Goal: Task Accomplishment & Management: Manage account settings

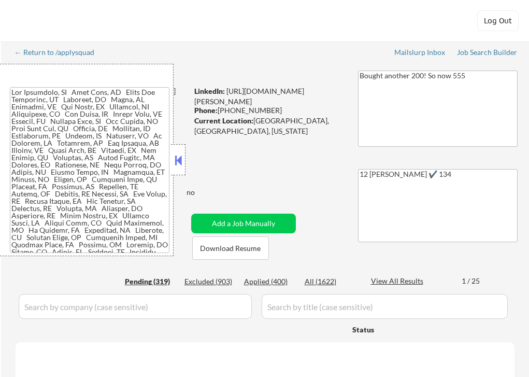
select select ""pending""
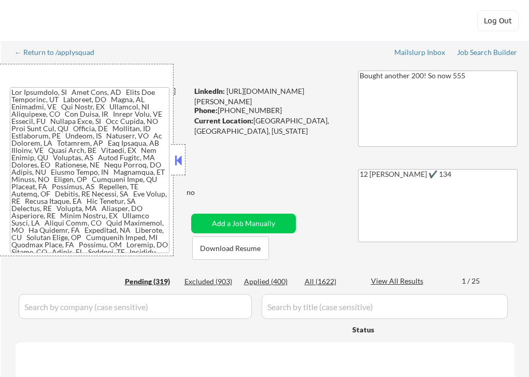
select select ""pending""
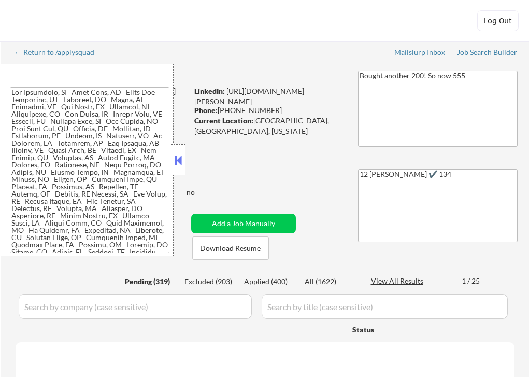
select select ""pending""
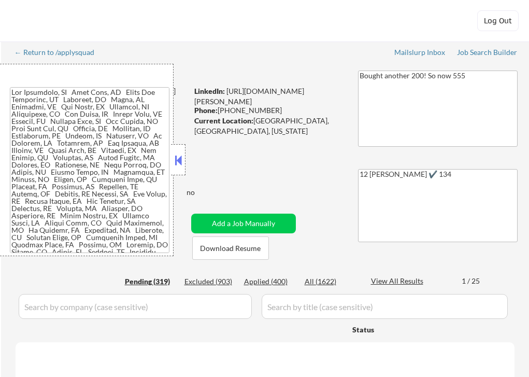
select select ""pending""
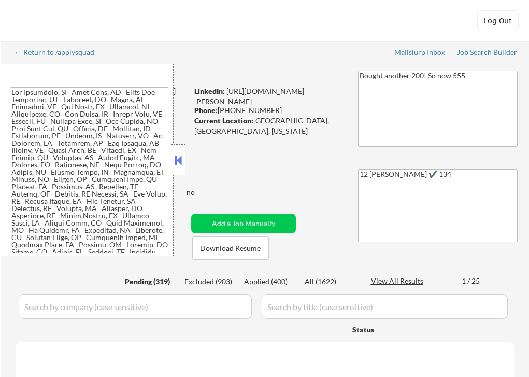
select select ""pending""
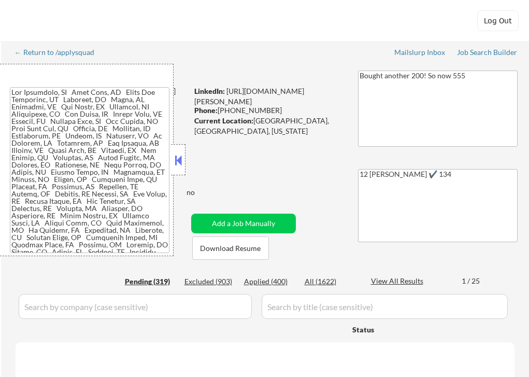
select select ""pending""
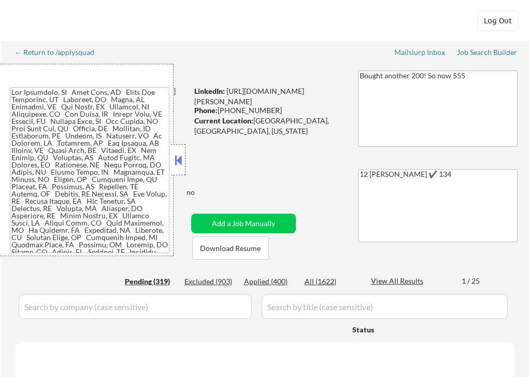
select select ""pending""
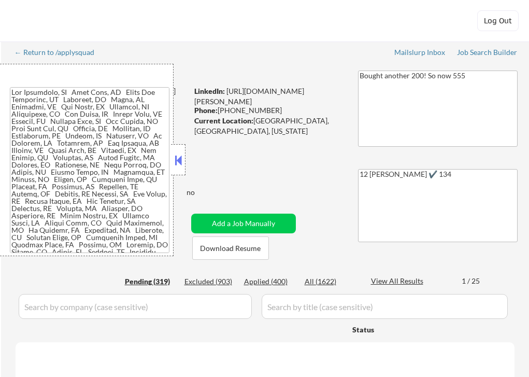
select select ""pending""
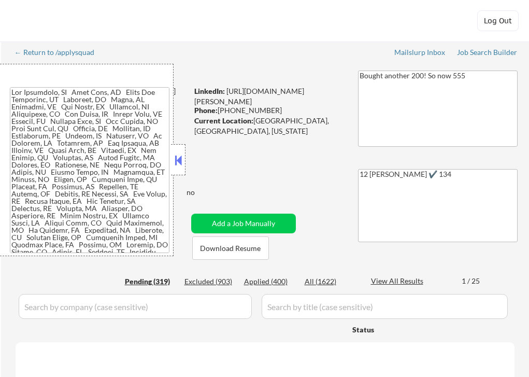
select select ""pending""
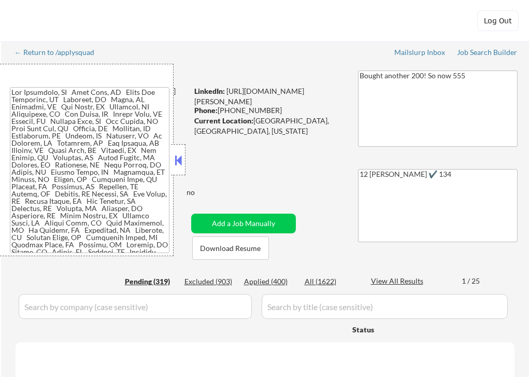
select select ""pending""
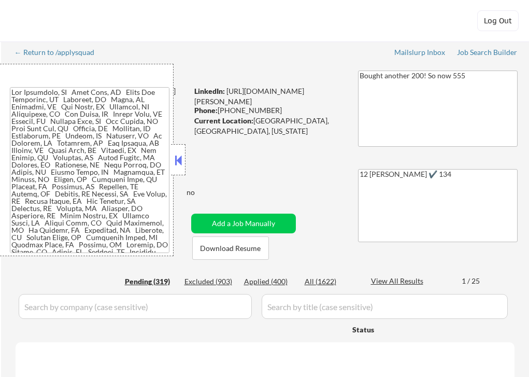
select select ""pending""
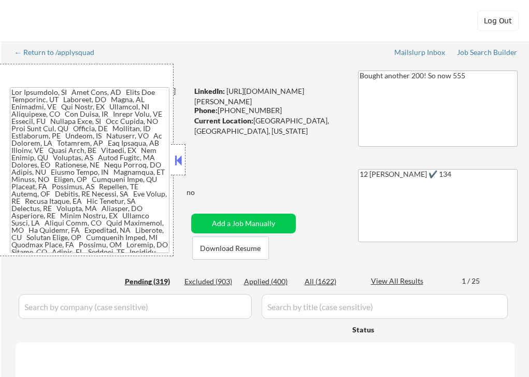
select select ""pending""
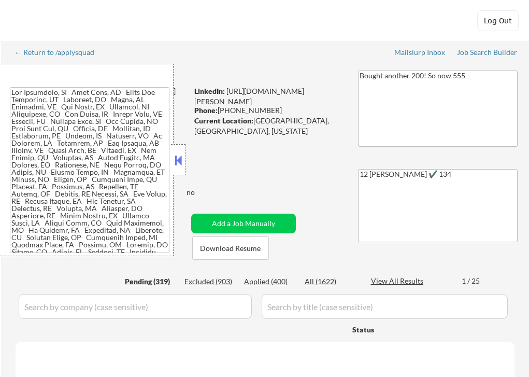
select select ""pending""
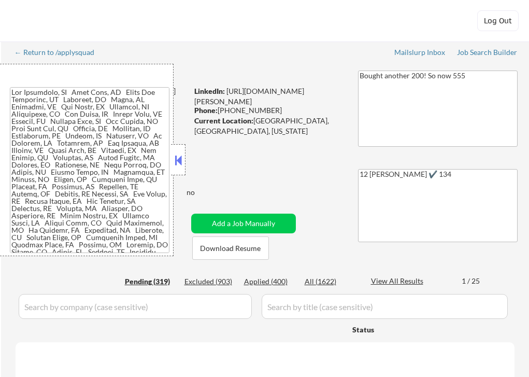
select select ""pending""
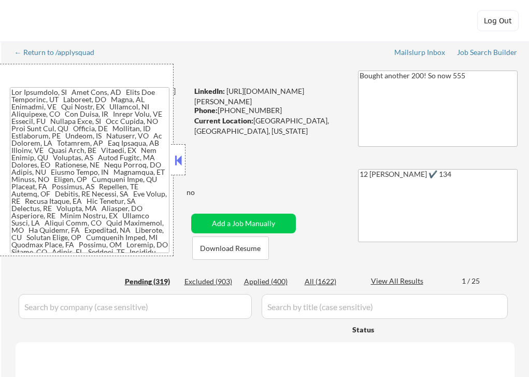
select select ""pending""
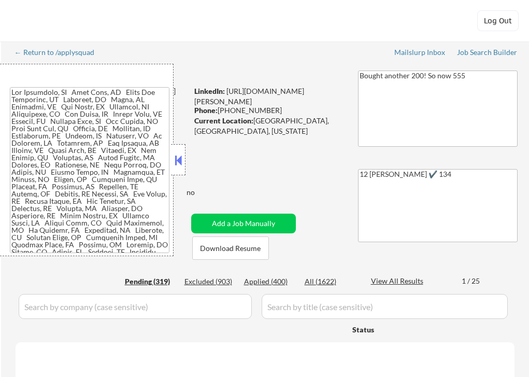
select select ""pending""
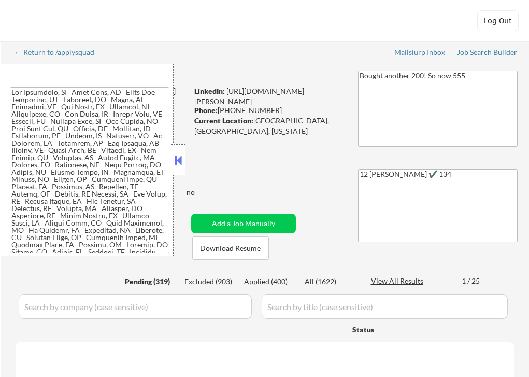
select select ""pending""
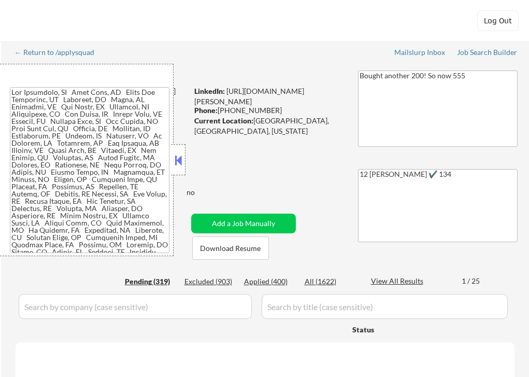
select select ""pending""
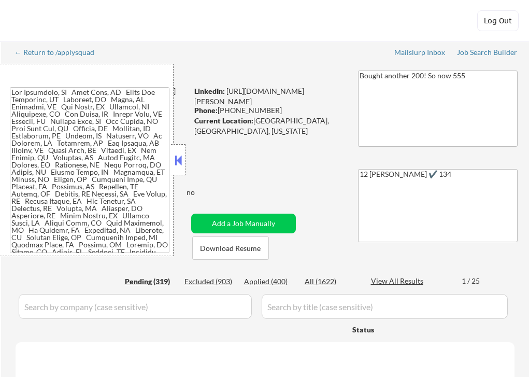
select select ""pending""
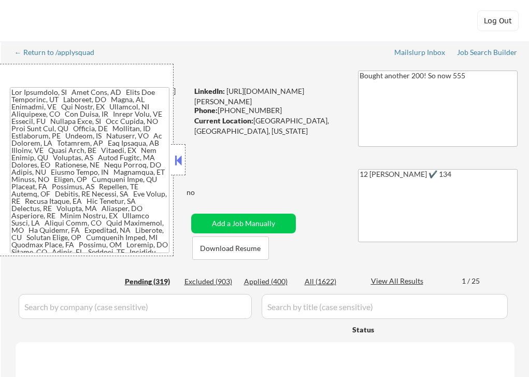
select select ""pending""
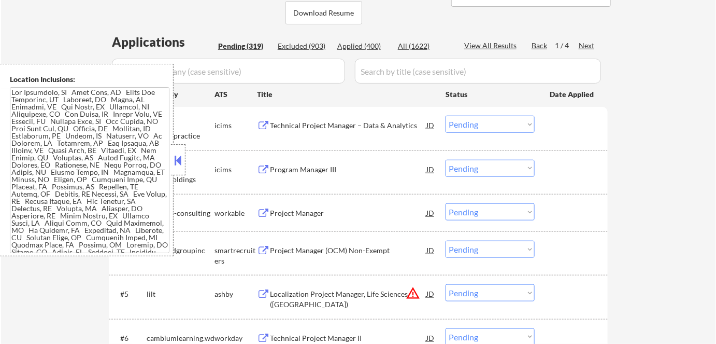
scroll to position [235, 0]
click at [177, 158] on button at bounding box center [178, 160] width 11 height 16
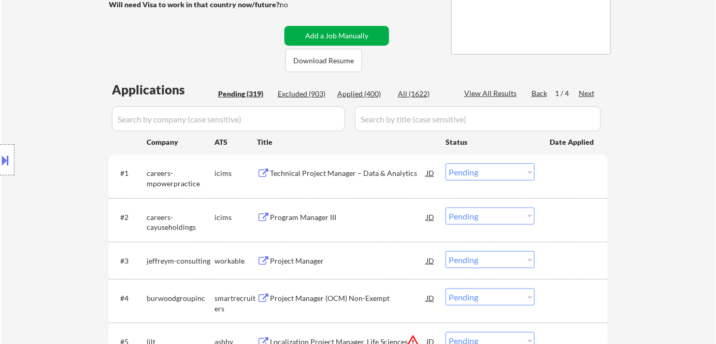
scroll to position [188, 0]
click at [318, 171] on div "Technical Project Manager – Data & Analytics" at bounding box center [348, 172] width 156 height 10
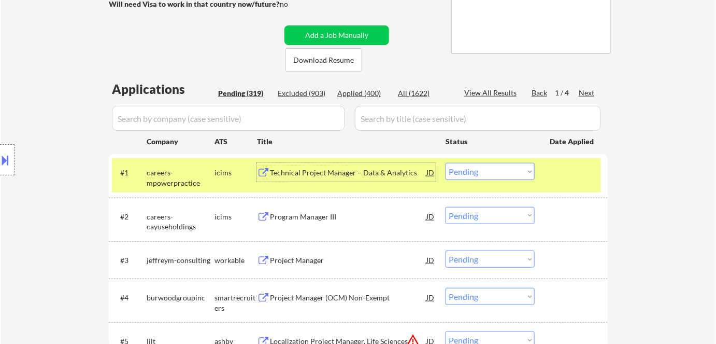
click at [212, 170] on div "careers-mpowerpractice" at bounding box center [181, 177] width 68 height 20
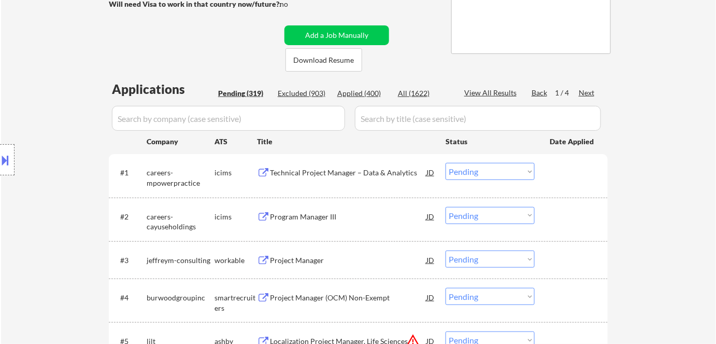
click at [298, 212] on div "Program Manager III" at bounding box center [348, 216] width 156 height 10
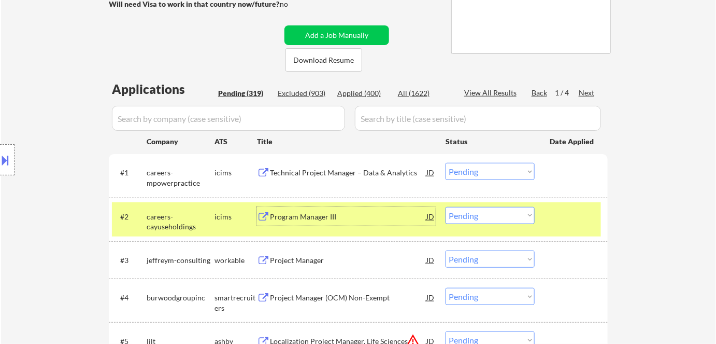
click at [475, 211] on select "Choose an option... Pending Applied Excluded (Questions) Excluded (Expired) Exc…" at bounding box center [490, 215] width 89 height 17
click at [446, 207] on select "Choose an option... Pending Applied Excluded (Questions) Excluded (Expired) Exc…" at bounding box center [490, 215] width 89 height 17
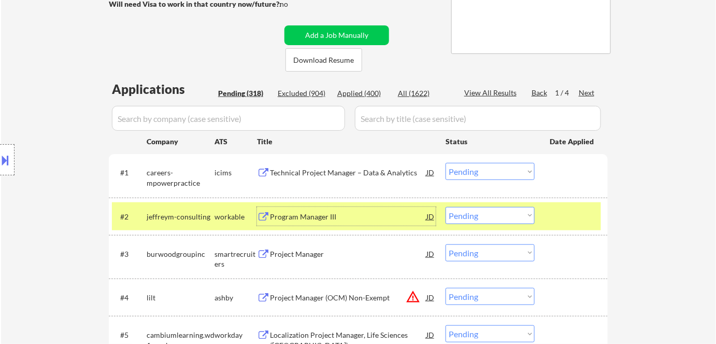
click at [289, 217] on div "Program Manager III" at bounding box center [348, 216] width 156 height 10
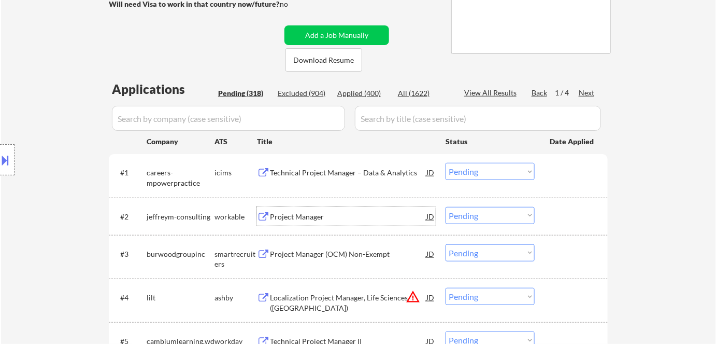
drag, startPoint x: 469, startPoint y: 213, endPoint x: 472, endPoint y: 230, distance: 17.3
click at [469, 213] on select "Choose an option... Pending Applied Excluded (Questions) Excluded (Expired) Exc…" at bounding box center [490, 215] width 89 height 17
click at [446, 207] on select "Choose an option... Pending Applied Excluded (Questions) Excluded (Expired) Exc…" at bounding box center [490, 215] width 89 height 17
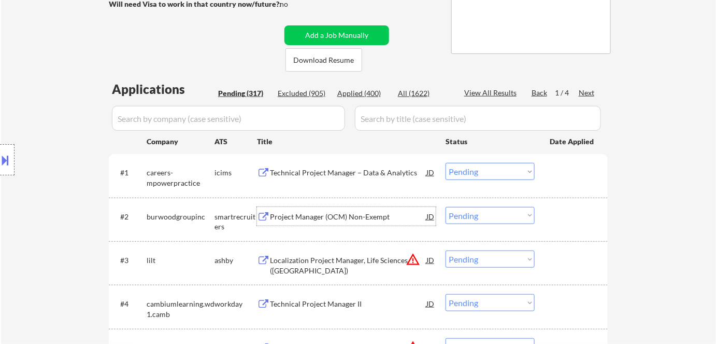
click at [348, 223] on div "Project Manager (OCM) Non-Exempt" at bounding box center [348, 216] width 156 height 19
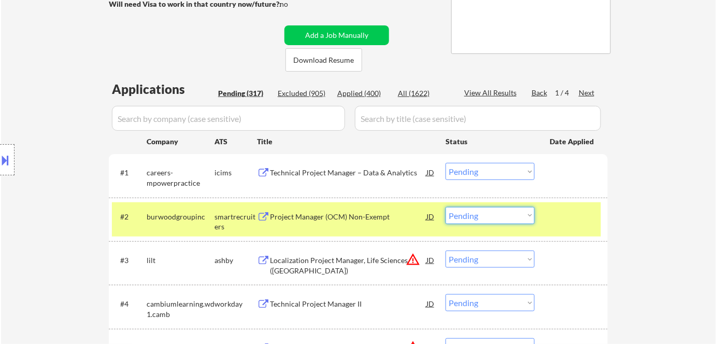
click at [479, 213] on select "Choose an option... Pending Applied Excluded (Questions) Excluded (Expired) Exc…" at bounding box center [490, 215] width 89 height 17
click at [446, 207] on select "Choose an option... Pending Applied Excluded (Questions) Excluded (Expired) Exc…" at bounding box center [490, 215] width 89 height 17
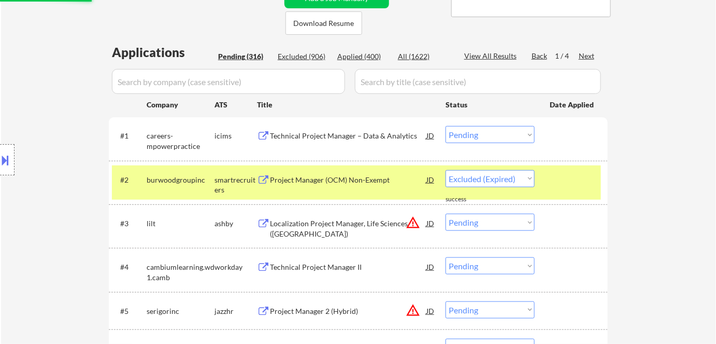
scroll to position [282, 0]
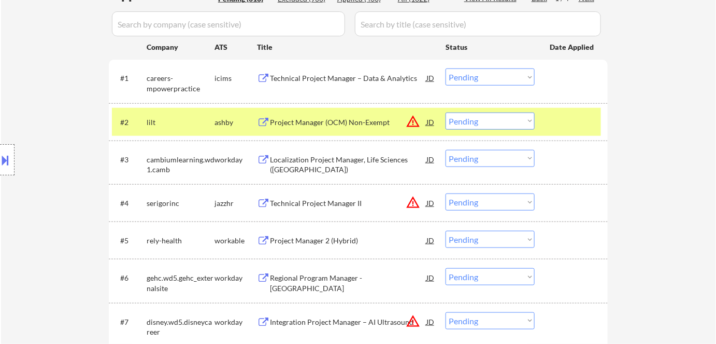
click at [313, 125] on div "Project Manager (OCM) Non-Exempt" at bounding box center [348, 122] width 156 height 10
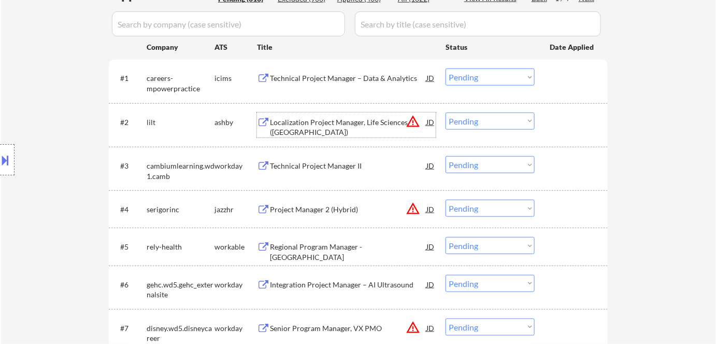
click at [480, 122] on select "Choose an option... Pending Applied Excluded (Questions) Excluded (Expired) Exc…" at bounding box center [490, 120] width 89 height 17
click at [446, 112] on select "Choose an option... Pending Applied Excluded (Questions) Excluded (Expired) Exc…" at bounding box center [490, 120] width 89 height 17
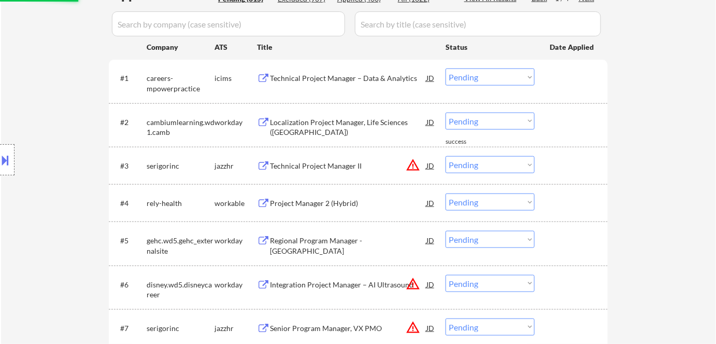
click at [340, 125] on div "Localization Project Manager, Life Sciences ([GEOGRAPHIC_DATA])" at bounding box center [348, 127] width 156 height 20
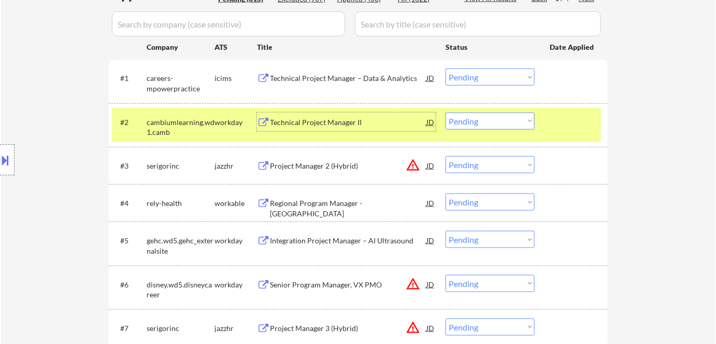
drag, startPoint x: 482, startPoint y: 120, endPoint x: 481, endPoint y: 128, distance: 8.4
click at [482, 120] on select "Choose an option... Pending Applied Excluded (Questions) Excluded (Expired) Exc…" at bounding box center [490, 120] width 89 height 17
click at [341, 124] on div "Technical Project Manager II" at bounding box center [348, 122] width 156 height 10
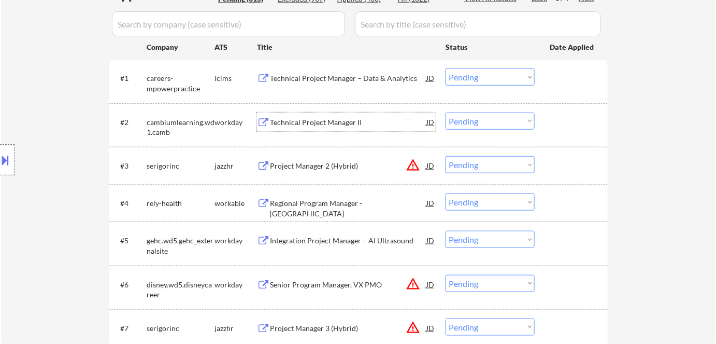
click at [465, 116] on select "Choose an option... Pending Applied Excluded (Questions) Excluded (Expired) Exc…" at bounding box center [490, 120] width 89 height 17
click at [446, 112] on select "Choose an option... Pending Applied Excluded (Questions) Excluded (Expired) Exc…" at bounding box center [490, 120] width 89 height 17
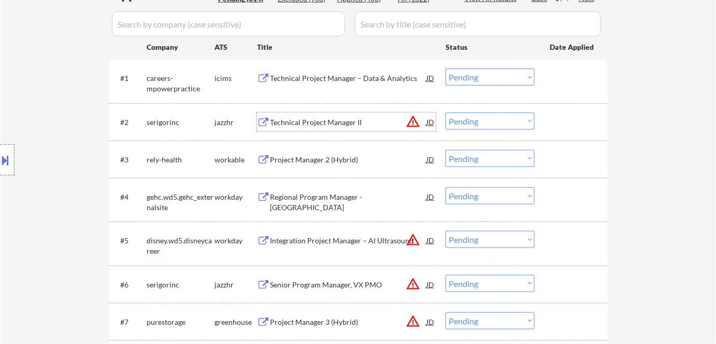
click at [310, 119] on div "Technical Project Manager II" at bounding box center [348, 122] width 156 height 10
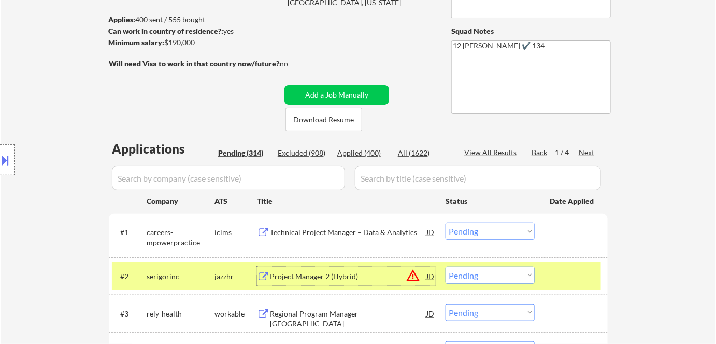
scroll to position [188, 0]
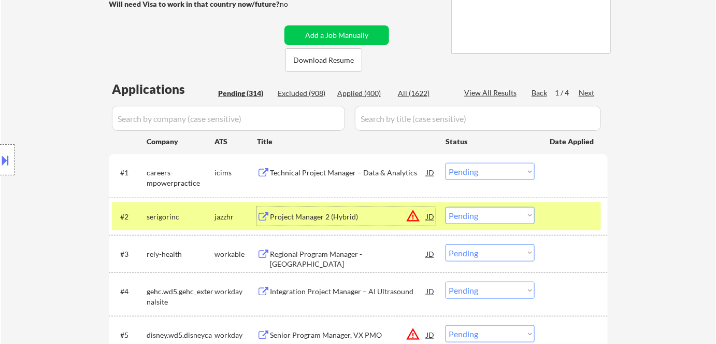
click at [479, 211] on select "Choose an option... Pending Applied Excluded (Questions) Excluded (Expired) Exc…" at bounding box center [490, 215] width 89 height 17
click at [446, 207] on select "Choose an option... Pending Applied Excluded (Questions) Excluded (Expired) Exc…" at bounding box center [490, 215] width 89 height 17
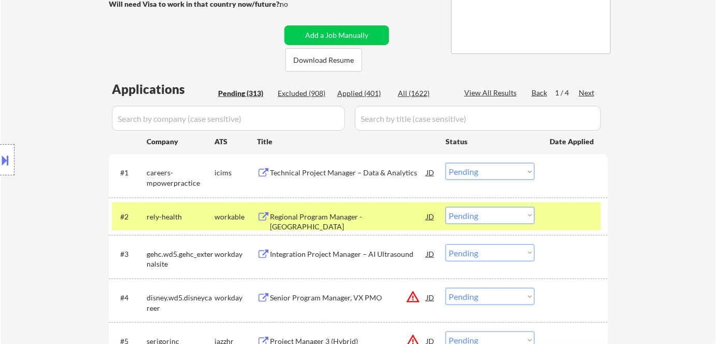
click at [302, 215] on div "Regional Program Manager - [GEOGRAPHIC_DATA]" at bounding box center [348, 221] width 156 height 20
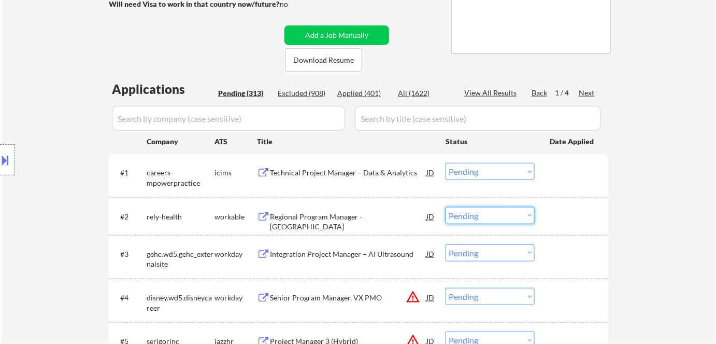
click at [472, 215] on select "Choose an option... Pending Applied Excluded (Questions) Excluded (Expired) Exc…" at bounding box center [490, 215] width 89 height 17
click at [493, 213] on select "Choose an option... Pending Applied Excluded (Questions) Excluded (Expired) Exc…" at bounding box center [490, 215] width 89 height 17
click at [446, 207] on select "Choose an option... Pending Applied Excluded (Questions) Excluded (Expired) Exc…" at bounding box center [490, 215] width 89 height 17
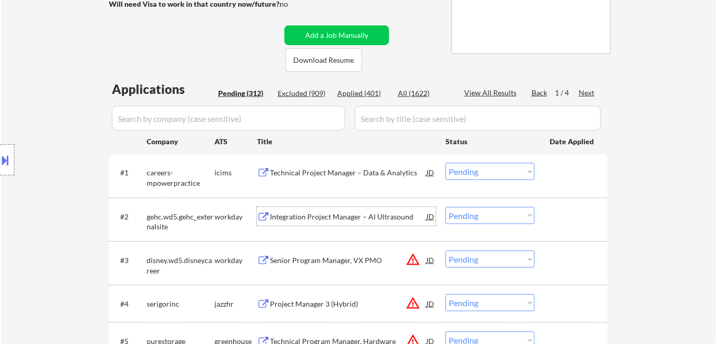
click at [307, 213] on div "Integration Project Manager – AI Ultrasound" at bounding box center [348, 216] width 156 height 10
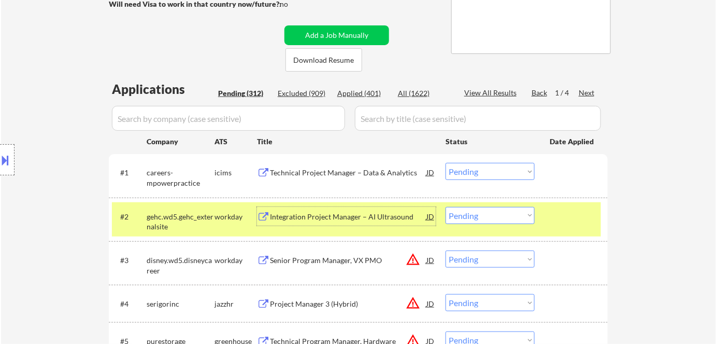
drag, startPoint x: 478, startPoint y: 213, endPoint x: 481, endPoint y: 223, distance: 10.3
click at [478, 213] on select "Choose an option... Pending Applied Excluded (Questions) Excluded (Expired) Exc…" at bounding box center [490, 215] width 89 height 17
click at [446, 207] on select "Choose an option... Pending Applied Excluded (Questions) Excluded (Expired) Exc…" at bounding box center [490, 215] width 89 height 17
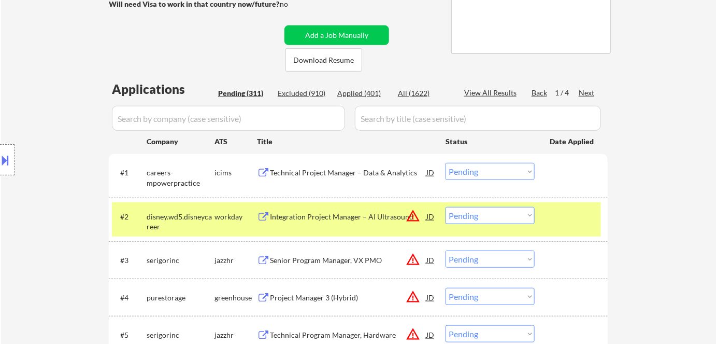
scroll to position [235, 0]
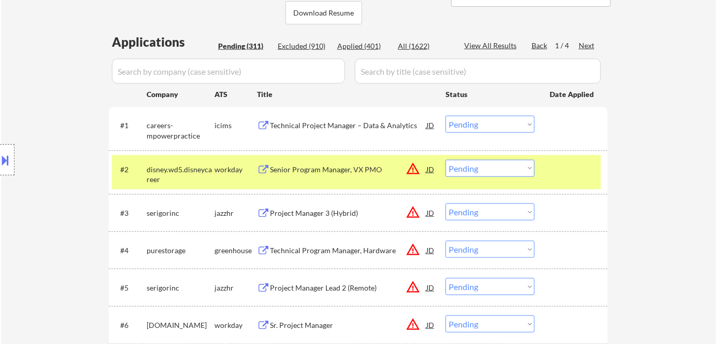
click at [224, 169] on div "workday" at bounding box center [236, 169] width 42 height 10
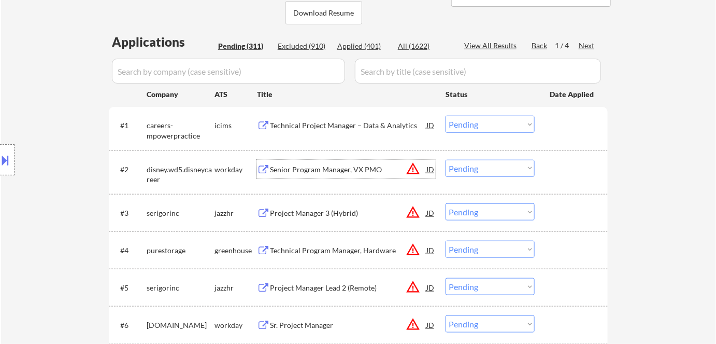
click at [311, 169] on div "Senior Program Manager, VX PMO" at bounding box center [348, 169] width 156 height 10
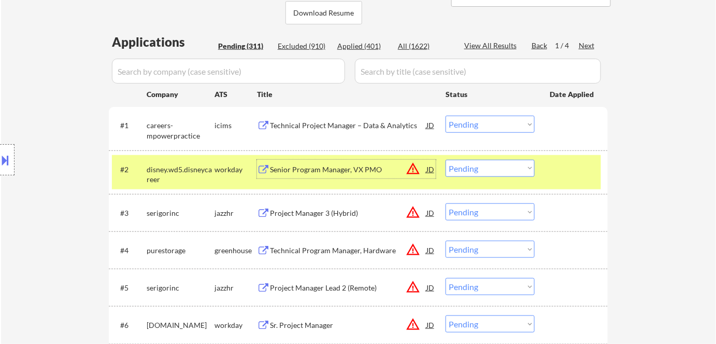
click at [485, 167] on select "Choose an option... Pending Applied Excluded (Questions) Excluded (Expired) Exc…" at bounding box center [490, 168] width 89 height 17
click at [446, 160] on select "Choose an option... Pending Applied Excluded (Questions) Excluded (Expired) Exc…" at bounding box center [490, 168] width 89 height 17
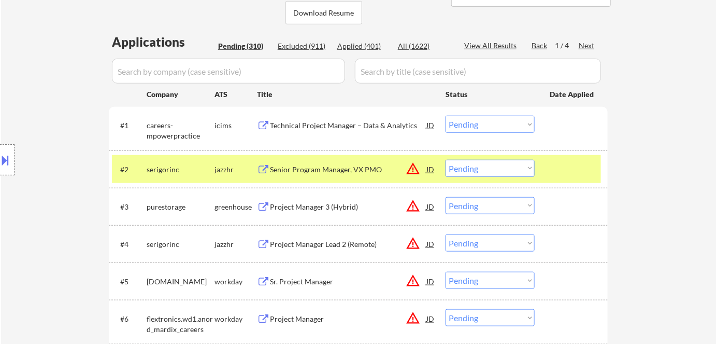
click at [298, 167] on div "Senior Program Manager, VX PMO" at bounding box center [348, 169] width 156 height 10
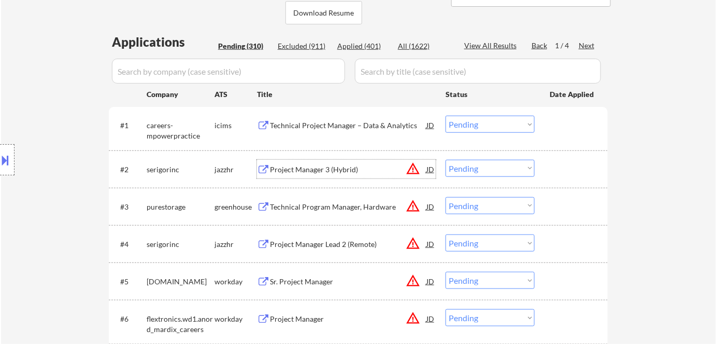
drag, startPoint x: 471, startPoint y: 164, endPoint x: 473, endPoint y: 176, distance: 12.1
click at [471, 164] on select "Choose an option... Pending Applied Excluded (Questions) Excluded (Expired) Exc…" at bounding box center [490, 168] width 89 height 17
click at [474, 173] on select "Choose an option... Pending Applied Excluded (Questions) Excluded (Expired) Exc…" at bounding box center [490, 168] width 89 height 17
drag, startPoint x: 473, startPoint y: 166, endPoint x: 478, endPoint y: 169, distance: 6.5
click at [473, 166] on select "Choose an option... Pending Applied Excluded (Questions) Excluded (Expired) Exc…" at bounding box center [490, 168] width 89 height 17
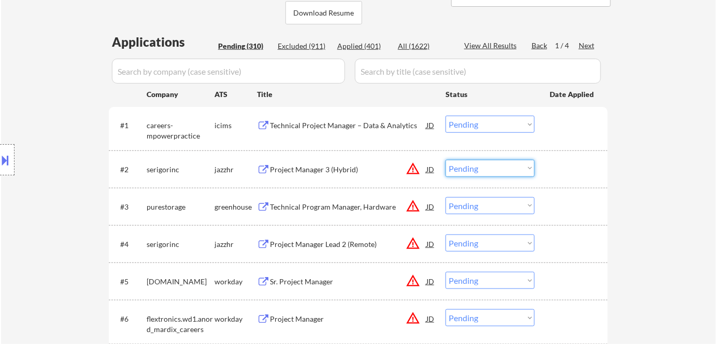
click at [469, 165] on select "Choose an option... Pending Applied Excluded (Questions) Excluded (Expired) Exc…" at bounding box center [490, 168] width 89 height 17
click at [446, 160] on select "Choose an option... Pending Applied Excluded (Questions) Excluded (Expired) Exc…" at bounding box center [490, 168] width 89 height 17
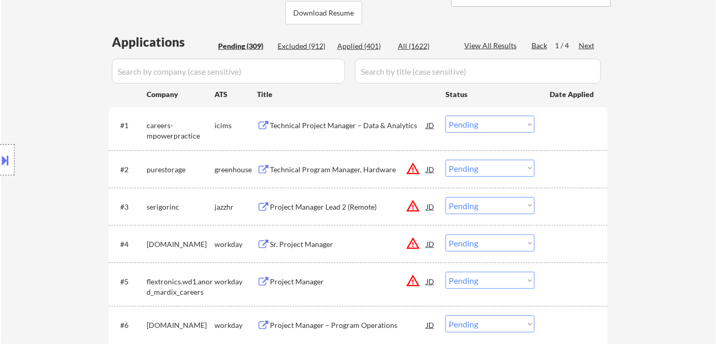
click at [312, 171] on div "Technical Program Manager, Hardware" at bounding box center [348, 169] width 156 height 10
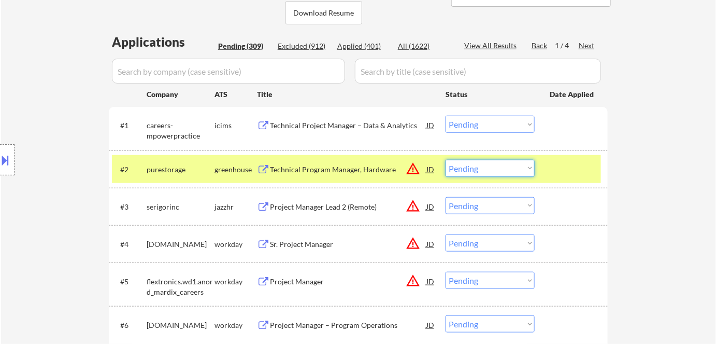
drag, startPoint x: 459, startPoint y: 169, endPoint x: 460, endPoint y: 176, distance: 6.8
click at [459, 169] on select "Choose an option... Pending Applied Excluded (Questions) Excluded (Expired) Exc…" at bounding box center [490, 168] width 89 height 17
click at [446, 160] on select "Choose an option... Pending Applied Excluded (Questions) Excluded (Expired) Exc…" at bounding box center [490, 168] width 89 height 17
select select ""pending""
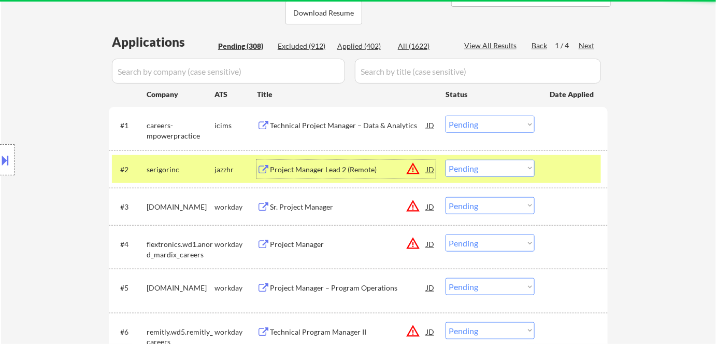
click at [340, 170] on div "Project Manager Lead 2 (Remote)" at bounding box center [348, 169] width 156 height 10
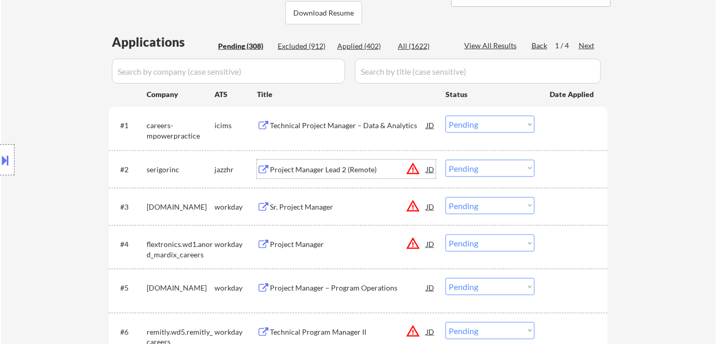
scroll to position [330, 0]
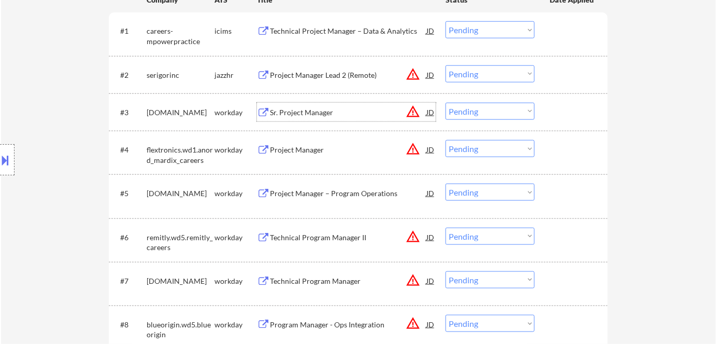
click at [311, 112] on div "Sr. Project Manager" at bounding box center [348, 112] width 156 height 10
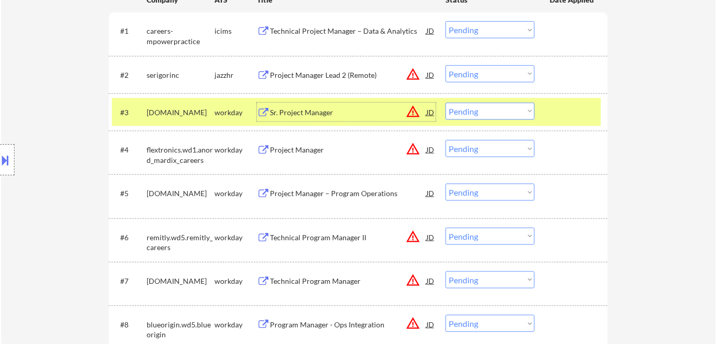
click at [481, 112] on select "Choose an option... Pending Applied Excluded (Questions) Excluded (Expired) Exc…" at bounding box center [490, 111] width 89 height 17
click at [446, 103] on select "Choose an option... Pending Applied Excluded (Questions) Excluded (Expired) Exc…" at bounding box center [490, 111] width 89 height 17
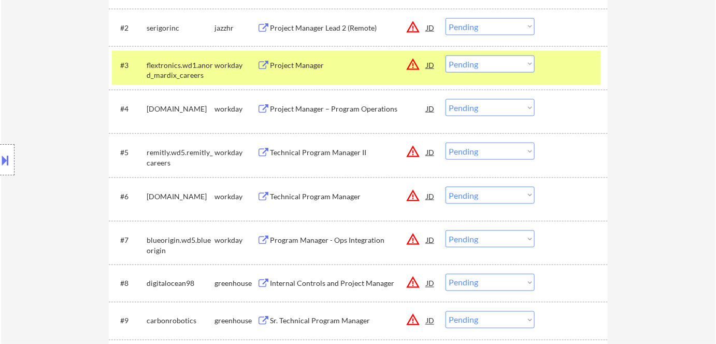
click at [292, 65] on div "Project Manager" at bounding box center [348, 65] width 156 height 10
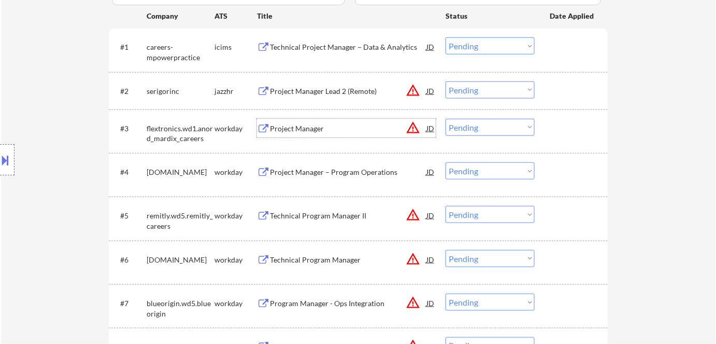
scroll to position [330, 0]
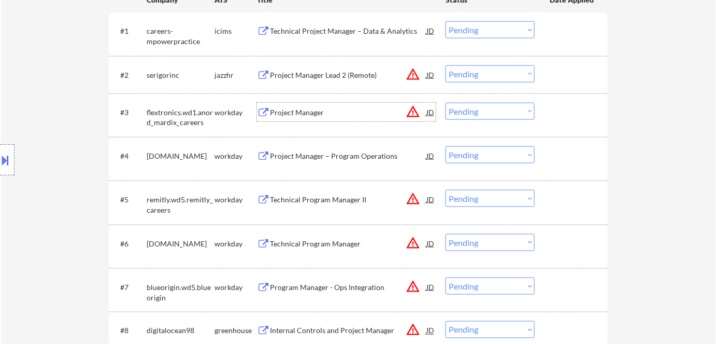
click at [290, 109] on div "Project Manager" at bounding box center [348, 112] width 156 height 10
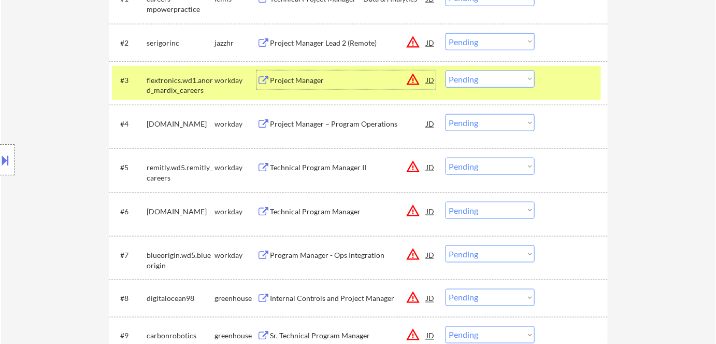
scroll to position [377, 0]
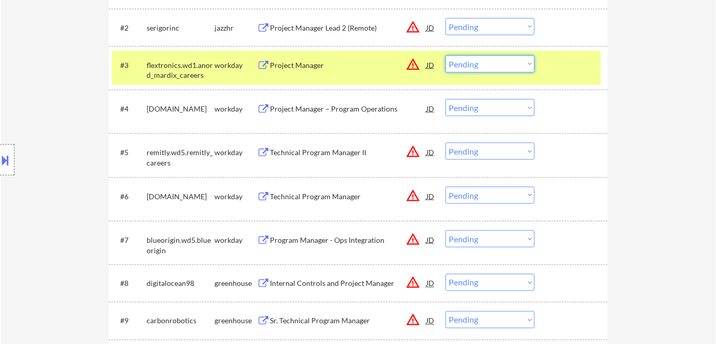
click at [491, 65] on select "Choose an option... Pending Applied Excluded (Questions) Excluded (Expired) Exc…" at bounding box center [490, 63] width 89 height 17
click at [446, 55] on select "Choose an option... Pending Applied Excluded (Questions) Excluded (Expired) Exc…" at bounding box center [490, 63] width 89 height 17
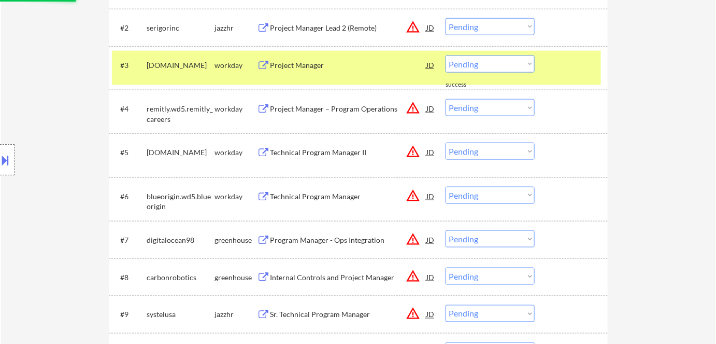
click at [285, 68] on div "Project Manager" at bounding box center [348, 65] width 156 height 10
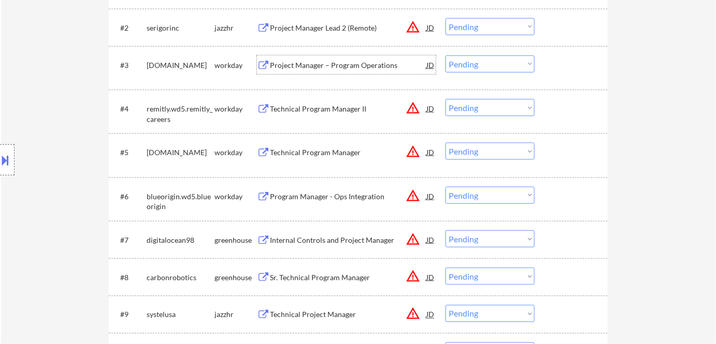
click at [497, 66] on select "Choose an option... Pending Applied Excluded (Questions) Excluded (Expired) Exc…" at bounding box center [490, 63] width 89 height 17
click at [446, 55] on select "Choose an option... Pending Applied Excluded (Questions) Excluded (Expired) Exc…" at bounding box center [490, 63] width 89 height 17
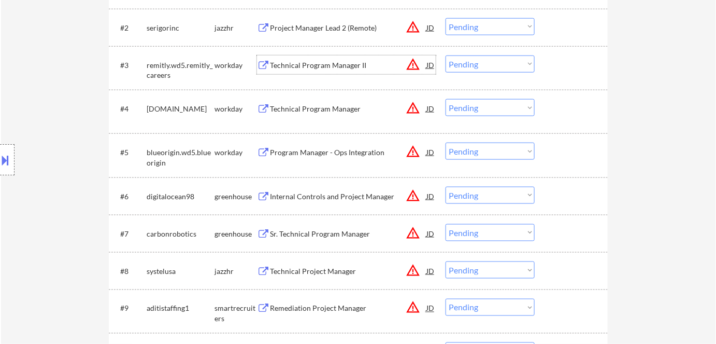
click at [310, 68] on div "Technical Program Manager II" at bounding box center [348, 65] width 156 height 10
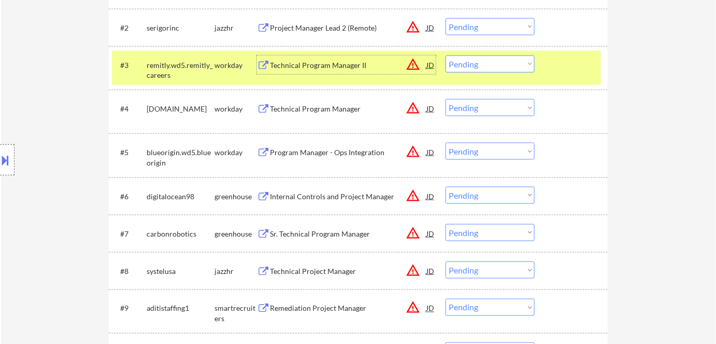
click at [479, 60] on select "Choose an option... Pending Applied Excluded (Questions) Excluded (Expired) Exc…" at bounding box center [490, 63] width 89 height 17
drag, startPoint x: 481, startPoint y: 62, endPoint x: 485, endPoint y: 71, distance: 10.2
click at [482, 62] on select "Choose an option... Pending Applied Excluded (Questions) Excluded (Expired) Exc…" at bounding box center [490, 63] width 89 height 17
click at [446, 55] on select "Choose an option... Pending Applied Excluded (Questions) Excluded (Expired) Exc…" at bounding box center [490, 63] width 89 height 17
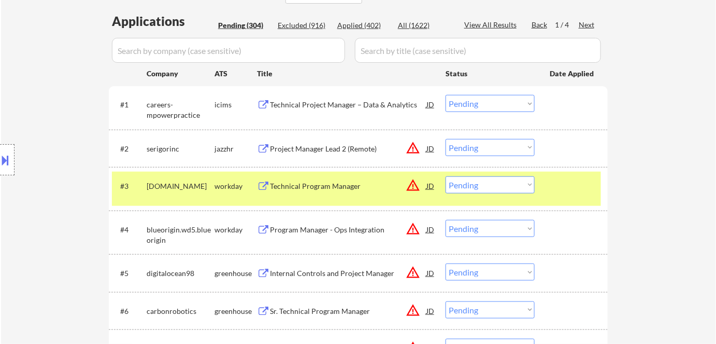
scroll to position [330, 0]
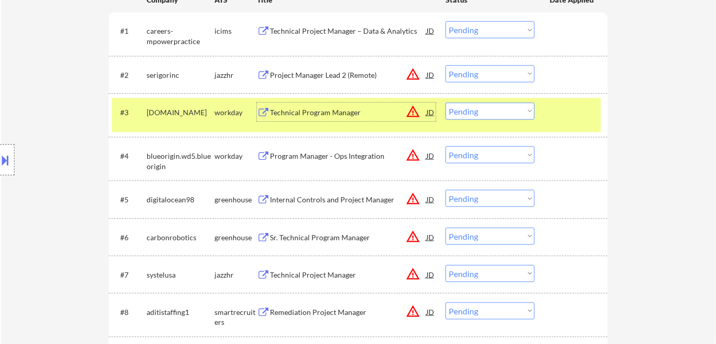
click at [334, 116] on div "Technical Program Manager" at bounding box center [348, 112] width 156 height 10
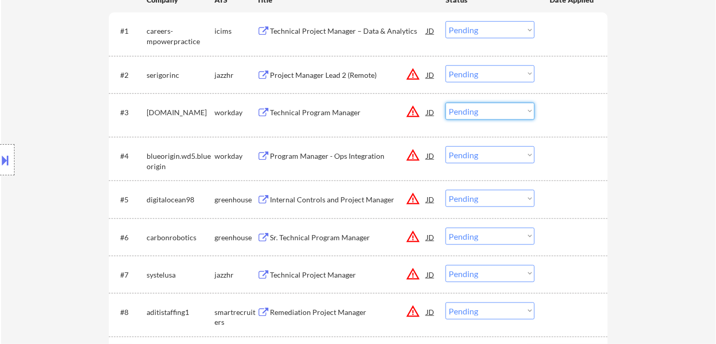
drag, startPoint x: 476, startPoint y: 107, endPoint x: 485, endPoint y: 118, distance: 14.3
click at [476, 107] on select "Choose an option... Pending Applied Excluded (Questions) Excluded (Expired) Exc…" at bounding box center [490, 111] width 89 height 17
click at [446, 103] on select "Choose an option... Pending Applied Excluded (Questions) Excluded (Expired) Exc…" at bounding box center [490, 111] width 89 height 17
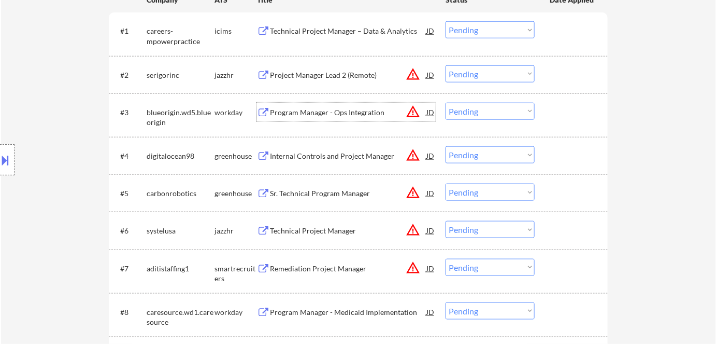
click at [301, 114] on div "Program Manager - Ops Integration" at bounding box center [348, 112] width 156 height 10
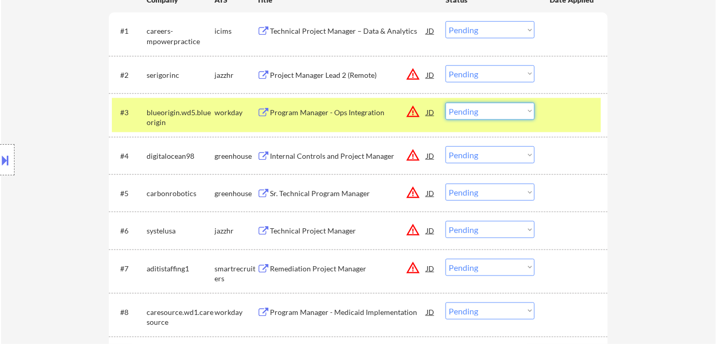
click at [493, 109] on select "Choose an option... Pending Applied Excluded (Questions) Excluded (Expired) Exc…" at bounding box center [490, 111] width 89 height 17
click at [446, 103] on select "Choose an option... Pending Applied Excluded (Questions) Excluded (Expired) Exc…" at bounding box center [490, 111] width 89 height 17
select select ""pending""
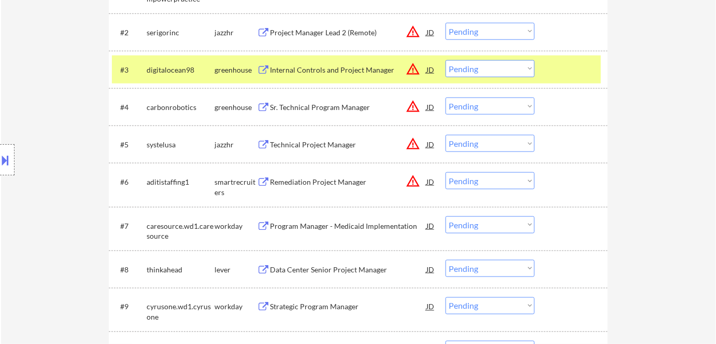
scroll to position [377, 0]
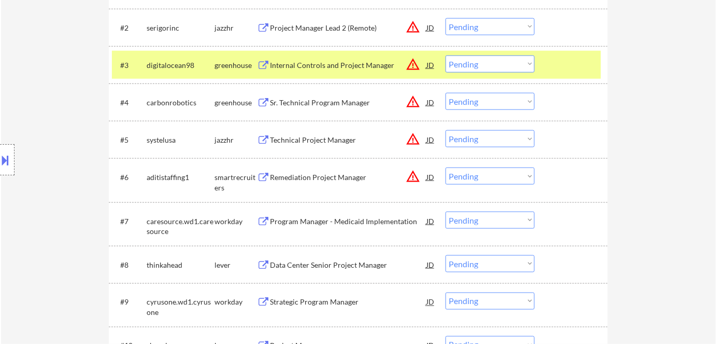
click at [226, 65] on div "greenhouse" at bounding box center [236, 65] width 42 height 10
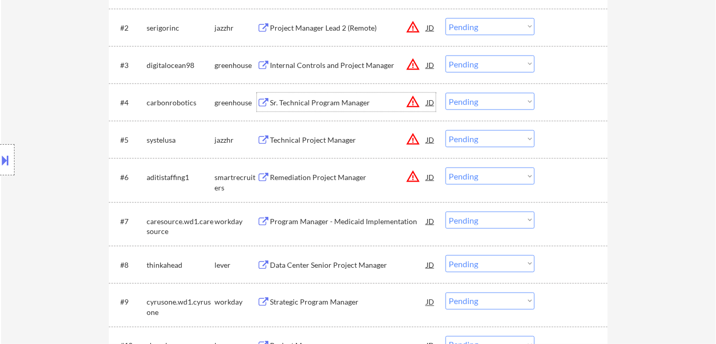
click at [342, 105] on div "Sr. Technical Program Manager" at bounding box center [348, 102] width 156 height 10
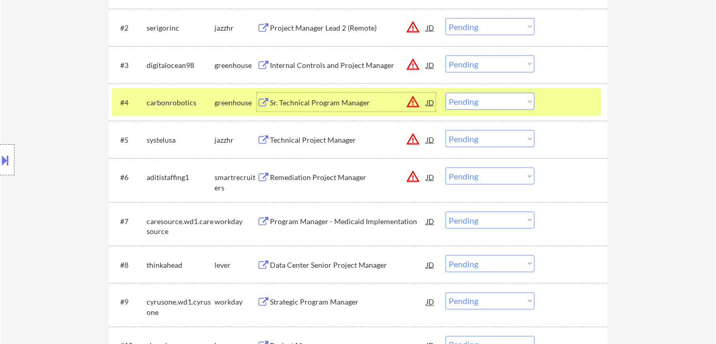
drag, startPoint x: 481, startPoint y: 99, endPoint x: 489, endPoint y: 109, distance: 12.5
click at [482, 101] on select "Choose an option... Pending Applied Excluded (Questions) Excluded (Expired) Exc…" at bounding box center [490, 101] width 89 height 17
click at [446, 93] on select "Choose an option... Pending Applied Excluded (Questions) Excluded (Expired) Exc…" at bounding box center [490, 101] width 89 height 17
select select ""pending""
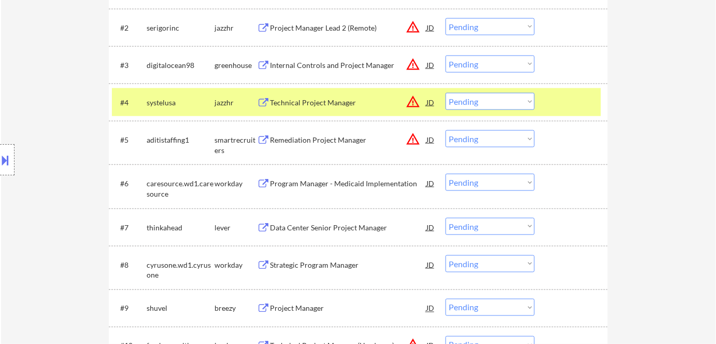
click at [326, 183] on div "Program Manager - Medicaid Implementation" at bounding box center [348, 183] width 156 height 10
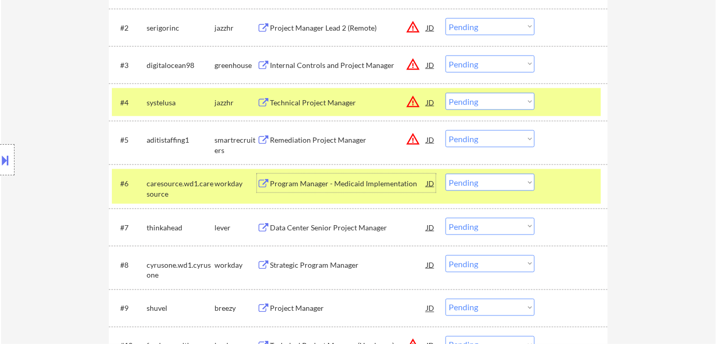
click at [492, 181] on select "Choose an option... Pending Applied Excluded (Questions) Excluded (Expired) Exc…" at bounding box center [490, 182] width 89 height 17
click at [446, 174] on select "Choose an option... Pending Applied Excluded (Questions) Excluded (Expired) Exc…" at bounding box center [490, 182] width 89 height 17
click at [236, 103] on div "jazzhr" at bounding box center [236, 102] width 42 height 10
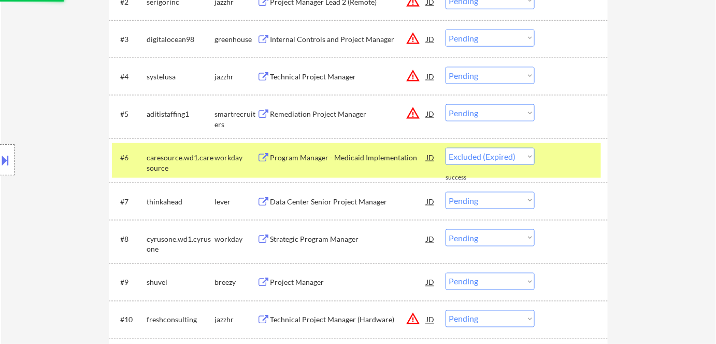
scroll to position [471, 0]
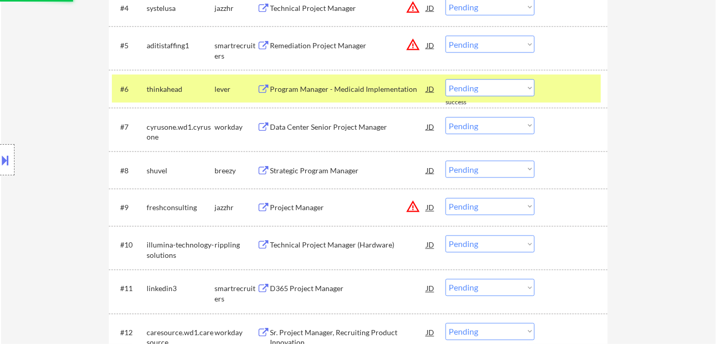
click at [309, 88] on div "Program Manager - Medicaid Implementation" at bounding box center [348, 89] width 156 height 10
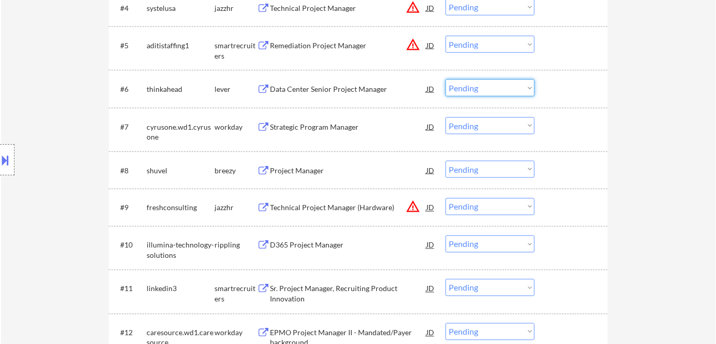
click at [473, 89] on select "Choose an option... Pending Applied Excluded (Questions) Excluded (Expired) Exc…" at bounding box center [490, 87] width 89 height 17
click at [446, 79] on select "Choose an option... Pending Applied Excluded (Questions) Excluded (Expired) Exc…" at bounding box center [490, 87] width 89 height 17
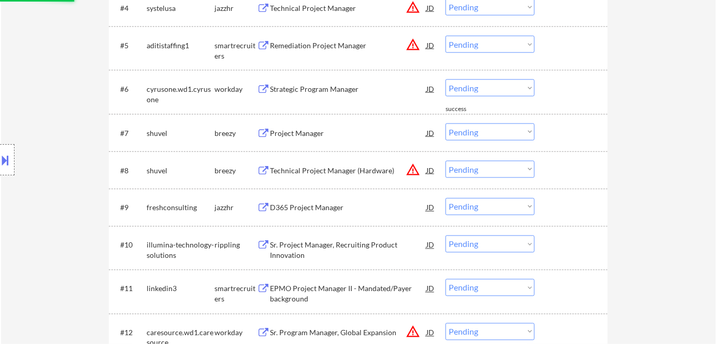
click at [318, 85] on div "Strategic Program Manager" at bounding box center [348, 89] width 156 height 10
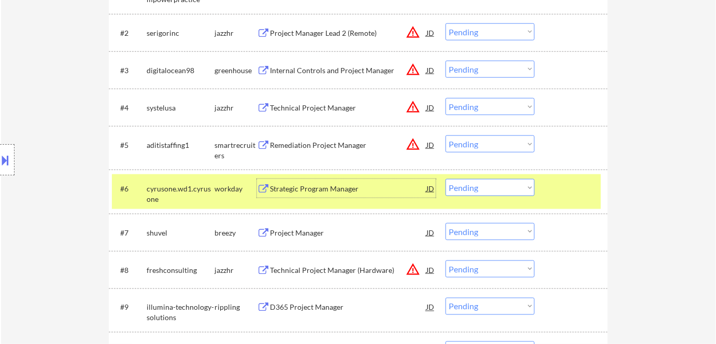
scroll to position [330, 0]
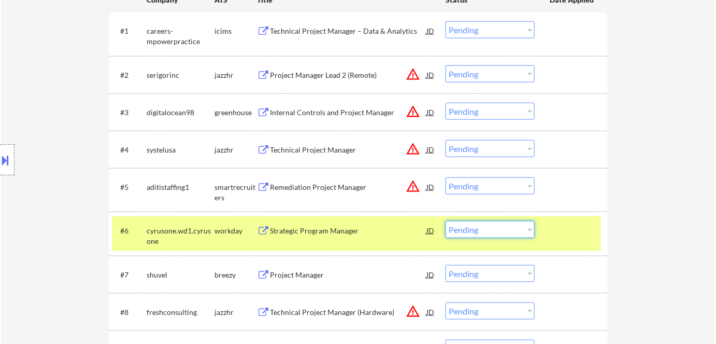
click at [512, 222] on select "Choose an option... Pending Applied Excluded (Questions) Excluded (Expired) Exc…" at bounding box center [490, 229] width 89 height 17
click at [446, 221] on select "Choose an option... Pending Applied Excluded (Questions) Excluded (Expired) Exc…" at bounding box center [490, 229] width 89 height 17
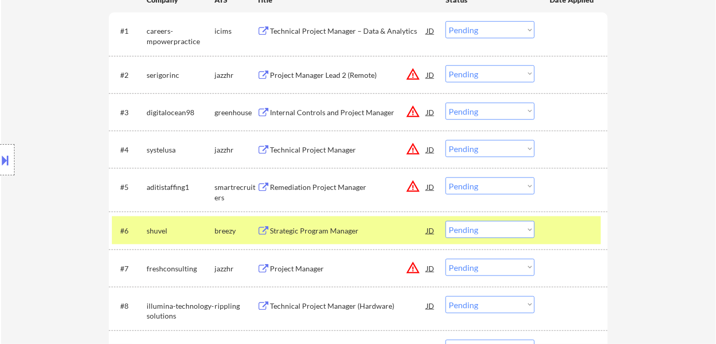
click at [365, 229] on div "Strategic Program Manager" at bounding box center [348, 230] width 156 height 10
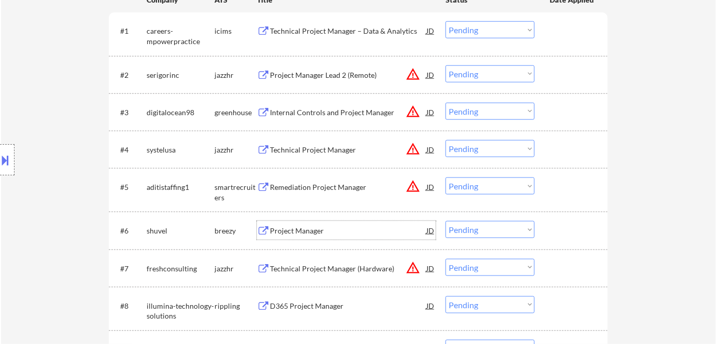
drag, startPoint x: 506, startPoint y: 224, endPoint x: 507, endPoint y: 250, distance: 26.4
click at [506, 224] on select "Choose an option... Pending Applied Excluded (Questions) Excluded (Expired) Exc…" at bounding box center [490, 229] width 89 height 17
click at [446, 221] on select "Choose an option... Pending Applied Excluded (Questions) Excluded (Expired) Exc…" at bounding box center [490, 229] width 89 height 17
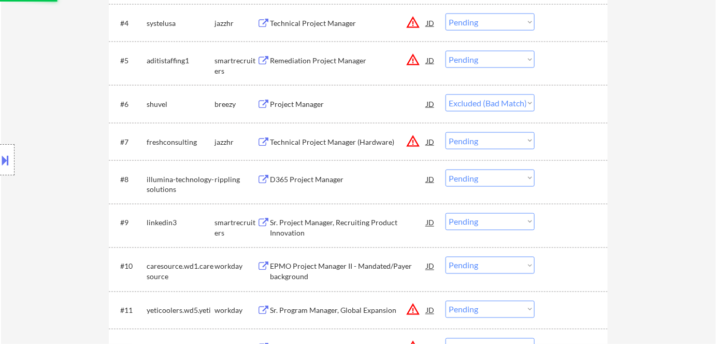
scroll to position [471, 0]
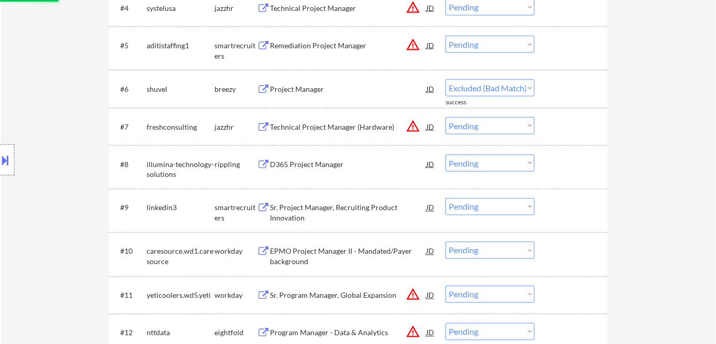
select select ""pending""
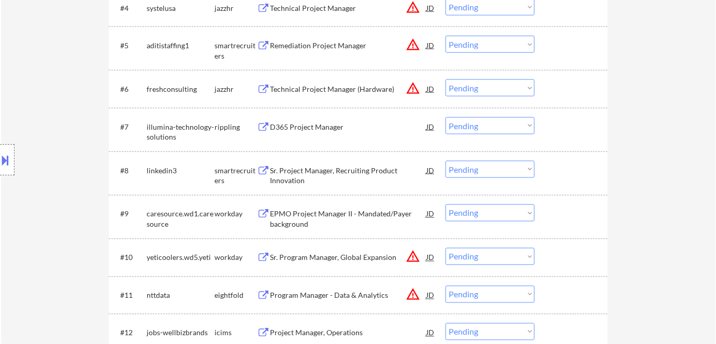
click at [304, 124] on div "D365 Project Manager" at bounding box center [348, 127] width 156 height 10
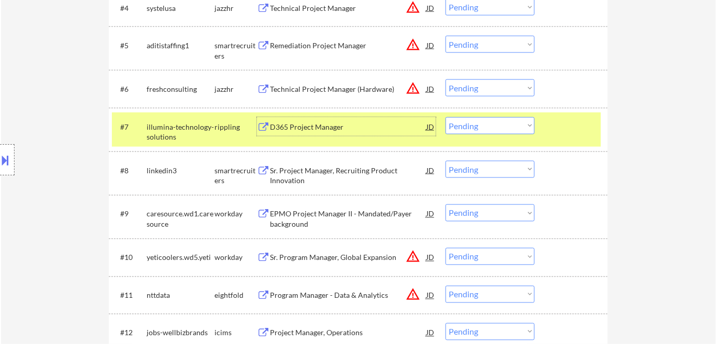
drag, startPoint x: 503, startPoint y: 118, endPoint x: 502, endPoint y: 126, distance: 8.9
click at [503, 118] on select "Choose an option... Pending Applied Excluded (Questions) Excluded (Expired) Exc…" at bounding box center [490, 125] width 89 height 17
click at [446, 117] on select "Choose an option... Pending Applied Excluded (Questions) Excluded (Expired) Exc…" at bounding box center [490, 125] width 89 height 17
click at [504, 191] on div "#8 linkedin3 smartrecruiters Sr. Project Manager, Recruiting Product Innovation…" at bounding box center [358, 173] width 499 height 44
click at [502, 125] on select "Choose an option... Pending Applied Excluded (Questions) Excluded (Expired) Exc…" at bounding box center [490, 125] width 89 height 17
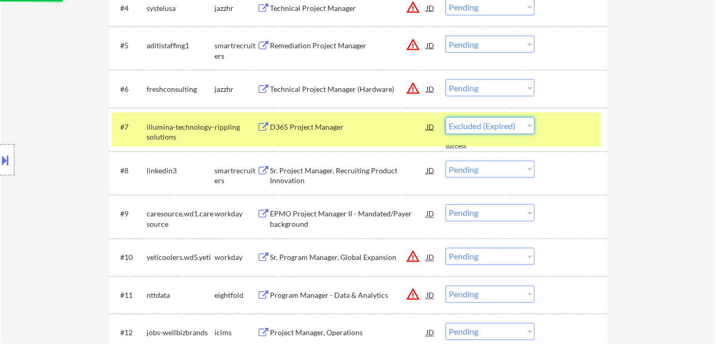
click at [446, 117] on select "Choose an option... Pending Applied Excluded (Questions) Excluded (Expired) Exc…" at bounding box center [490, 125] width 89 height 17
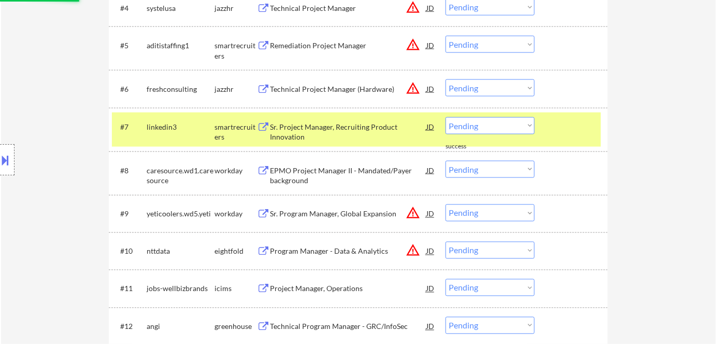
click at [329, 127] on div "Sr. Project Manager, Recruiting Product Innovation" at bounding box center [348, 132] width 156 height 20
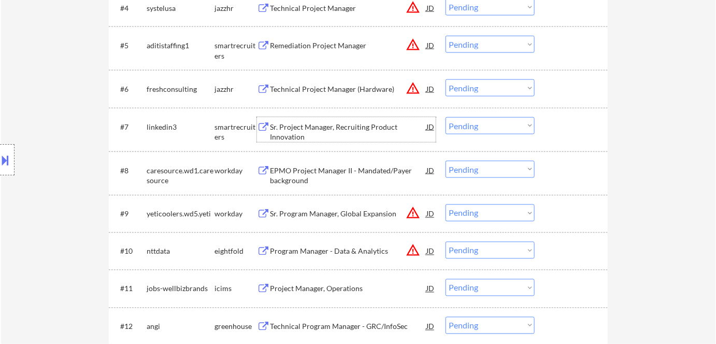
drag, startPoint x: 489, startPoint y: 122, endPoint x: 490, endPoint y: 133, distance: 10.9
click at [489, 122] on select "Choose an option... Pending Applied Excluded (Questions) Excluded (Expired) Exc…" at bounding box center [490, 125] width 89 height 17
click at [446, 117] on select "Choose an option... Pending Applied Excluded (Questions) Excluded (Expired) Exc…" at bounding box center [490, 125] width 89 height 17
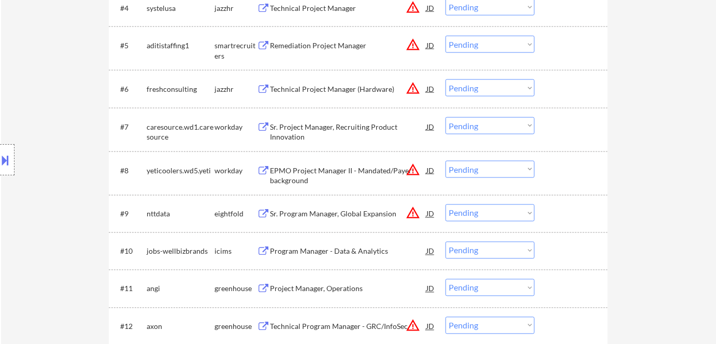
click at [309, 124] on div "Sr. Project Manager, Recruiting Product Innovation" at bounding box center [348, 132] width 156 height 20
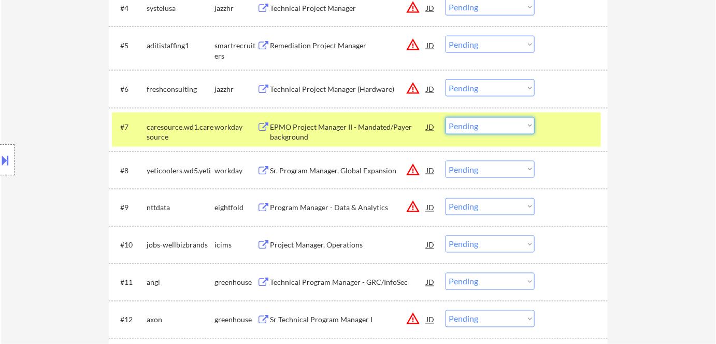
drag, startPoint x: 494, startPoint y: 123, endPoint x: 494, endPoint y: 132, distance: 8.8
click at [494, 123] on select "Choose an option... Pending Applied Excluded (Questions) Excluded (Expired) Exc…" at bounding box center [490, 125] width 89 height 17
click at [508, 126] on select "Choose an option... Pending Applied Excluded (Questions) Excluded (Expired) Exc…" at bounding box center [490, 125] width 89 height 17
click at [446, 117] on select "Choose an option... Pending Applied Excluded (Questions) Excluded (Expired) Exc…" at bounding box center [490, 125] width 89 height 17
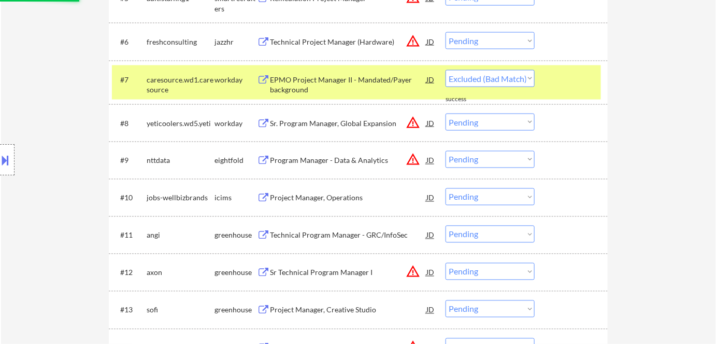
select select ""pending""
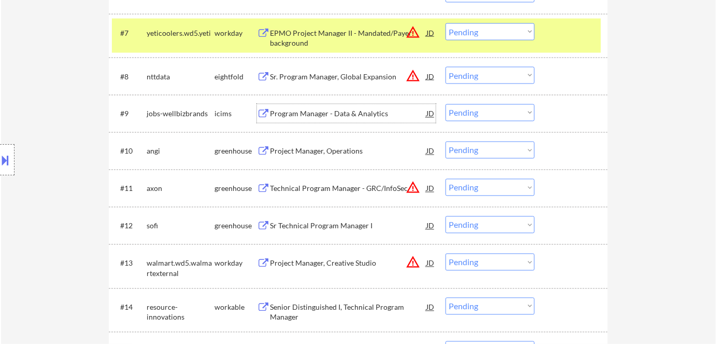
click at [335, 107] on div "Program Manager - Data & Analytics" at bounding box center [348, 113] width 156 height 19
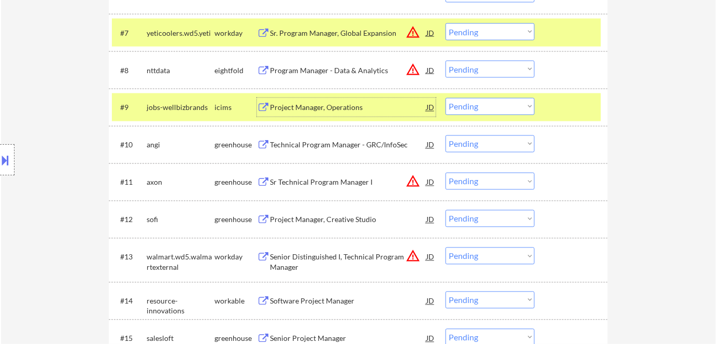
click at [496, 101] on select "Choose an option... Pending Applied Excluded (Questions) Excluded (Expired) Exc…" at bounding box center [490, 106] width 89 height 17
click at [446, 98] on select "Choose an option... Pending Applied Excluded (Questions) Excluded (Expired) Exc…" at bounding box center [490, 106] width 89 height 17
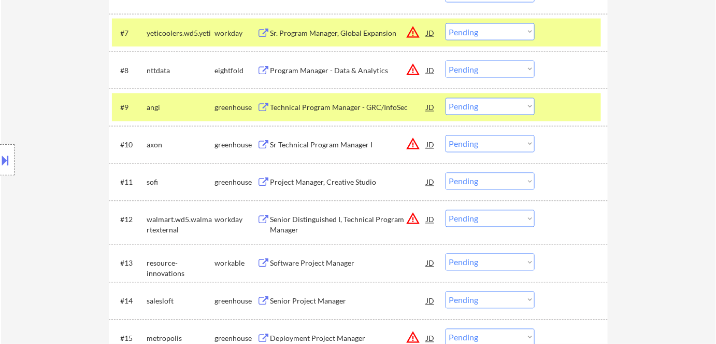
drag, startPoint x: 226, startPoint y: 105, endPoint x: 228, endPoint y: 83, distance: 22.4
click at [226, 105] on div "greenhouse" at bounding box center [236, 108] width 42 height 10
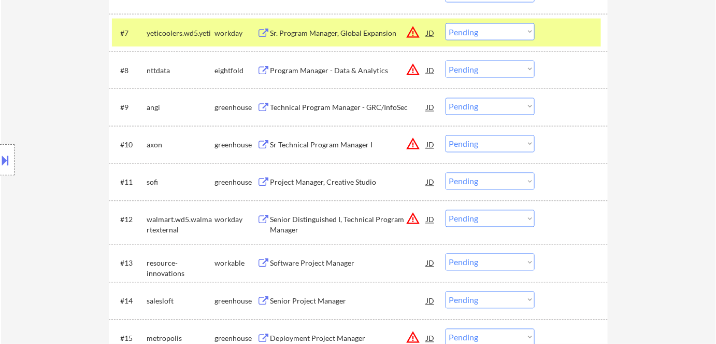
click at [236, 21] on div "#7 yeticoolers.wd5.yeti workday Sr. Program Manager, Global Expansion JD warnin…" at bounding box center [356, 33] width 489 height 28
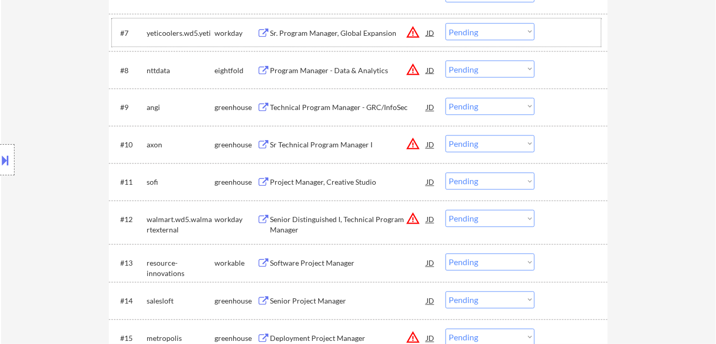
click at [342, 107] on div "Technical Program Manager - GRC/InfoSec" at bounding box center [348, 108] width 156 height 10
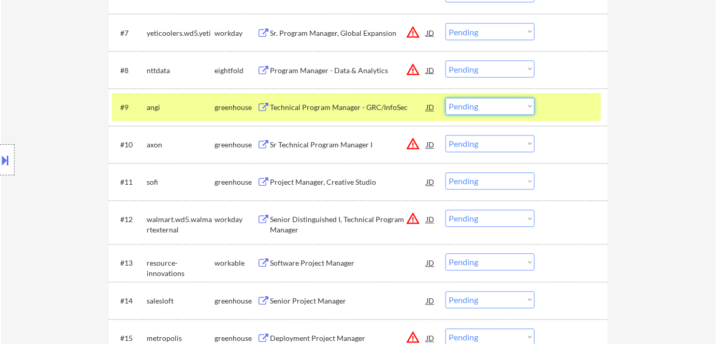
click at [510, 112] on select "Choose an option... Pending Applied Excluded (Questions) Excluded (Expired) Exc…" at bounding box center [490, 106] width 89 height 17
click at [513, 104] on select "Choose an option... Pending Applied Excluded (Questions) Excluded (Expired) Exc…" at bounding box center [490, 106] width 89 height 17
click at [446, 98] on select "Choose an option... Pending Applied Excluded (Questions) Excluded (Expired) Exc…" at bounding box center [490, 106] width 89 height 17
select select ""pending""
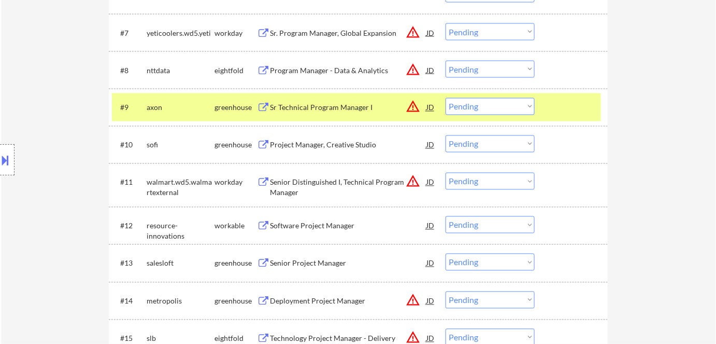
click at [222, 101] on div "greenhouse" at bounding box center [236, 107] width 42 height 19
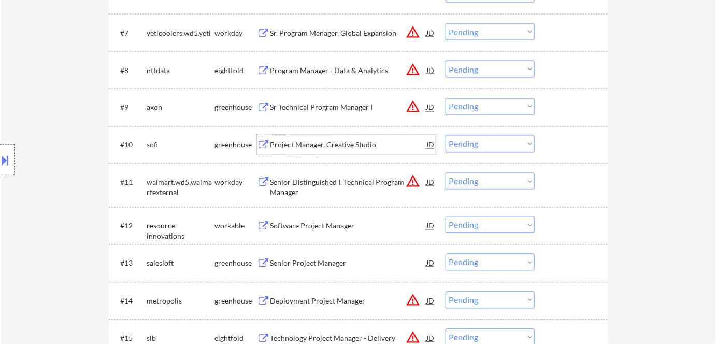
click at [311, 146] on div "Project Manager, Creative Studio" at bounding box center [348, 145] width 156 height 10
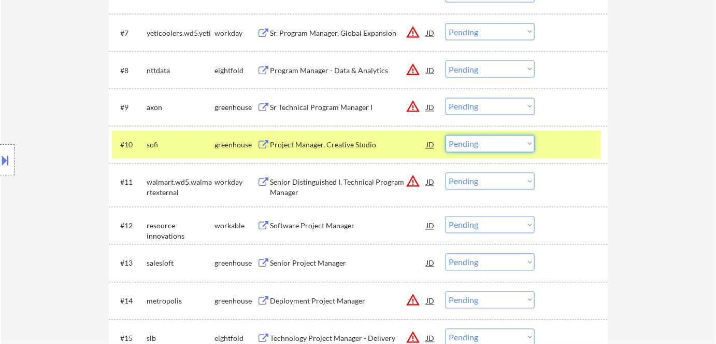
click at [477, 141] on select "Choose an option... Pending Applied Excluded (Questions) Excluded (Expired) Exc…" at bounding box center [490, 143] width 89 height 17
click at [446, 135] on select "Choose an option... Pending Applied Excluded (Questions) Excluded (Expired) Exc…" at bounding box center [490, 143] width 89 height 17
select select ""pending""
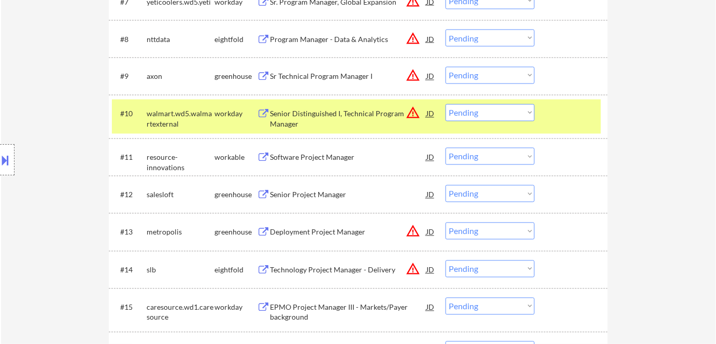
scroll to position [612, 0]
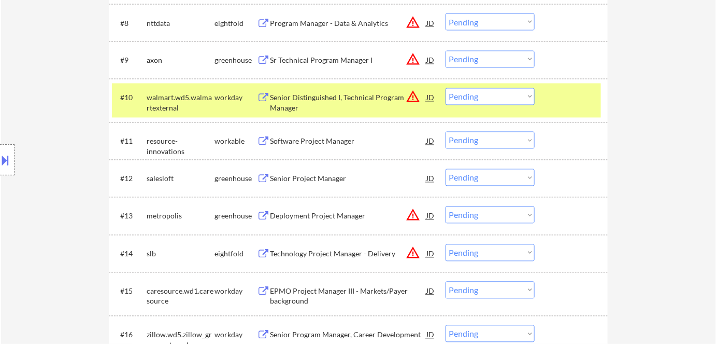
click at [304, 139] on div "Software Project Manager" at bounding box center [348, 141] width 156 height 10
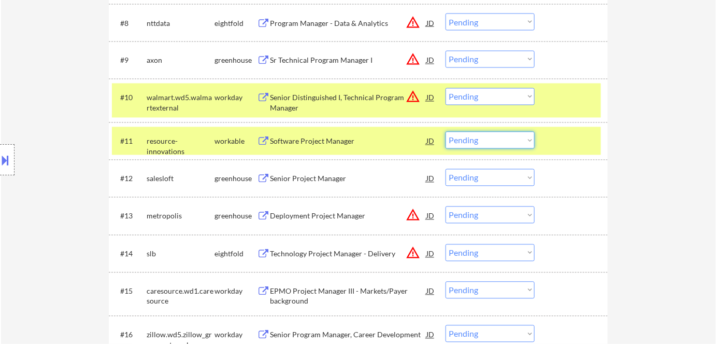
drag, startPoint x: 489, startPoint y: 141, endPoint x: 489, endPoint y: 147, distance: 6.2
click at [489, 141] on select "Choose an option... Pending Applied Excluded (Questions) Excluded (Expired) Exc…" at bounding box center [490, 140] width 89 height 17
click at [446, 132] on select "Choose an option... Pending Applied Excluded (Questions) Excluded (Expired) Exc…" at bounding box center [490, 140] width 89 height 17
drag, startPoint x: 183, startPoint y: 94, endPoint x: 191, endPoint y: 96, distance: 7.4
click at [184, 94] on div "Location Inclusions:" at bounding box center [92, 160] width 185 height 192
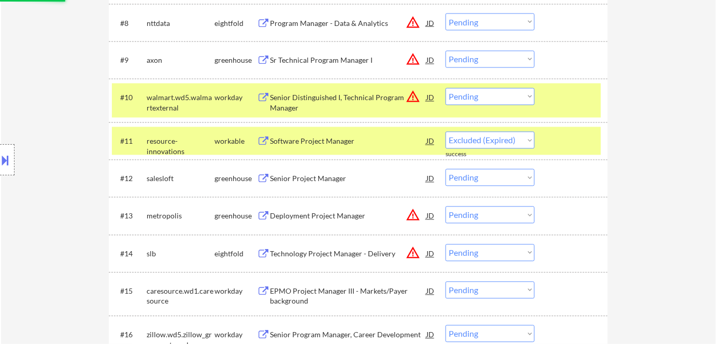
click at [231, 93] on div "workday" at bounding box center [236, 98] width 42 height 10
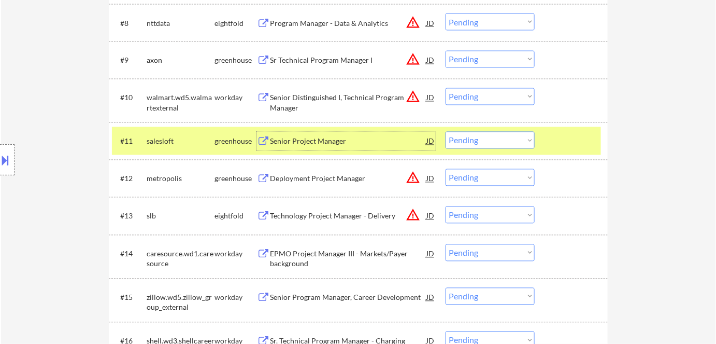
click at [325, 142] on div "Senior Project Manager" at bounding box center [348, 141] width 156 height 10
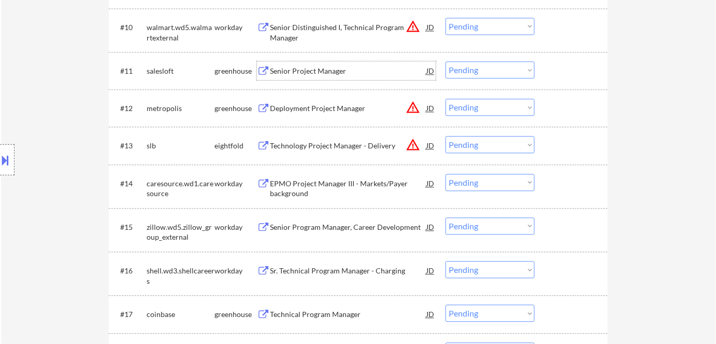
scroll to position [706, 0]
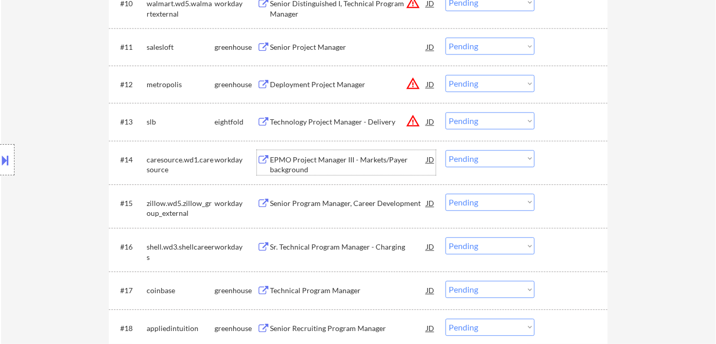
click at [349, 158] on div "EPMO Project Manager III - Markets/Payer background" at bounding box center [348, 164] width 156 height 20
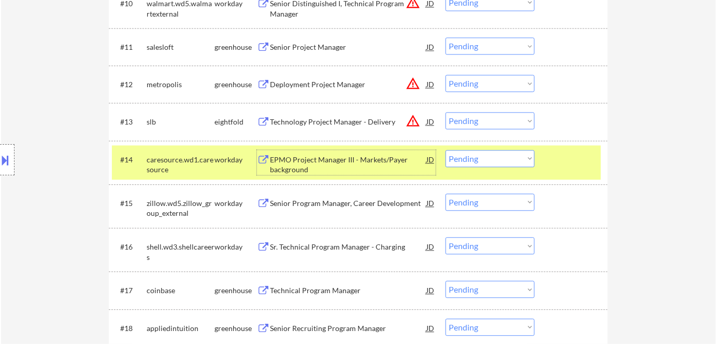
click at [458, 49] on select "Choose an option... Pending Applied Excluded (Questions) Excluded (Expired) Exc…" at bounding box center [490, 45] width 89 height 17
click at [446, 37] on select "Choose an option... Pending Applied Excluded (Questions) Excluded (Expired) Exc…" at bounding box center [490, 45] width 89 height 17
select select ""pending""
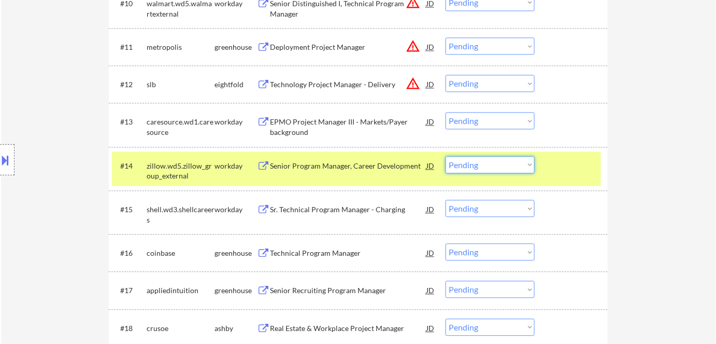
drag, startPoint x: 473, startPoint y: 163, endPoint x: 487, endPoint y: 172, distance: 16.3
click at [473, 163] on select "Choose an option... Pending Applied Excluded (Questions) Excluded (Expired) Exc…" at bounding box center [490, 164] width 89 height 17
click at [446, 156] on select "Choose an option... Pending Applied Excluded (Questions) Excluded (Expired) Exc…" at bounding box center [490, 164] width 89 height 17
select select ""pending""
click at [337, 159] on div "Senior Program Manager, Career Development" at bounding box center [348, 165] width 156 height 19
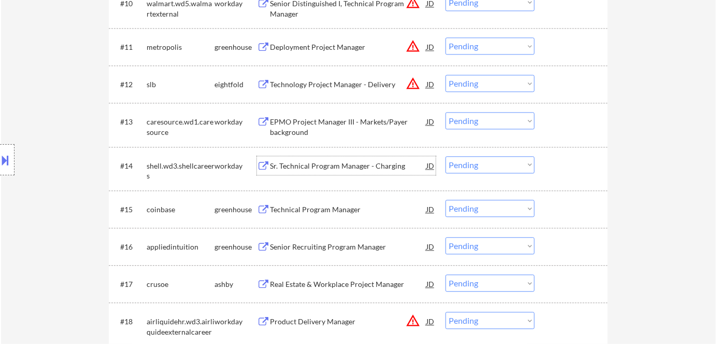
click at [482, 121] on select "Choose an option... Pending Applied Excluded (Questions) Excluded (Expired) Exc…" at bounding box center [490, 120] width 89 height 17
click at [446, 112] on select "Choose an option... Pending Applied Excluded (Questions) Excluded (Expired) Exc…" at bounding box center [490, 120] width 89 height 17
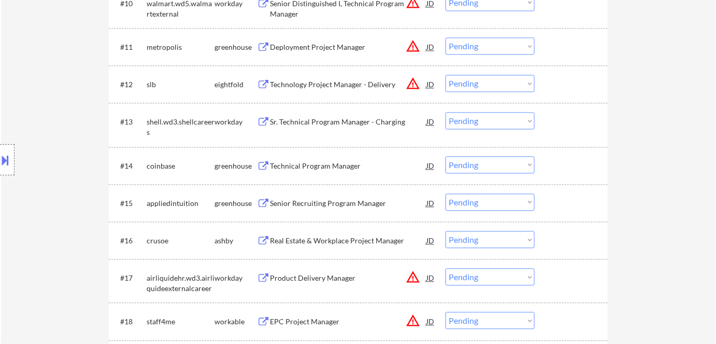
click at [337, 122] on div "Sr. Technical Program Manager - Charging" at bounding box center [348, 122] width 156 height 10
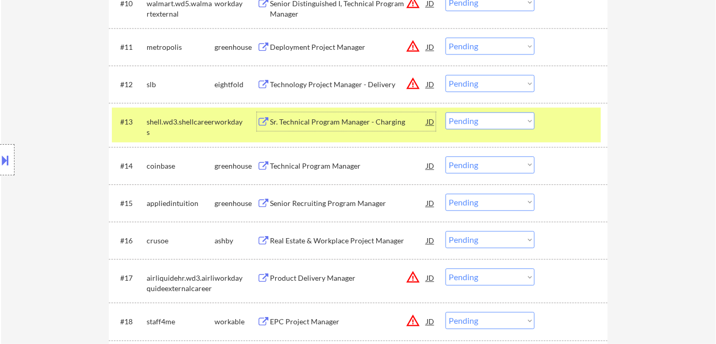
click at [513, 120] on select "Choose an option... Pending Applied Excluded (Questions) Excluded (Expired) Exc…" at bounding box center [490, 120] width 89 height 17
click at [446, 112] on select "Choose an option... Pending Applied Excluded (Questions) Excluded (Expired) Exc…" at bounding box center [490, 120] width 89 height 17
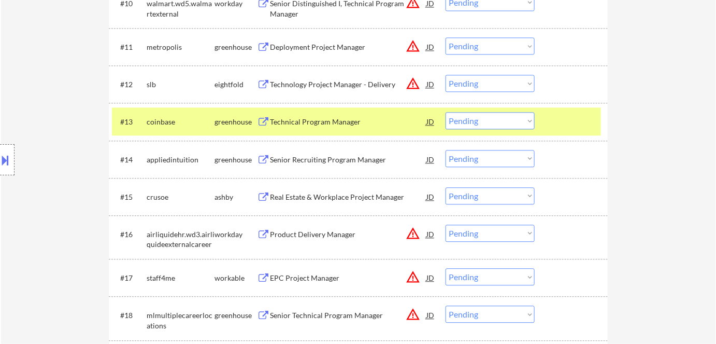
click at [341, 124] on div "Technical Program Manager" at bounding box center [348, 122] width 156 height 10
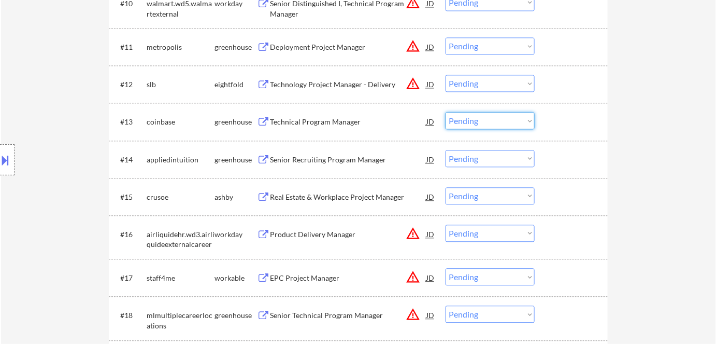
click at [493, 121] on select "Choose an option... Pending Applied Excluded (Questions) Excluded (Expired) Exc…" at bounding box center [490, 120] width 89 height 17
click at [446, 112] on select "Choose an option... Pending Applied Excluded (Questions) Excluded (Expired) Exc…" at bounding box center [490, 120] width 89 height 17
click at [490, 127] on select "Choose an option... Pending Applied Excluded (Questions) Excluded (Expired) Exc…" at bounding box center [490, 120] width 89 height 17
click at [446, 112] on select "Choose an option... Pending Applied Excluded (Questions) Excluded (Expired) Exc…" at bounding box center [490, 120] width 89 height 17
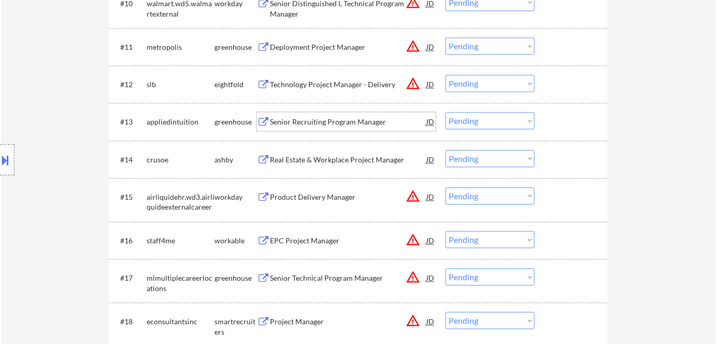
click at [337, 123] on div "Senior Recruiting Program Manager" at bounding box center [348, 122] width 156 height 10
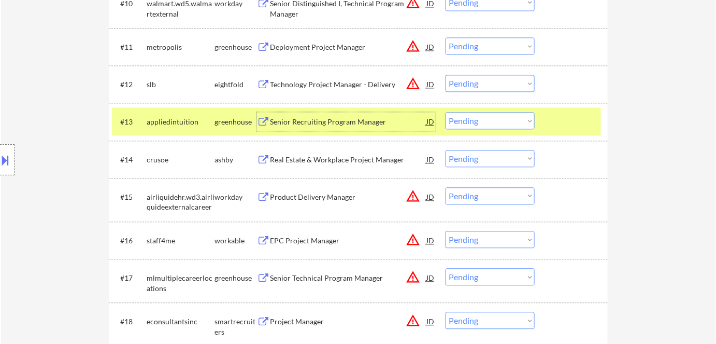
click at [482, 120] on select "Choose an option... Pending Applied Excluded (Questions) Excluded (Expired) Exc…" at bounding box center [490, 120] width 89 height 17
click at [446, 112] on select "Choose an option... Pending Applied Excluded (Questions) Excluded (Expired) Exc…" at bounding box center [490, 120] width 89 height 17
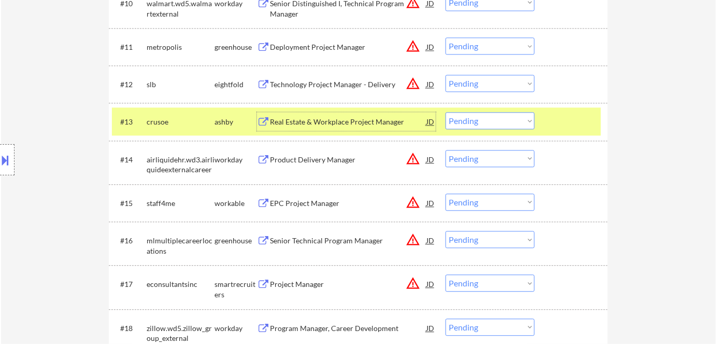
click at [329, 122] on div "Real Estate & Workplace Project Manager" at bounding box center [348, 122] width 156 height 10
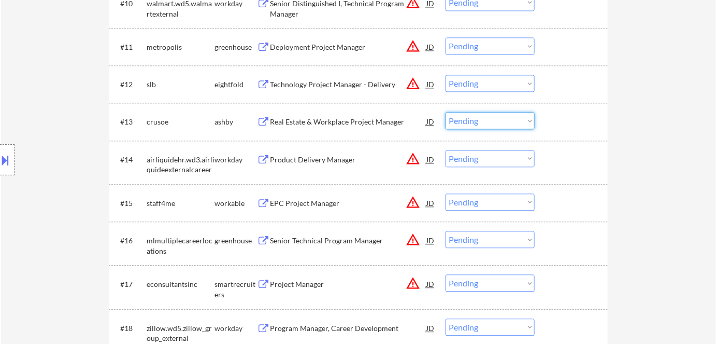
click at [479, 122] on select "Choose an option... Pending Applied Excluded (Questions) Excluded (Expired) Exc…" at bounding box center [490, 120] width 89 height 17
click at [358, 123] on div "Real Estate & Workplace Project Manager" at bounding box center [348, 122] width 156 height 10
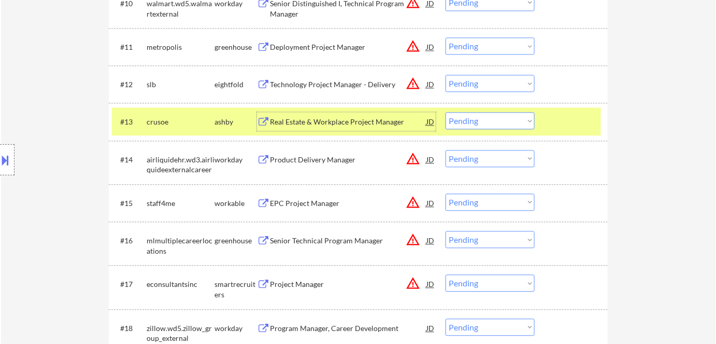
drag, startPoint x: 497, startPoint y: 120, endPoint x: 494, endPoint y: 128, distance: 8.7
click at [497, 120] on select "Choose an option... Pending Applied Excluded (Questions) Excluded (Expired) Exc…" at bounding box center [490, 120] width 89 height 17
click at [446, 112] on select "Choose an option... Pending Applied Excluded (Questions) Excluded (Expired) Exc…" at bounding box center [490, 120] width 89 height 17
select select ""pending""
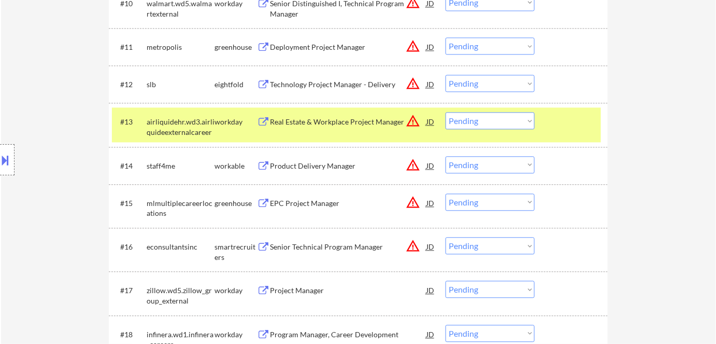
click at [218, 123] on div "workday" at bounding box center [236, 122] width 42 height 10
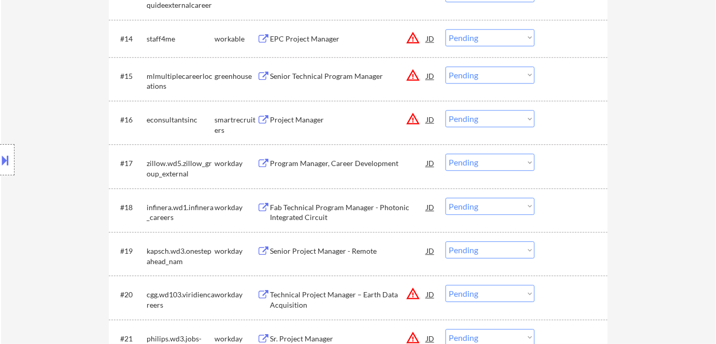
scroll to position [848, 0]
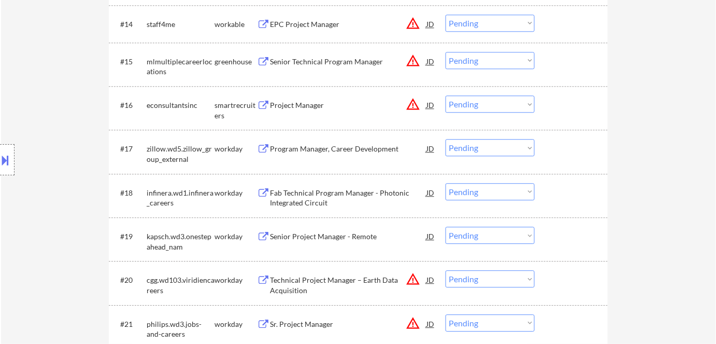
click at [289, 148] on div "Program Manager, Career Development" at bounding box center [348, 149] width 156 height 10
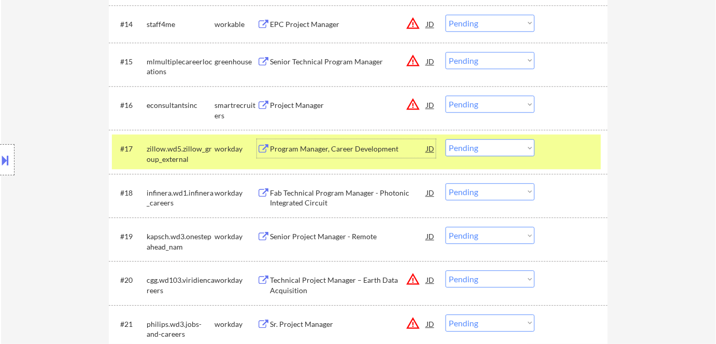
click at [482, 154] on select "Choose an option... Pending Applied Excluded (Questions) Excluded (Expired) Exc…" at bounding box center [490, 147] width 89 height 17
click at [446, 139] on select "Choose an option... Pending Applied Excluded (Questions) Excluded (Expired) Exc…" at bounding box center [490, 147] width 89 height 17
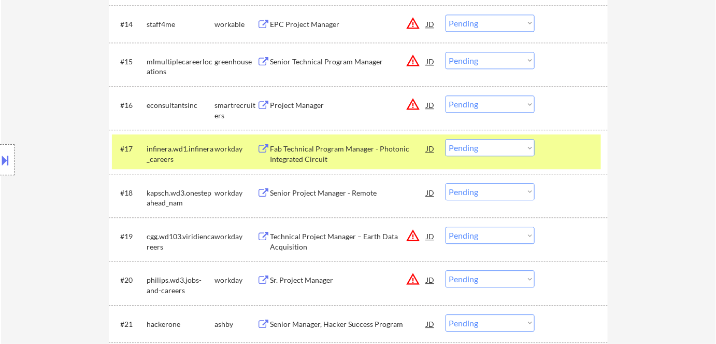
click at [327, 146] on div "Fab Technical Program Manager - Photonic Integrated Circuit" at bounding box center [348, 154] width 156 height 20
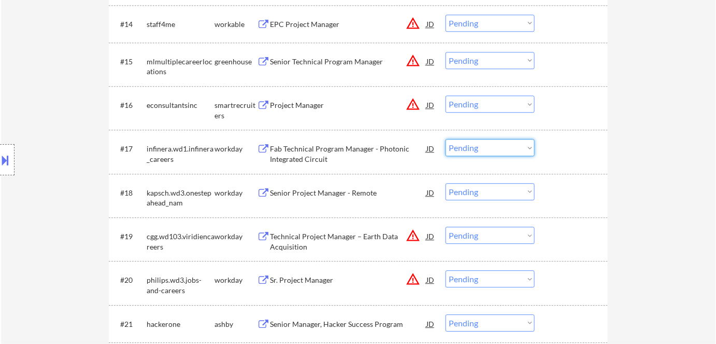
drag, startPoint x: 497, startPoint y: 148, endPoint x: 497, endPoint y: 155, distance: 7.3
click at [497, 148] on select "Choose an option... Pending Applied Excluded (Questions) Excluded (Expired) Exc…" at bounding box center [490, 147] width 89 height 17
click at [446, 139] on select "Choose an option... Pending Applied Excluded (Questions) Excluded (Expired) Exc…" at bounding box center [490, 147] width 89 height 17
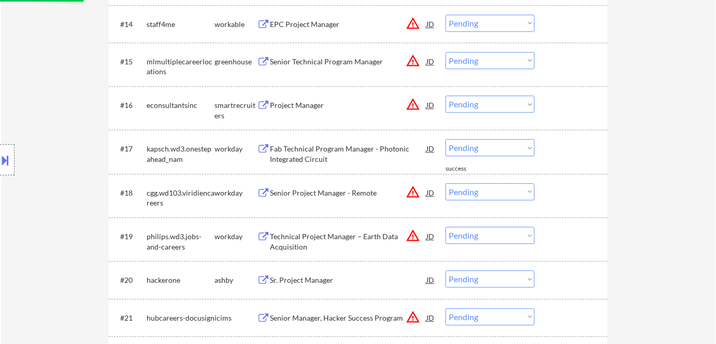
click at [321, 150] on div "Fab Technical Program Manager - Photonic Integrated Circuit" at bounding box center [348, 154] width 156 height 20
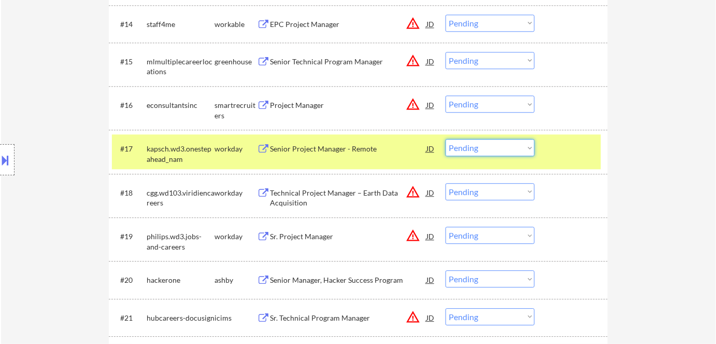
drag, startPoint x: 488, startPoint y: 141, endPoint x: 488, endPoint y: 155, distance: 13.5
click at [489, 142] on select "Choose an option... Pending Applied Excluded (Questions) Excluded (Expired) Exc…" at bounding box center [490, 147] width 89 height 17
drag, startPoint x: 483, startPoint y: 146, endPoint x: 488, endPoint y: 155, distance: 10.0
click at [483, 147] on select "Choose an option... Pending Applied Excluded (Questions) Excluded (Expired) Exc…" at bounding box center [490, 147] width 89 height 17
click at [446, 139] on select "Choose an option... Pending Applied Excluded (Questions) Excluded (Expired) Exc…" at bounding box center [490, 147] width 89 height 17
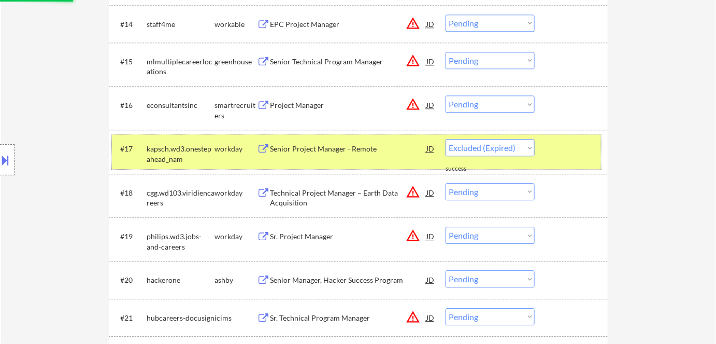
drag, startPoint x: 224, startPoint y: 149, endPoint x: 240, endPoint y: 150, distance: 16.1
click at [231, 149] on div "workday" at bounding box center [236, 149] width 42 height 10
select select ""pending""
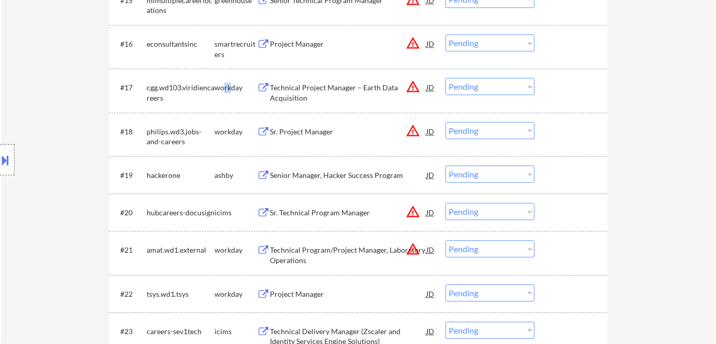
scroll to position [942, 0]
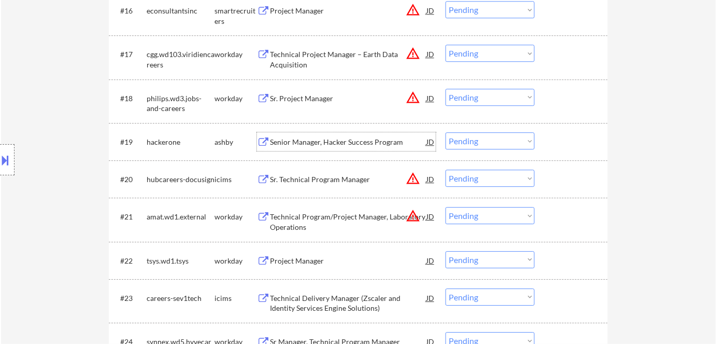
click at [308, 141] on div "Senior Manager, Hacker Success Program" at bounding box center [348, 142] width 156 height 10
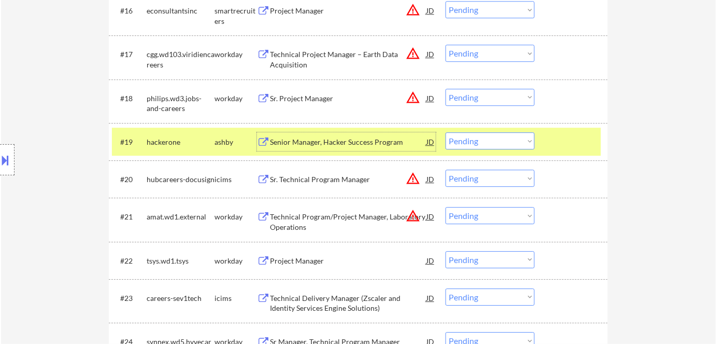
click at [517, 140] on select "Choose an option... Pending Applied Excluded (Questions) Excluded (Expired) Exc…" at bounding box center [490, 140] width 89 height 17
click at [446, 132] on select "Choose an option... Pending Applied Excluded (Questions) Excluded (Expired) Exc…" at bounding box center [490, 140] width 89 height 17
select select ""pending""
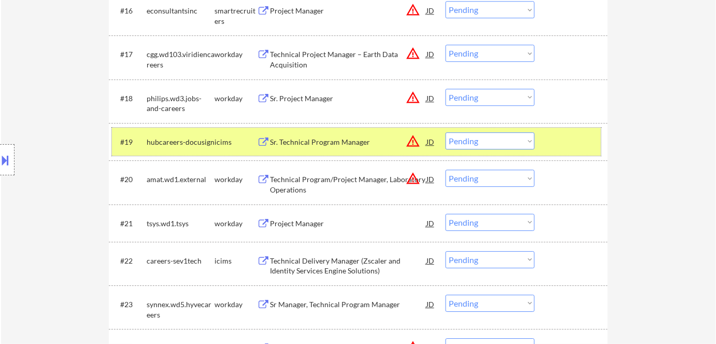
click at [215, 139] on div "icims" at bounding box center [236, 142] width 42 height 10
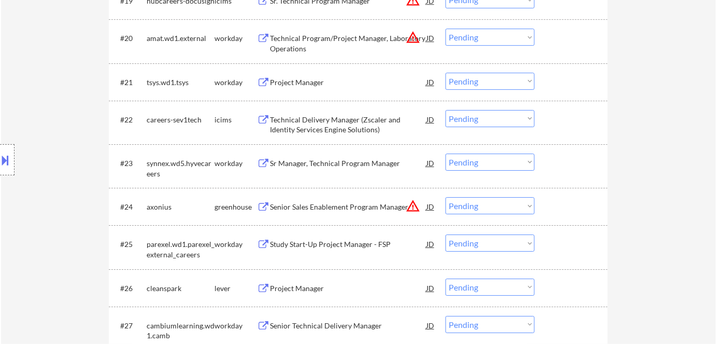
scroll to position [1083, 0]
click at [302, 80] on div "Project Manager" at bounding box center [348, 82] width 156 height 10
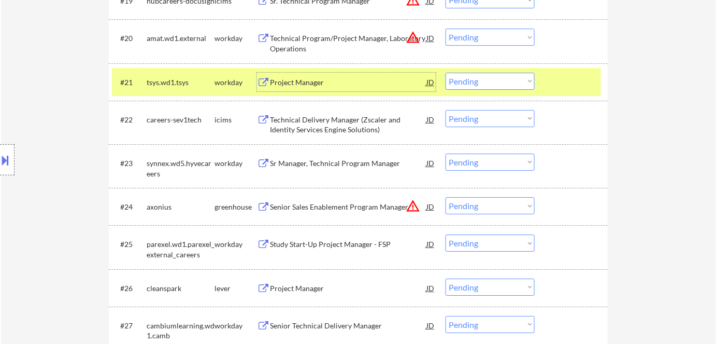
click at [489, 84] on select "Choose an option... Pending Applied Excluded (Questions) Excluded (Expired) Exc…" at bounding box center [490, 81] width 89 height 17
click at [446, 73] on select "Choose an option... Pending Applied Excluded (Questions) Excluded (Expired) Exc…" at bounding box center [490, 81] width 89 height 17
click at [223, 85] on div "workday" at bounding box center [236, 82] width 42 height 10
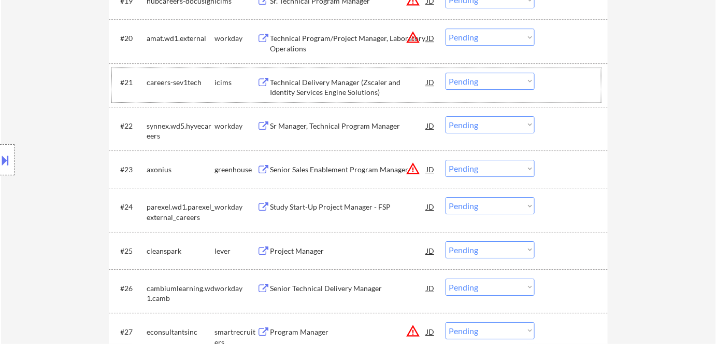
click at [323, 87] on div "Technical Delivery Manager (Zscaler and Identity Services Engine Solutions)" at bounding box center [348, 87] width 156 height 20
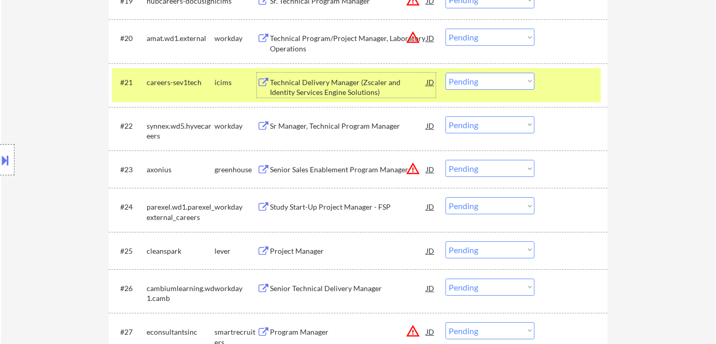
click at [489, 80] on select "Choose an option... Pending Applied Excluded (Questions) Excluded (Expired) Exc…" at bounding box center [490, 81] width 89 height 17
click at [446, 73] on select "Choose an option... Pending Applied Excluded (Questions) Excluded (Expired) Exc…" at bounding box center [490, 81] width 89 height 17
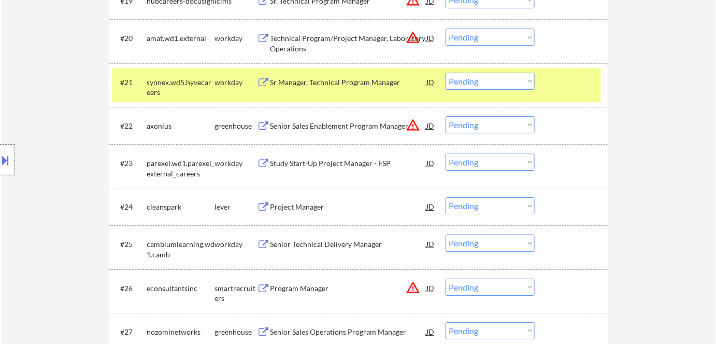
click at [307, 79] on div "Sr Manager, Technical Program Manager" at bounding box center [348, 82] width 156 height 10
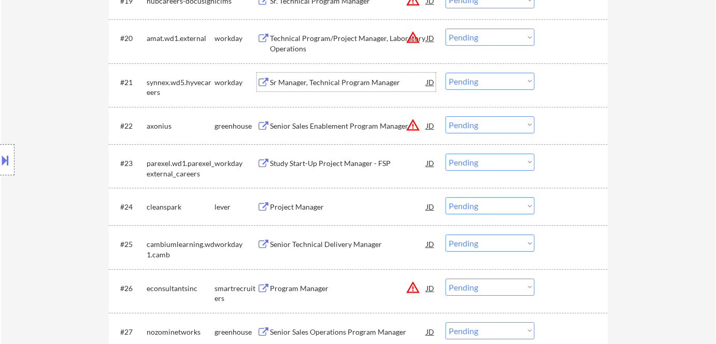
click at [480, 79] on select "Choose an option... Pending Applied Excluded (Questions) Excluded (Expired) Exc…" at bounding box center [490, 81] width 89 height 17
click at [446, 73] on select "Choose an option... Pending Applied Excluded (Questions) Excluded (Expired) Exc…" at bounding box center [490, 81] width 89 height 17
select select ""pending""
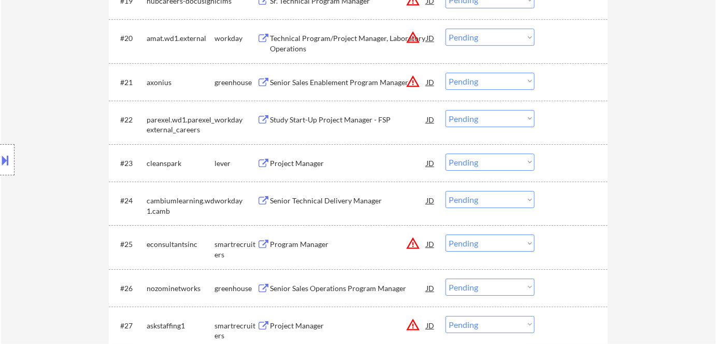
click at [347, 119] on div "Study Start-Up Project Manager - FSP" at bounding box center [348, 120] width 156 height 10
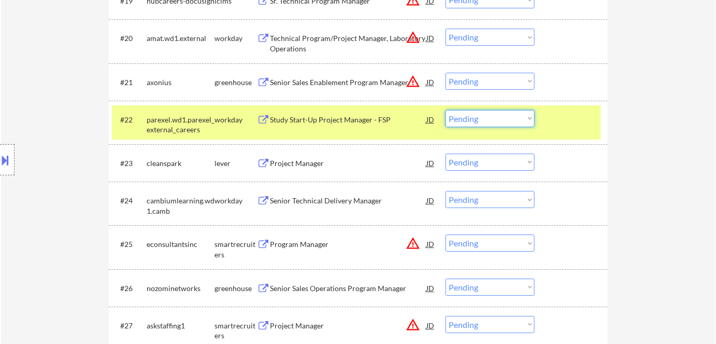
drag, startPoint x: 485, startPoint y: 119, endPoint x: 493, endPoint y: 125, distance: 10.0
click at [487, 121] on select "Choose an option... Pending Applied Excluded (Questions) Excluded (Expired) Exc…" at bounding box center [490, 118] width 89 height 17
click at [446, 110] on select "Choose an option... Pending Applied Excluded (Questions) Excluded (Expired) Exc…" at bounding box center [490, 118] width 89 height 17
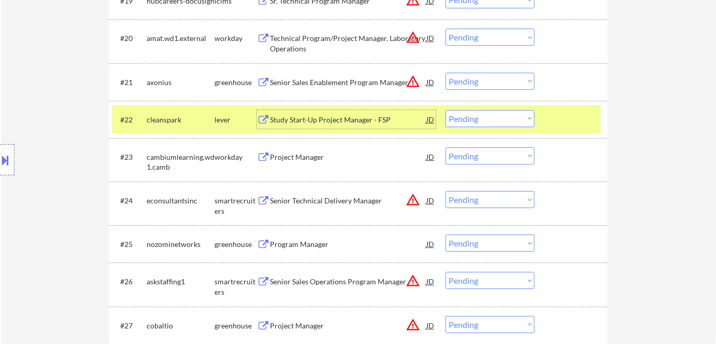
click at [333, 124] on div "Study Start-Up Project Manager - FSP" at bounding box center [348, 119] width 156 height 19
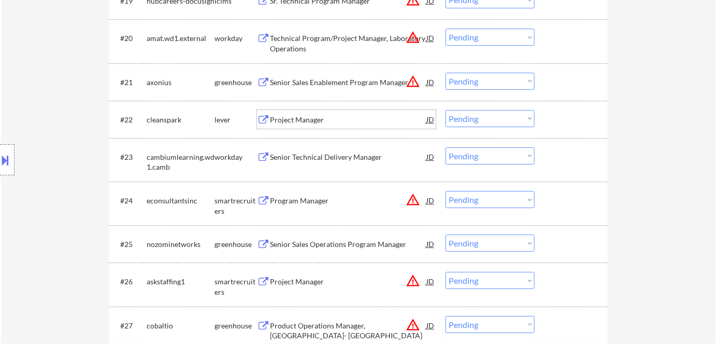
drag, startPoint x: 477, startPoint y: 115, endPoint x: 482, endPoint y: 125, distance: 11.4
click at [477, 115] on select "Choose an option... Pending Applied Excluded (Questions) Excluded (Expired) Exc…" at bounding box center [490, 118] width 89 height 17
click at [446, 110] on select "Choose an option... Pending Applied Excluded (Questions) Excluded (Expired) Exc…" at bounding box center [490, 118] width 89 height 17
click at [347, 158] on div "Senior Technical Delivery Manager" at bounding box center [348, 157] width 156 height 10
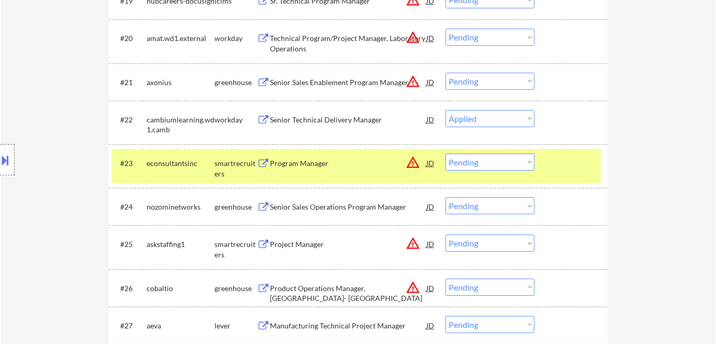
select select ""pending""
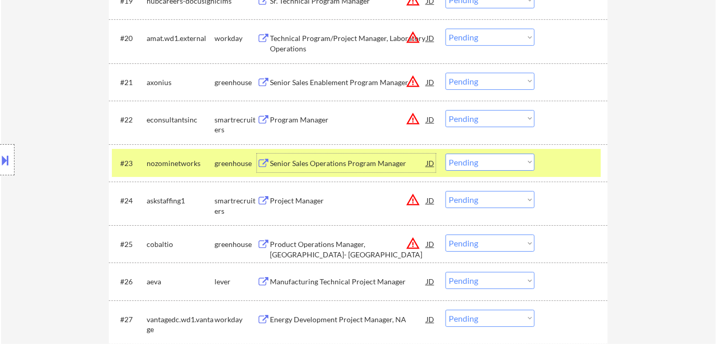
drag, startPoint x: 319, startPoint y: 158, endPoint x: 319, endPoint y: 149, distance: 8.8
click at [319, 154] on div "Senior Sales Operations Program Manager" at bounding box center [348, 162] width 156 height 19
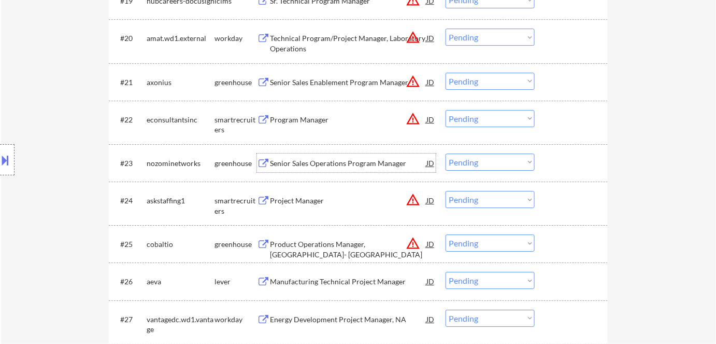
click at [478, 161] on select "Choose an option... Pending Applied Excluded (Questions) Excluded (Expired) Exc…" at bounding box center [490, 161] width 89 height 17
click at [446, 153] on select "Choose an option... Pending Applied Excluded (Questions) Excluded (Expired) Exc…" at bounding box center [490, 161] width 89 height 17
select select ""pending""
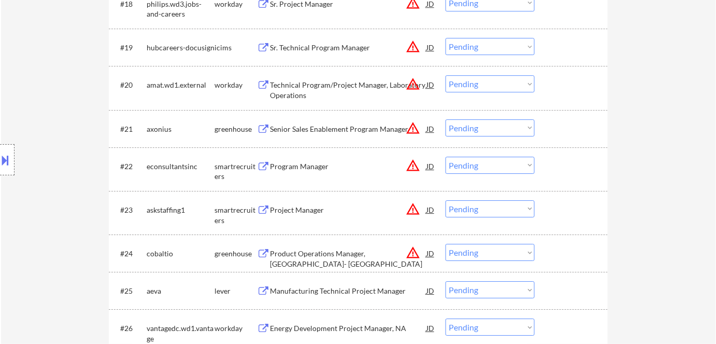
scroll to position [1177, 0]
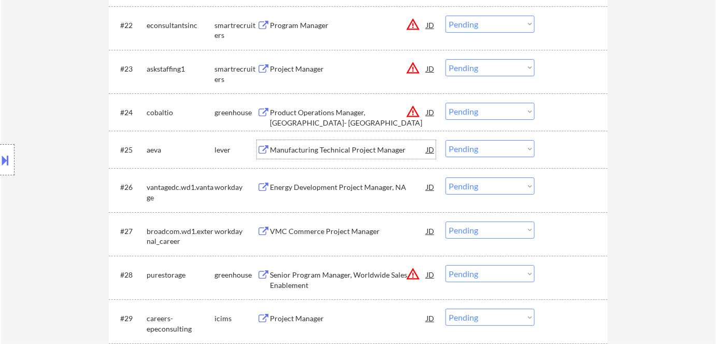
click at [311, 149] on div "Manufacturing Technical Project Manager" at bounding box center [348, 150] width 156 height 10
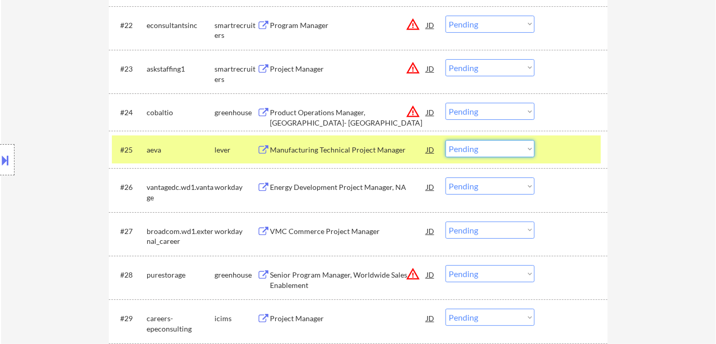
click at [494, 147] on select "Choose an option... Pending Applied Excluded (Questions) Excluded (Expired) Exc…" at bounding box center [490, 148] width 89 height 17
click at [446, 140] on select "Choose an option... Pending Applied Excluded (Questions) Excluded (Expired) Exc…" at bounding box center [490, 148] width 89 height 17
select select ""pending""
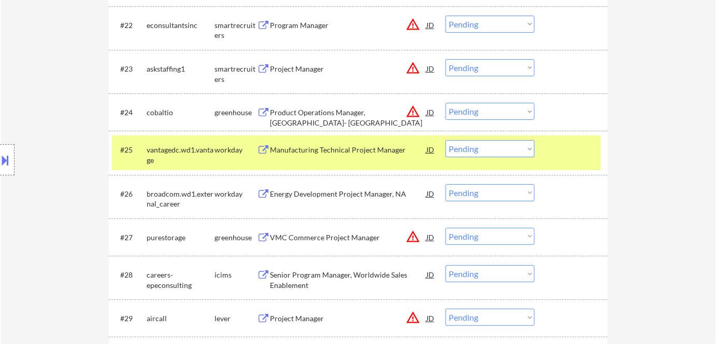
click at [318, 148] on div "Manufacturing Technical Project Manager" at bounding box center [348, 150] width 156 height 10
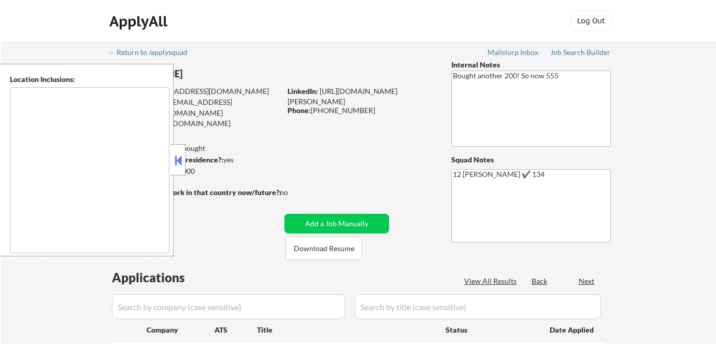
type textarea "San Francisco, CA Daly City, CA South San Francisco, CA Brisbane, CA Colma, CA …"
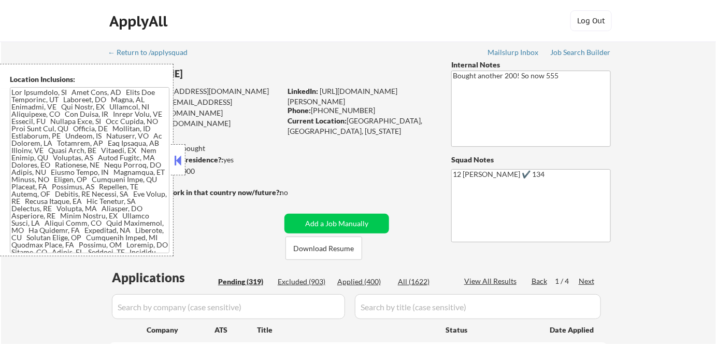
click at [367, 283] on div "Applied (400)" at bounding box center [363, 281] width 52 height 10
click at [176, 156] on button at bounding box center [178, 160] width 11 height 16
click at [344, 280] on div "Applied (400)" at bounding box center [363, 281] width 52 height 10
click at [185, 154] on div at bounding box center [178, 159] width 15 height 31
select select ""pending""
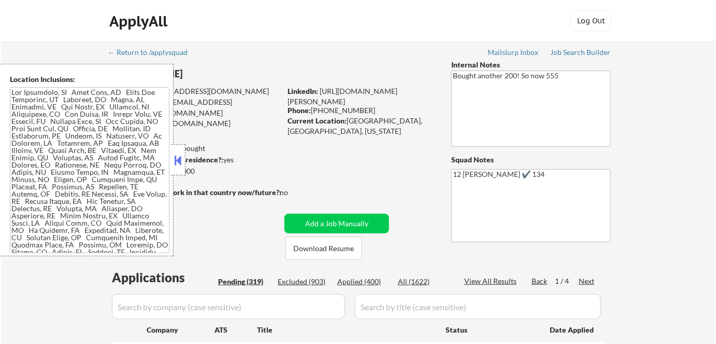
select select ""pending""
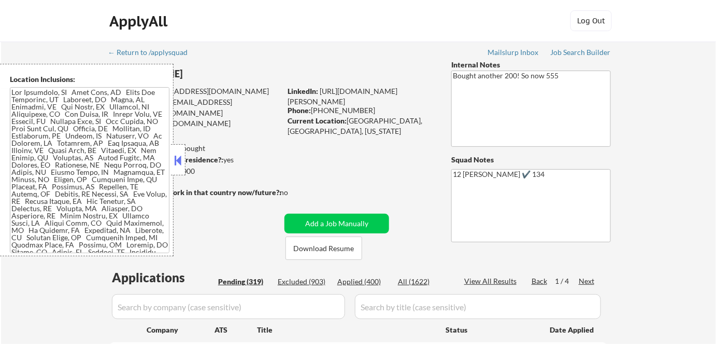
select select ""pending""
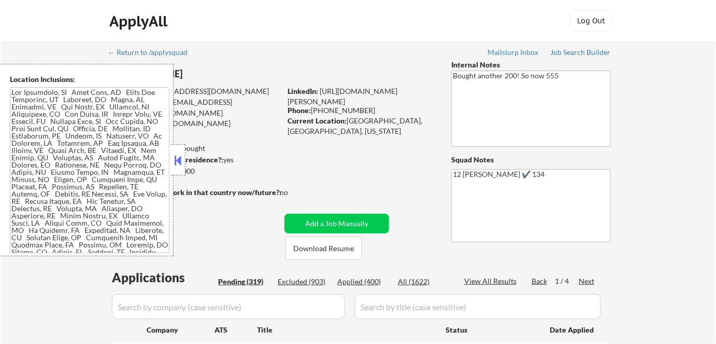
select select ""pending""
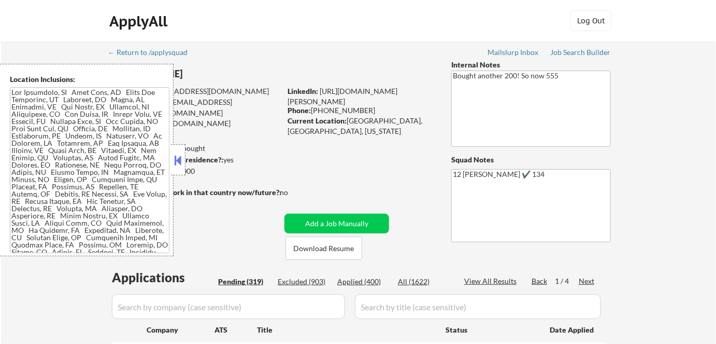
select select ""pending""
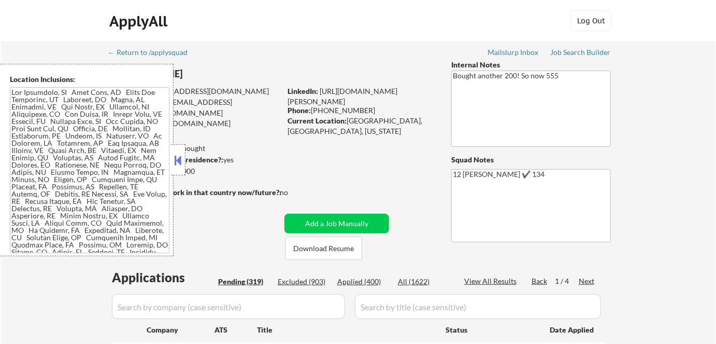
select select ""pending""
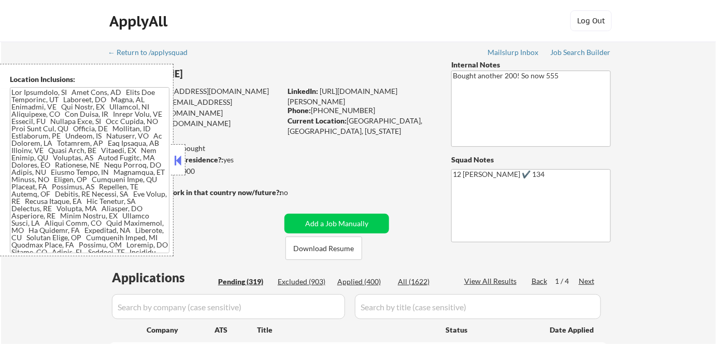
select select ""pending""
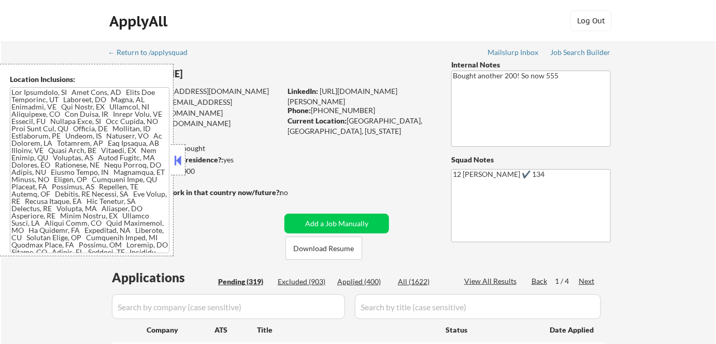
select select ""pending""
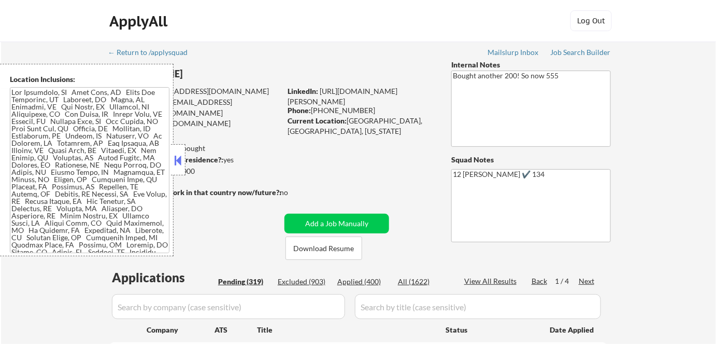
select select ""pending""
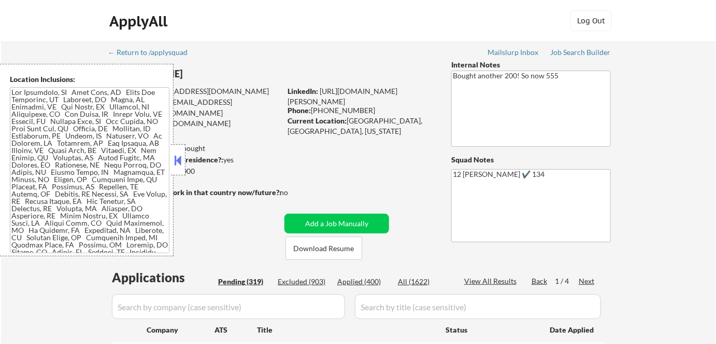
select select ""pending""
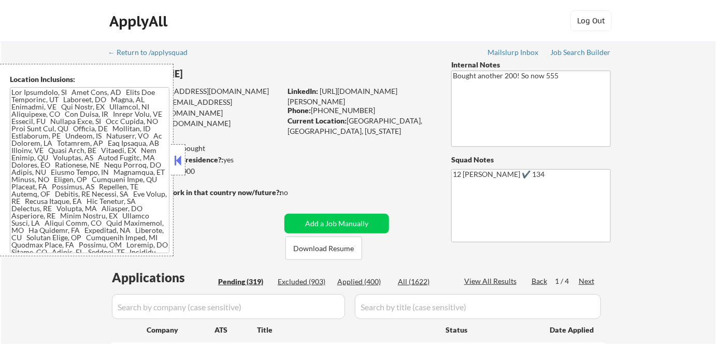
select select ""pending""
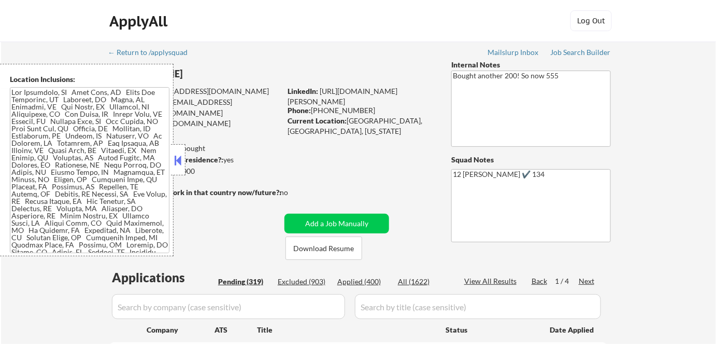
select select ""pending""
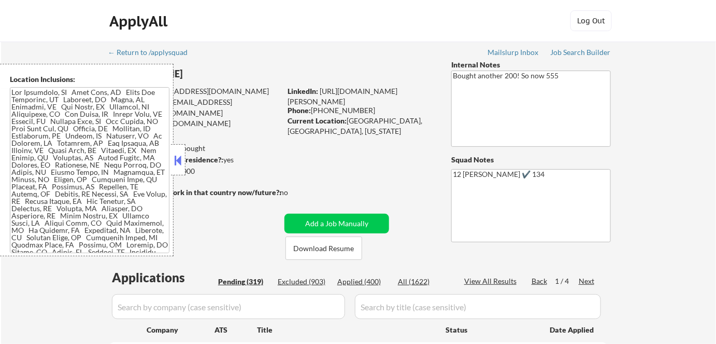
select select ""pending""
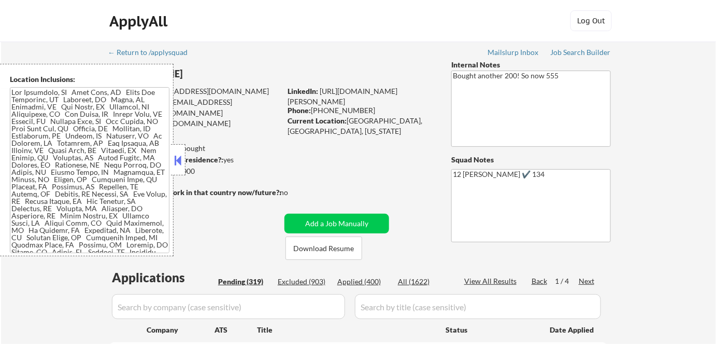
select select ""pending""
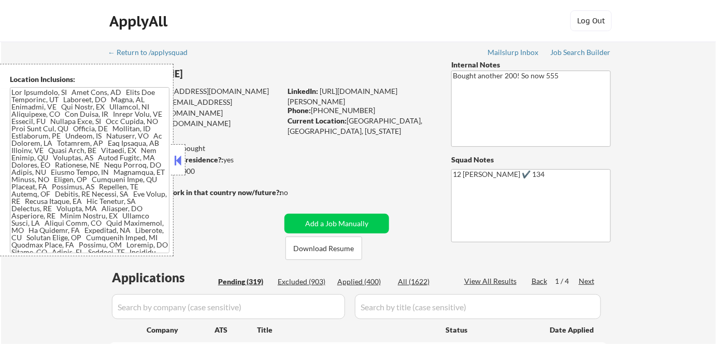
select select ""pending""
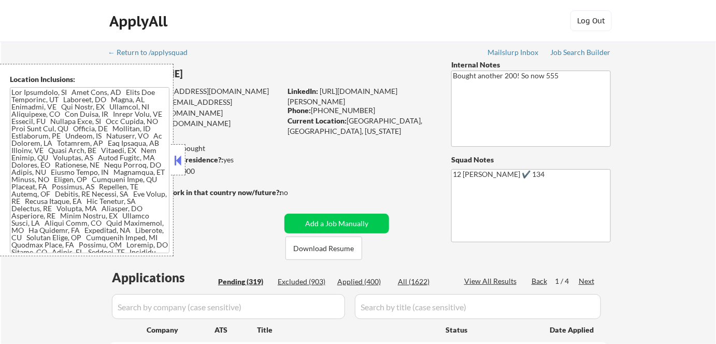
select select ""pending""
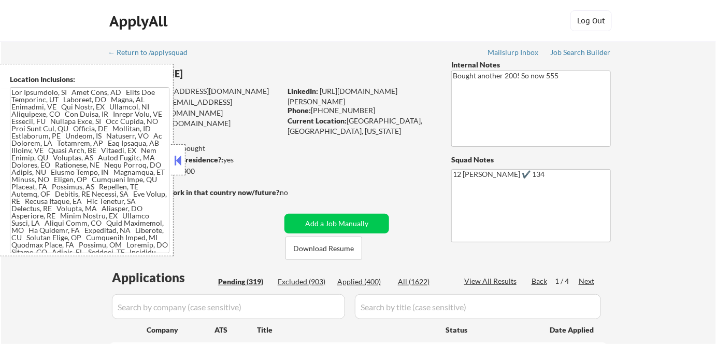
select select ""pending""
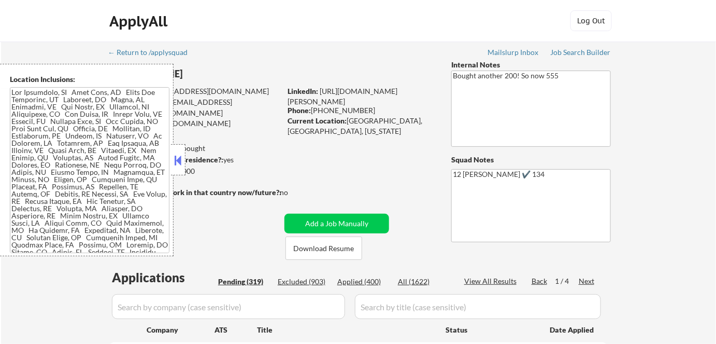
select select ""pending""
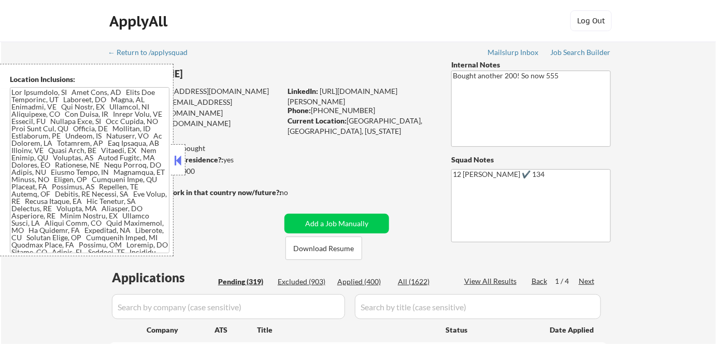
select select ""pending""
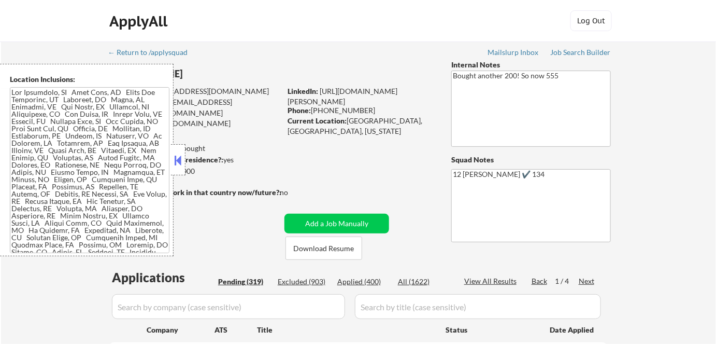
select select ""pending""
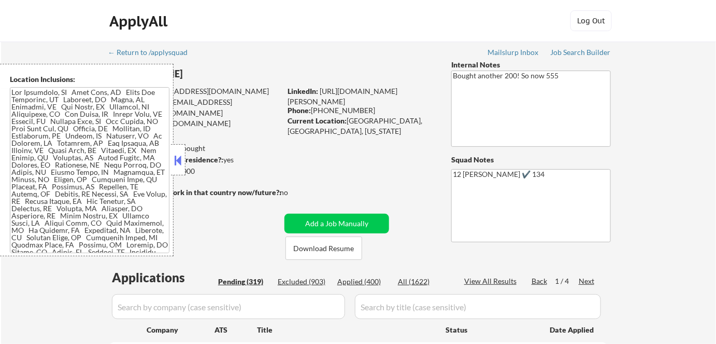
select select ""pending""
click at [178, 157] on button at bounding box center [178, 160] width 11 height 16
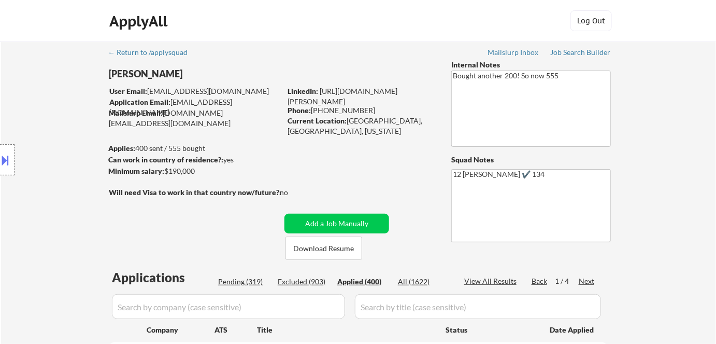
select select ""applied""
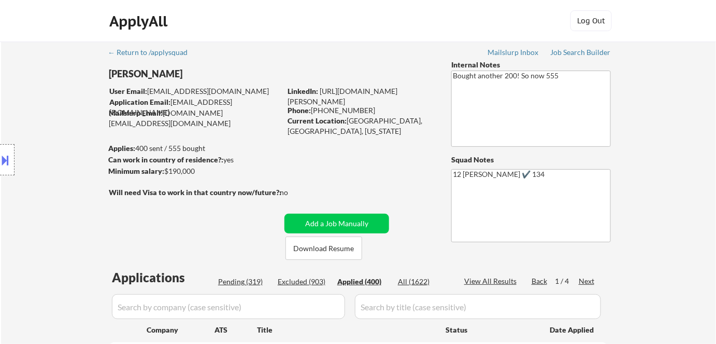
select select ""applied""
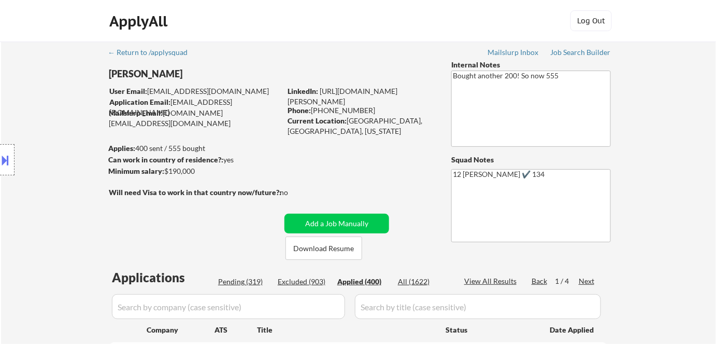
select select ""applied""
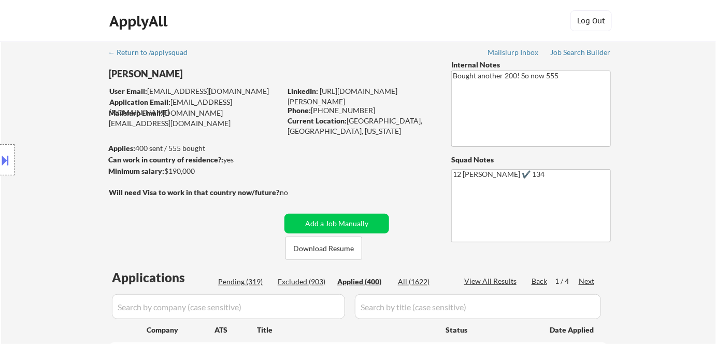
select select ""applied""
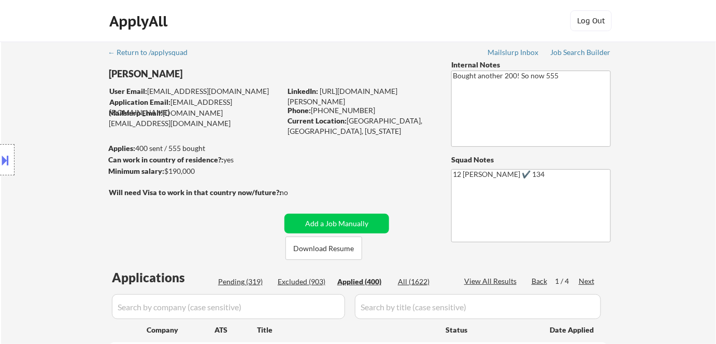
select select ""applied""
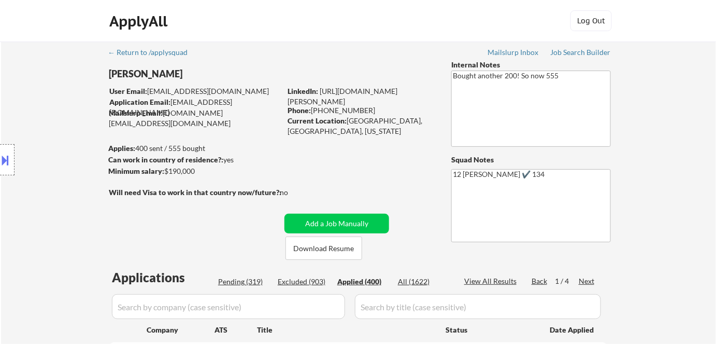
select select ""applied""
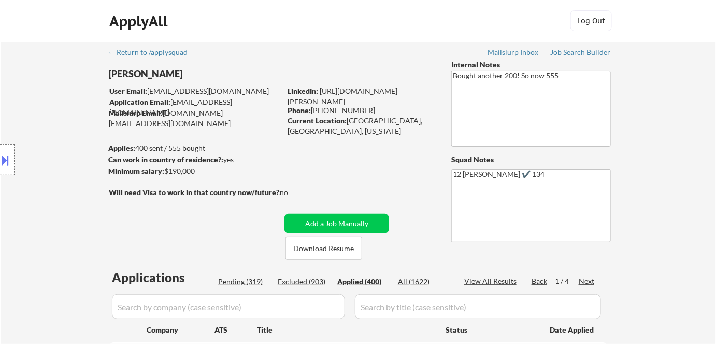
select select ""applied""
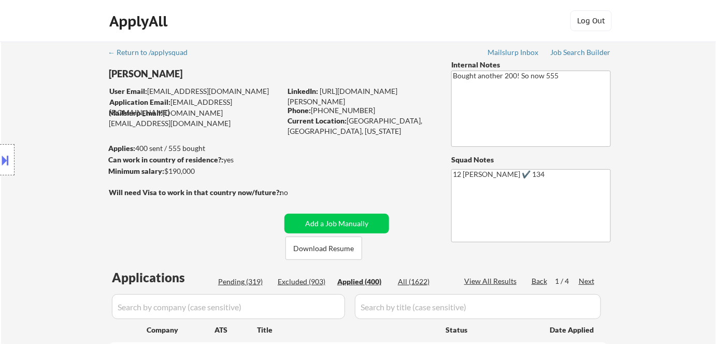
select select ""applied""
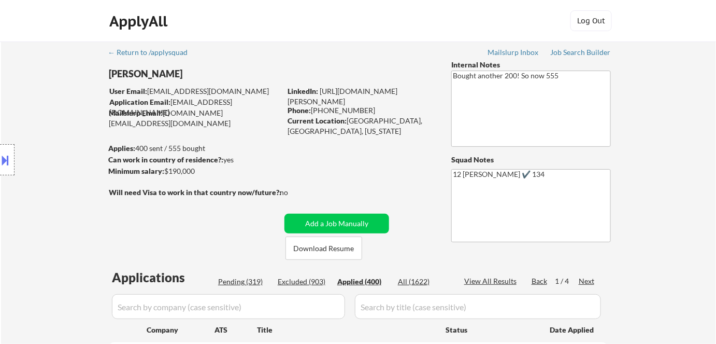
select select ""applied""
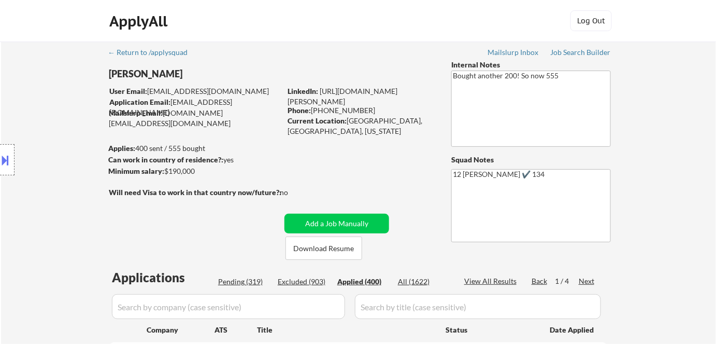
select select ""applied""
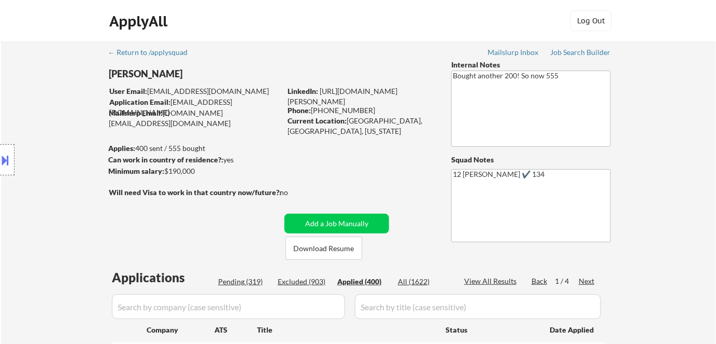
select select ""applied""
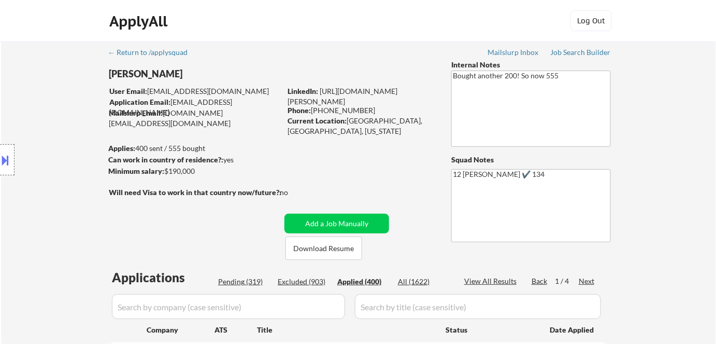
select select ""applied""
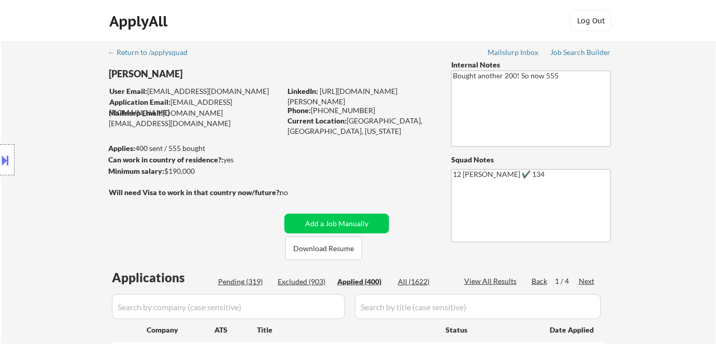
select select ""applied""
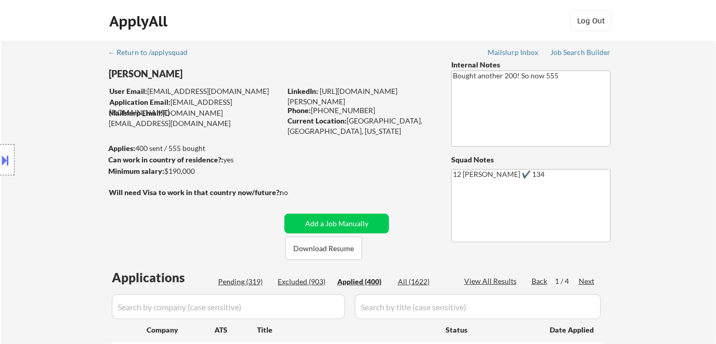
select select ""applied""
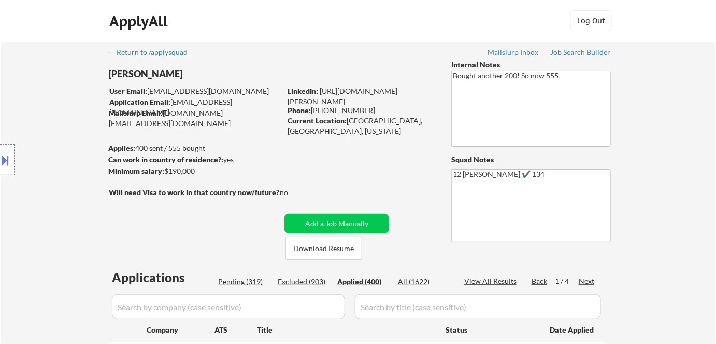
select select ""applied""
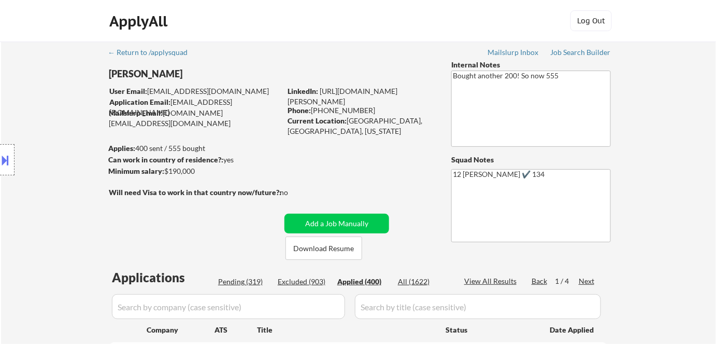
select select ""applied""
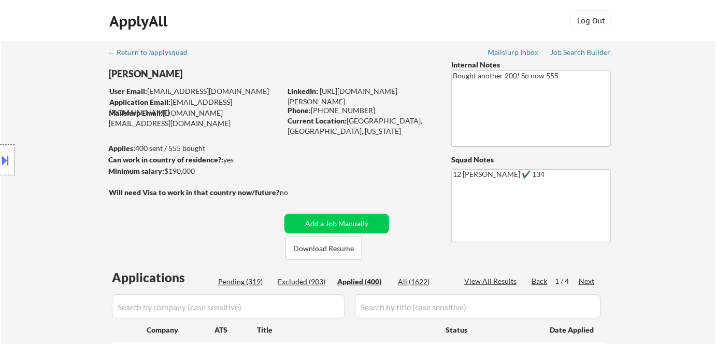
select select ""applied""
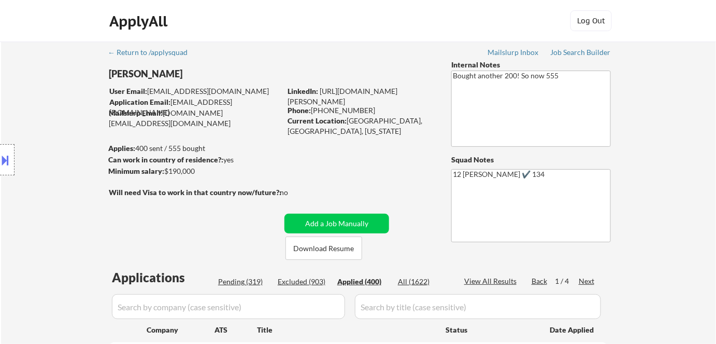
select select ""applied""
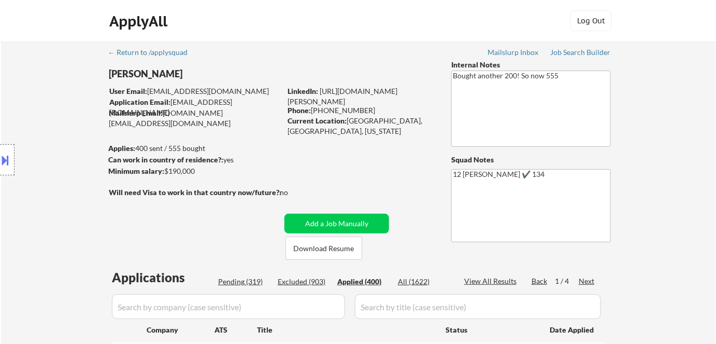
select select ""applied""
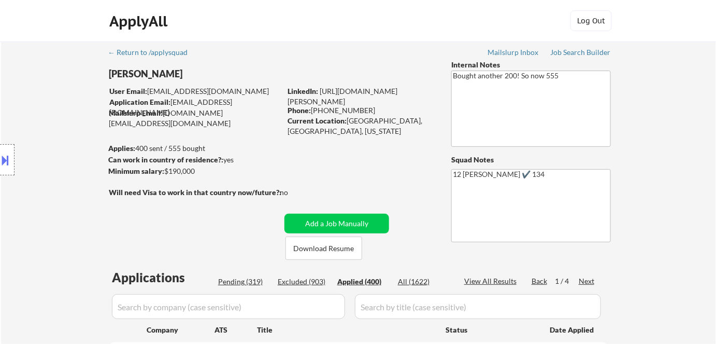
select select ""applied""
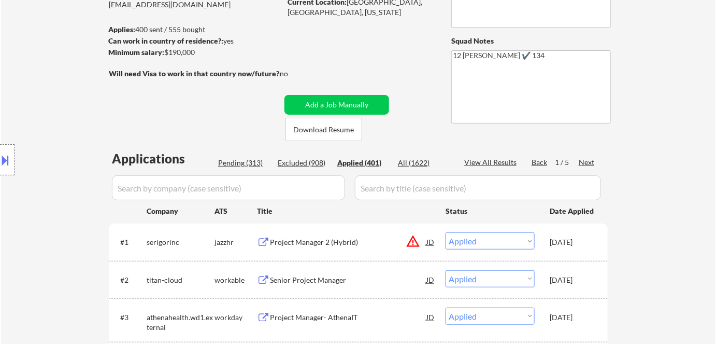
scroll to position [188, 0]
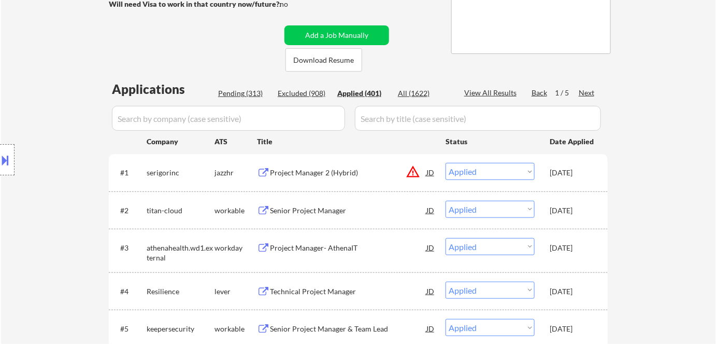
click at [365, 89] on div "Applied (401)" at bounding box center [363, 93] width 52 height 10
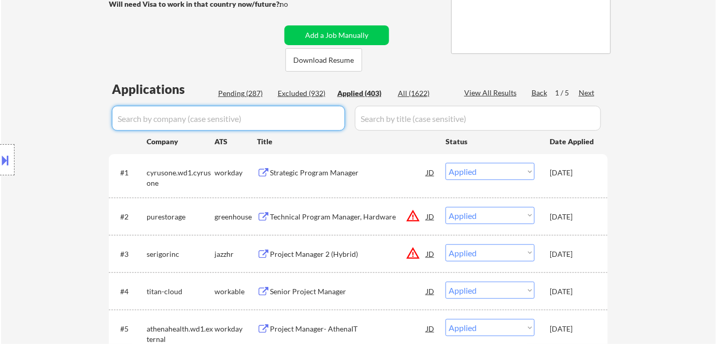
click at [250, 117] on input "input" at bounding box center [228, 118] width 233 height 25
paste input "shell"
click at [312, 93] on div "Excluded (932)" at bounding box center [304, 93] width 52 height 10
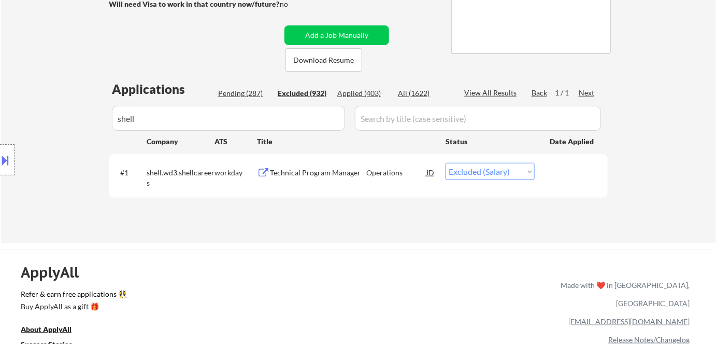
click at [510, 167] on select "Choose an option... Pending Applied Excluded (Questions) Excluded (Expired) Exc…" at bounding box center [490, 171] width 89 height 17
click at [446, 163] on select "Choose an option... Pending Applied Excluded (Questions) Excluded (Expired) Exc…" at bounding box center [490, 171] width 89 height 17
drag, startPoint x: 149, startPoint y: 113, endPoint x: 121, endPoint y: 121, distance: 29.4
click at [121, 121] on div "Location Inclusions:" at bounding box center [92, 160] width 185 height 192
click at [270, 115] on input "input" at bounding box center [228, 118] width 233 height 25
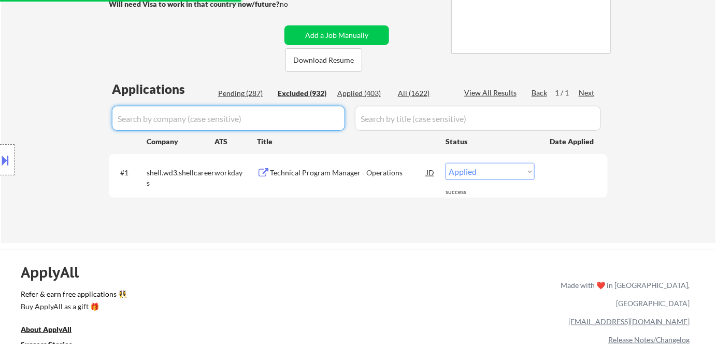
click at [235, 68] on div "← Return to /applysquad Mailslurp Inbox Job Search Builder Esther Lu User Email…" at bounding box center [358, 43] width 517 height 381
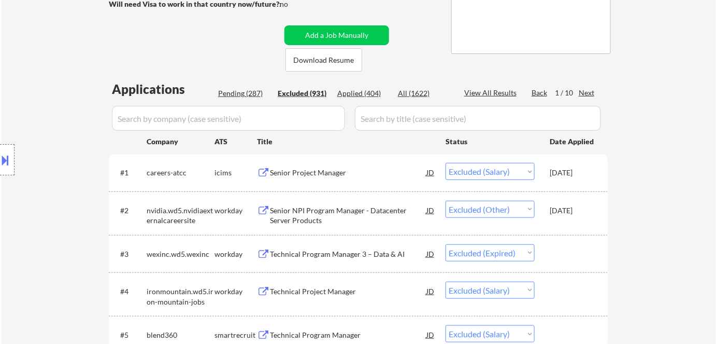
click at [350, 88] on div "Applied (404)" at bounding box center [363, 93] width 52 height 10
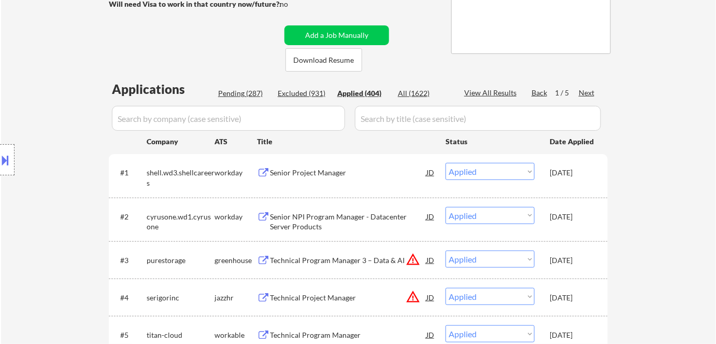
click at [361, 93] on div "Applied (404)" at bounding box center [363, 93] width 52 height 10
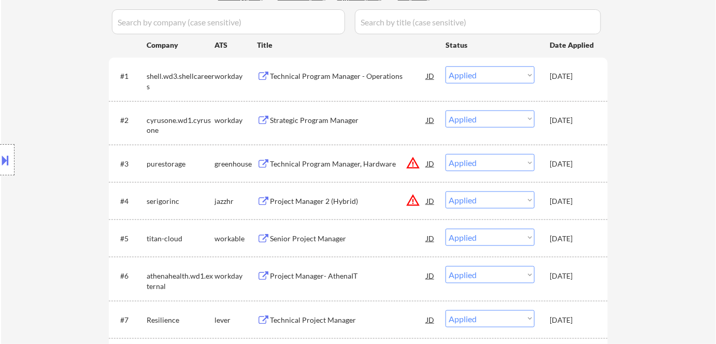
scroll to position [282, 0]
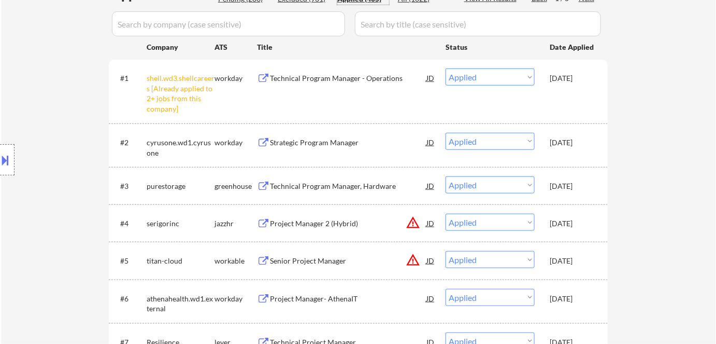
click at [217, 25] on input "input" at bounding box center [228, 23] width 233 height 25
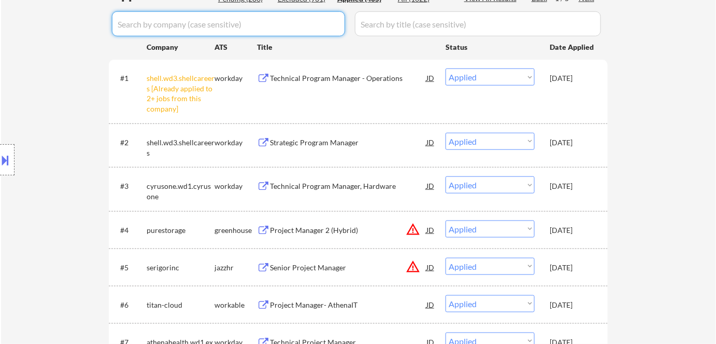
paste input "shell"
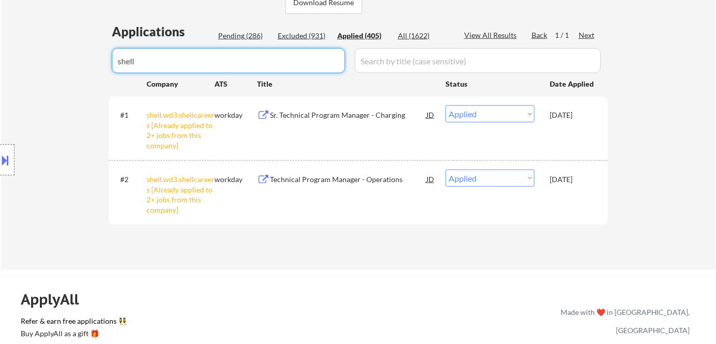
scroll to position [188, 0]
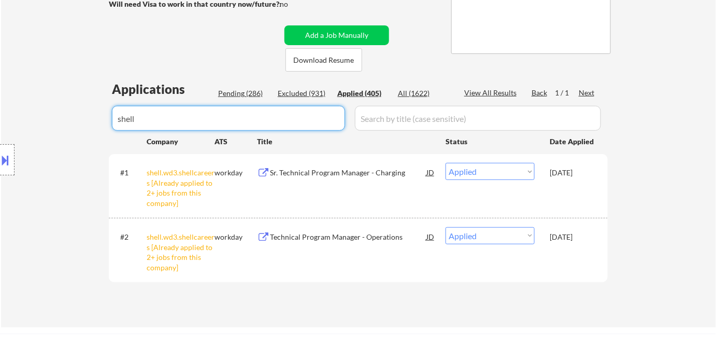
click at [304, 97] on div "Excluded (931)" at bounding box center [304, 93] width 52 height 10
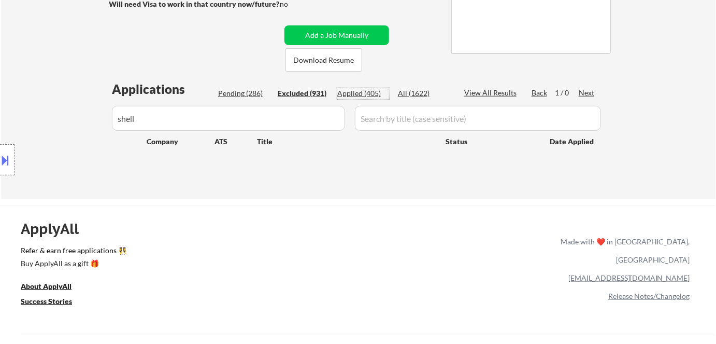
click at [352, 93] on div "Applied (405)" at bounding box center [363, 93] width 52 height 10
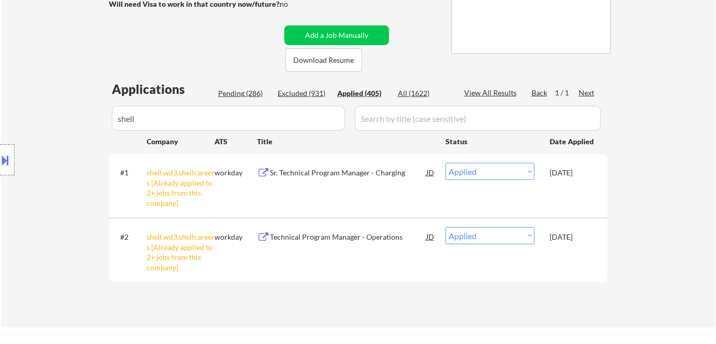
click at [148, 115] on div "Location Inclusions:" at bounding box center [92, 160] width 185 height 192
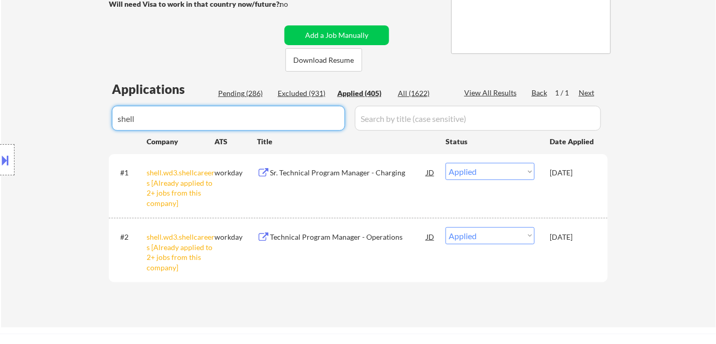
click at [189, 118] on input "input" at bounding box center [228, 118] width 233 height 25
drag, startPoint x: 190, startPoint y: 118, endPoint x: 35, endPoint y: 112, distance: 154.5
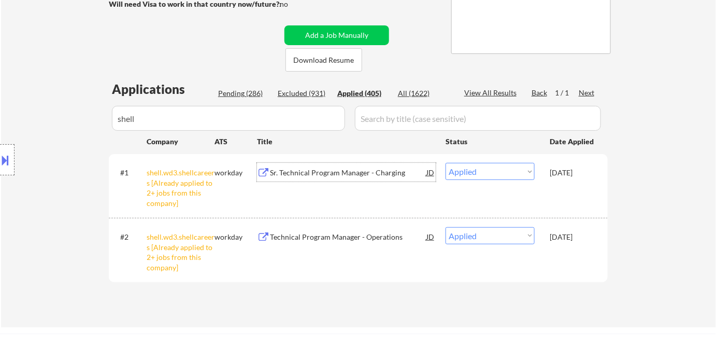
click at [332, 172] on div "Sr. Technical Program Manager - Charging" at bounding box center [348, 172] width 156 height 10
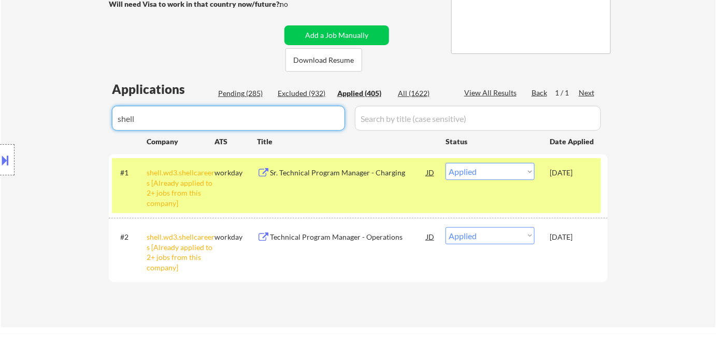
click at [320, 117] on input "input" at bounding box center [228, 118] width 233 height 25
drag, startPoint x: 254, startPoint y: 116, endPoint x: 46, endPoint y: 131, distance: 208.3
paste input "coinbase"
click at [289, 92] on div "Excluded (932)" at bounding box center [304, 93] width 52 height 10
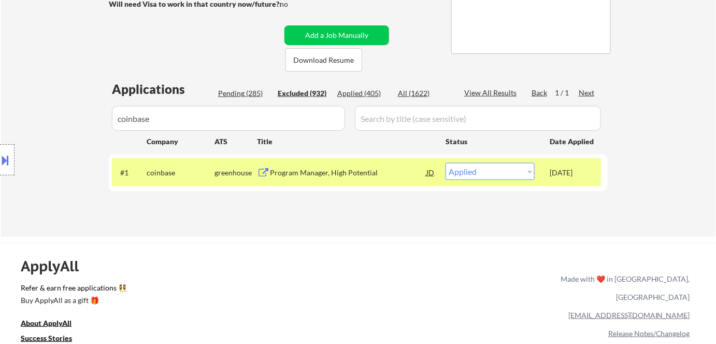
click at [416, 92] on div "All (1622)" at bounding box center [424, 93] width 52 height 10
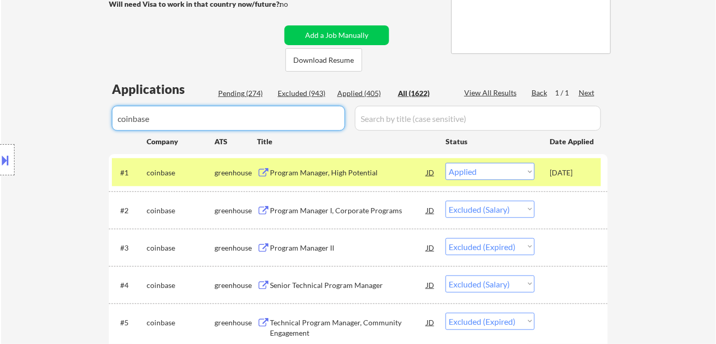
drag, startPoint x: 207, startPoint y: 121, endPoint x: 49, endPoint y: 126, distance: 157.6
paste input "cambiumlearning"
click at [294, 94] on div "Excluded (943)" at bounding box center [304, 93] width 52 height 10
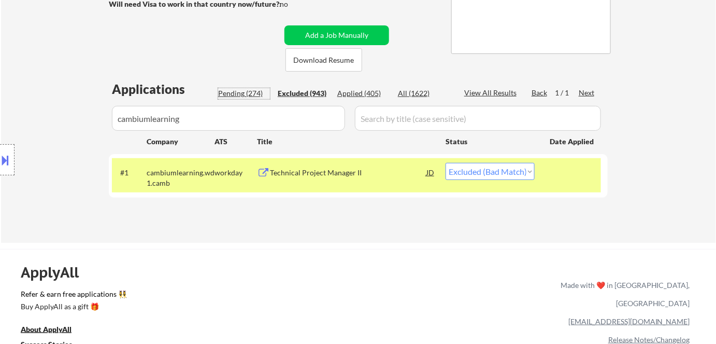
click at [236, 89] on div "Pending (274)" at bounding box center [244, 93] width 52 height 10
drag, startPoint x: 503, startPoint y: 170, endPoint x: 499, endPoint y: 179, distance: 9.5
click at [503, 170] on select "Choose an option... Pending Applied Excluded (Questions) Excluded (Expired) Exc…" at bounding box center [490, 171] width 89 height 17
click at [446, 163] on select "Choose an option... Pending Applied Excluded (Questions) Excluded (Expired) Exc…" at bounding box center [490, 171] width 89 height 17
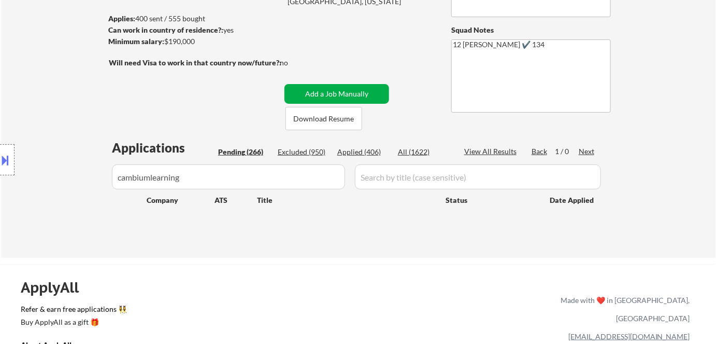
scroll to position [47, 0]
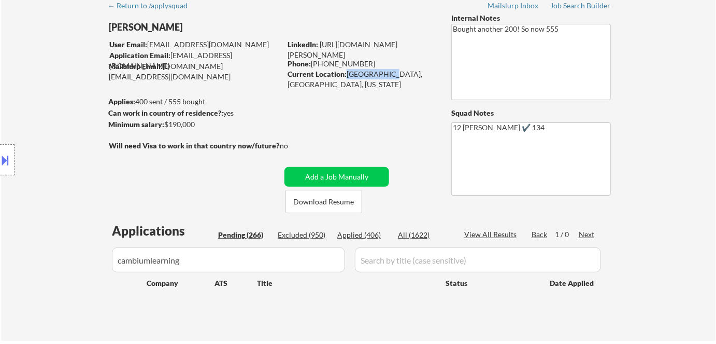
drag, startPoint x: 346, startPoint y: 70, endPoint x: 386, endPoint y: 75, distance: 40.1
click at [386, 75] on div "Current Location: Oakland, CA, California" at bounding box center [361, 79] width 147 height 20
drag, startPoint x: 377, startPoint y: 80, endPoint x: 348, endPoint y: 79, distance: 29.1
click at [348, 79] on div "Current Location: Oakland, CA, California" at bounding box center [361, 74] width 147 height 11
click at [345, 72] on strong "Current Location:" at bounding box center [317, 73] width 59 height 9
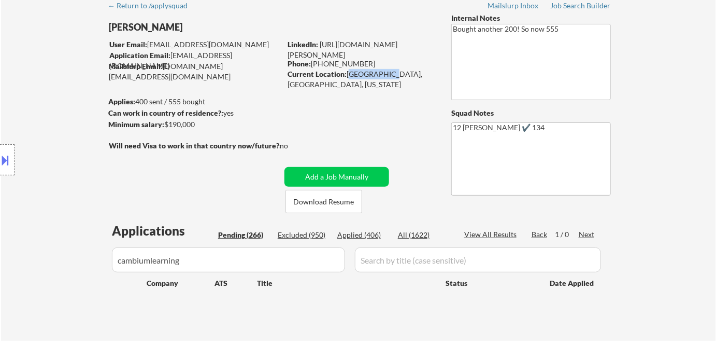
drag, startPoint x: 349, startPoint y: 75, endPoint x: 385, endPoint y: 76, distance: 36.3
click at [385, 76] on div "Current Location: Oakland, CA, California" at bounding box center [361, 79] width 147 height 20
copy div "Oakland, CA"
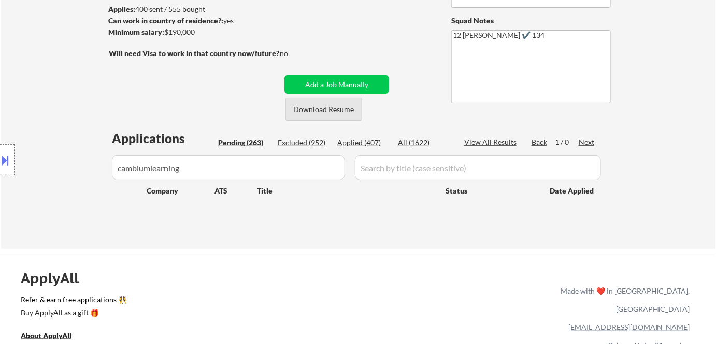
scroll to position [141, 0]
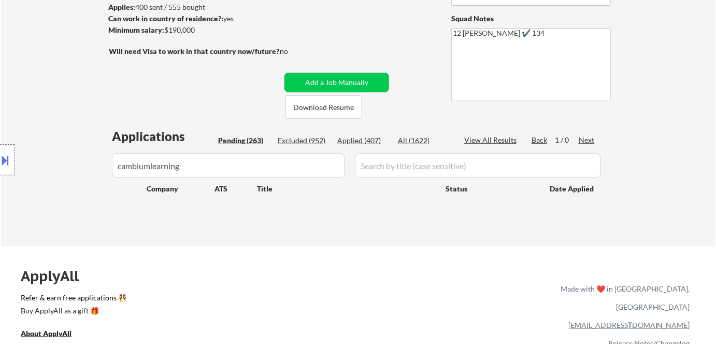
click at [362, 141] on div "Applied (407)" at bounding box center [363, 140] width 52 height 10
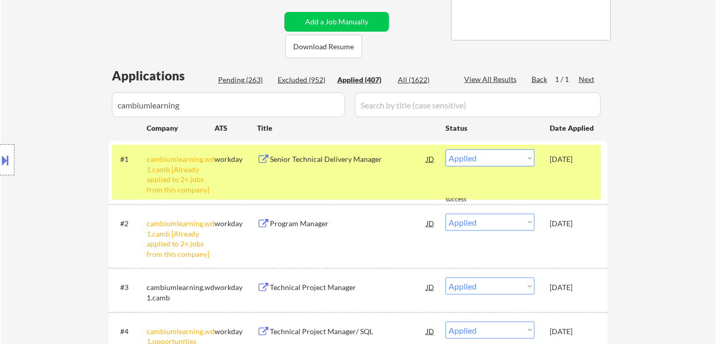
scroll to position [282, 0]
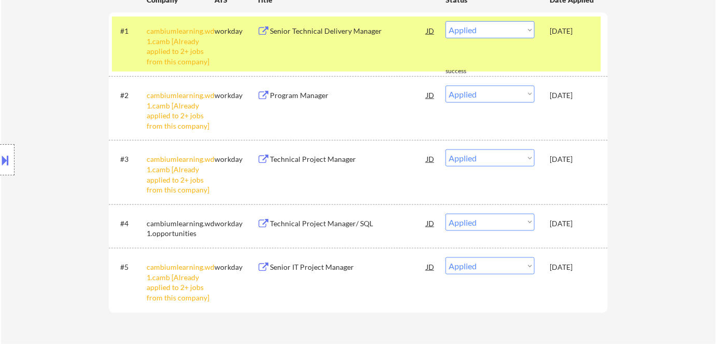
click at [646, 188] on div "← Return to /applysquad Mailslurp Inbox Job Search Builder Esther Lu User Email…" at bounding box center [358, 35] width 715 height 646
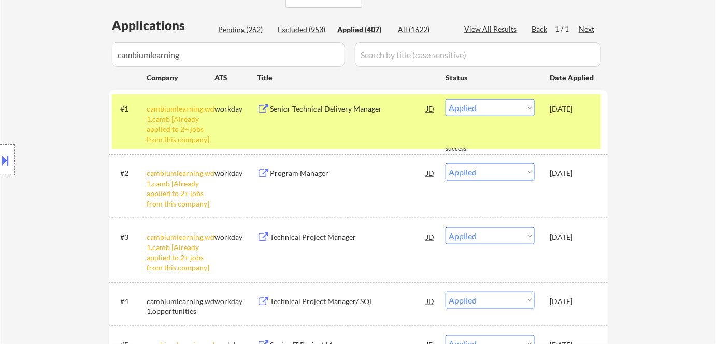
scroll to position [235, 0]
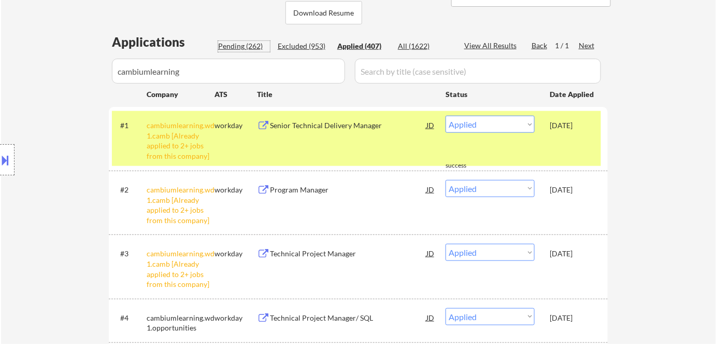
click at [235, 41] on div "Pending (262)" at bounding box center [244, 46] width 52 height 10
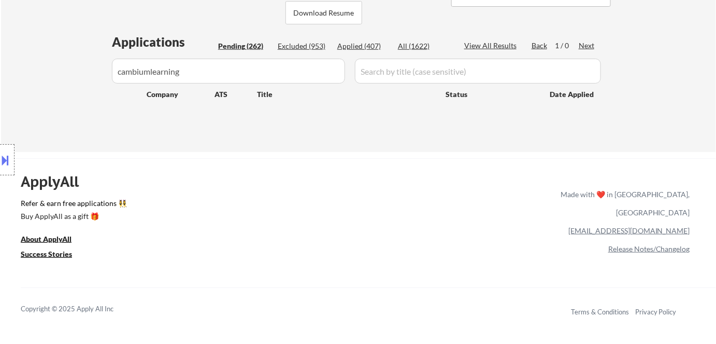
click at [289, 36] on div "Applications Pending (262) Excluded (953) Applied (407) All (1622) View All Res…" at bounding box center [358, 82] width 499 height 99
click at [310, 46] on div "Excluded (953)" at bounding box center [304, 46] width 52 height 10
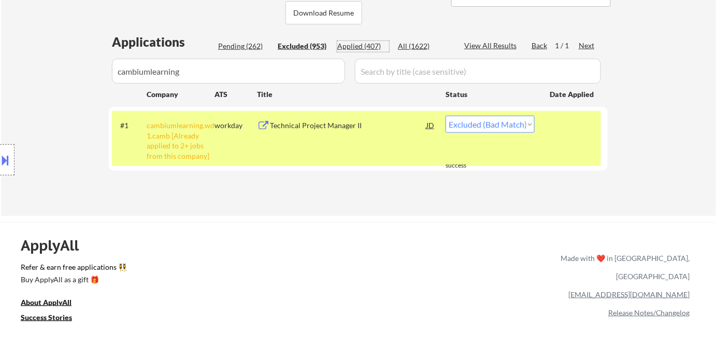
click at [372, 46] on div "Applied (407)" at bounding box center [363, 46] width 52 height 10
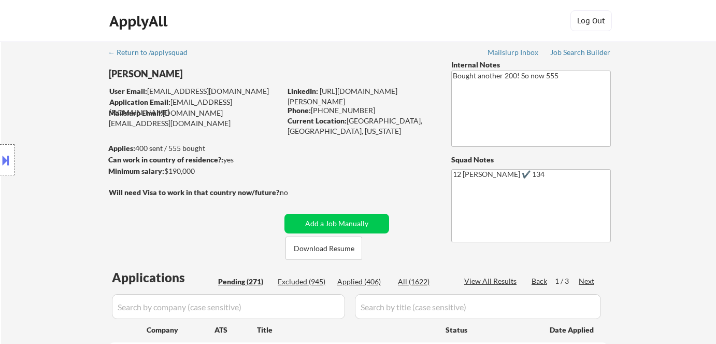
select select ""pending""
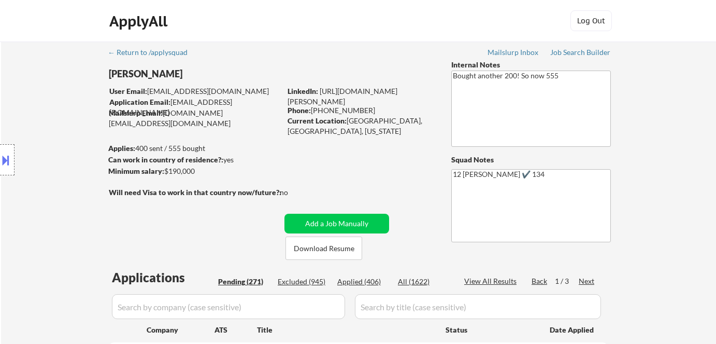
select select ""pending""
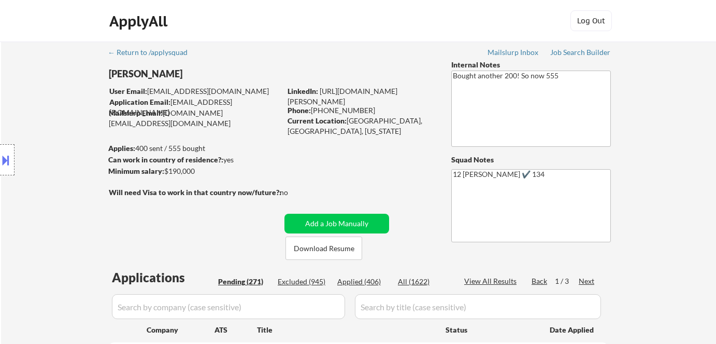
select select ""pending""
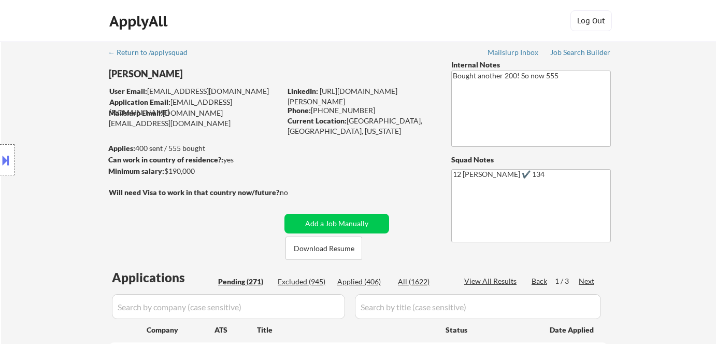
select select ""pending""
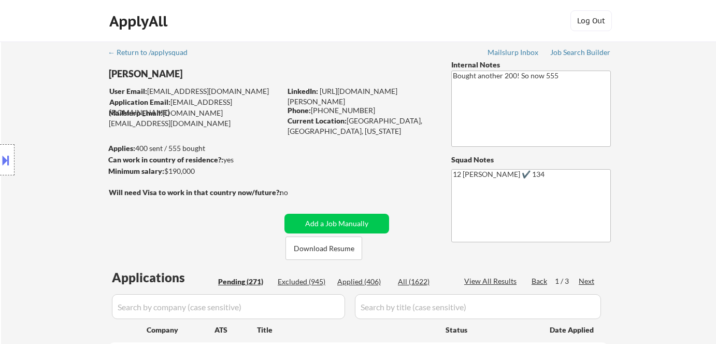
select select ""pending""
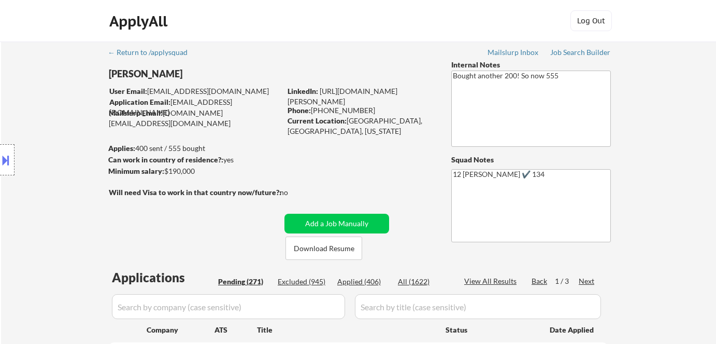
select select ""pending""
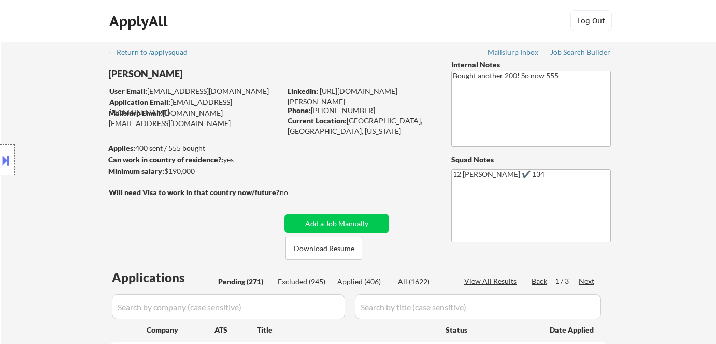
select select ""pending""
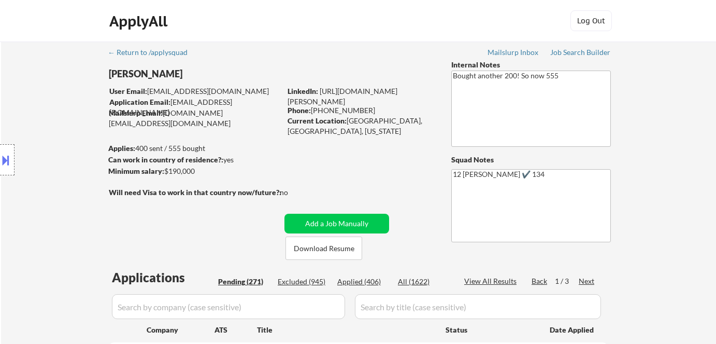
select select ""pending""
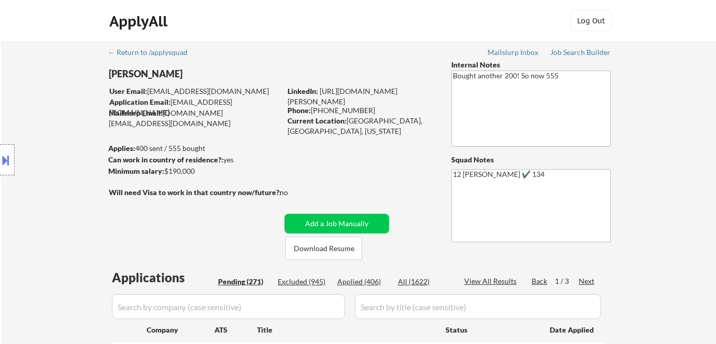
select select ""pending""
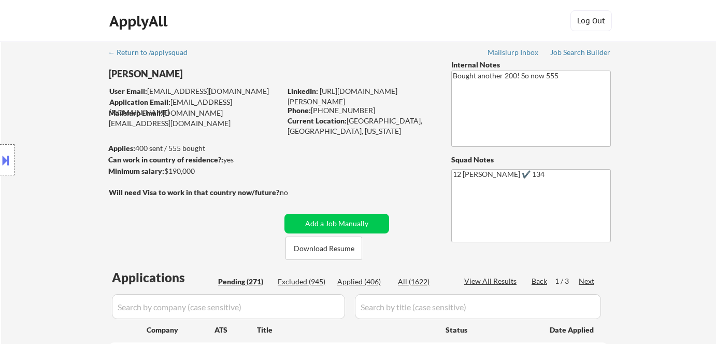
select select ""pending""
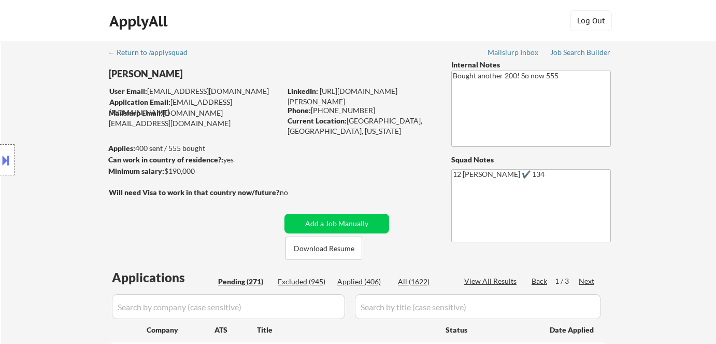
select select ""pending""
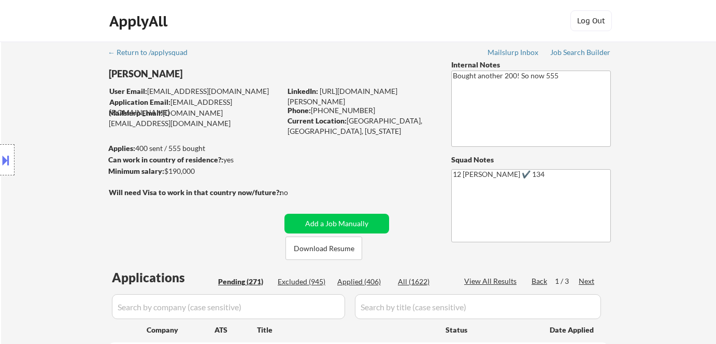
select select ""pending""
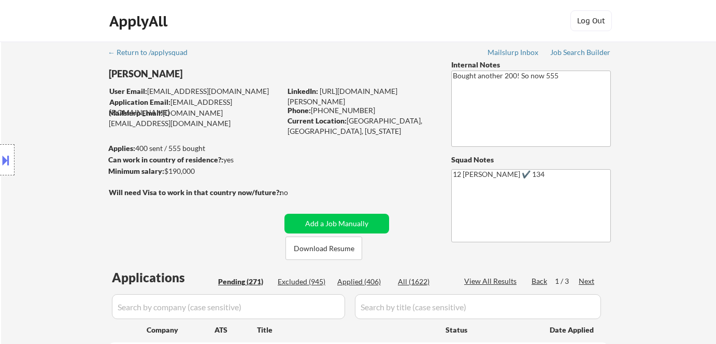
select select ""pending""
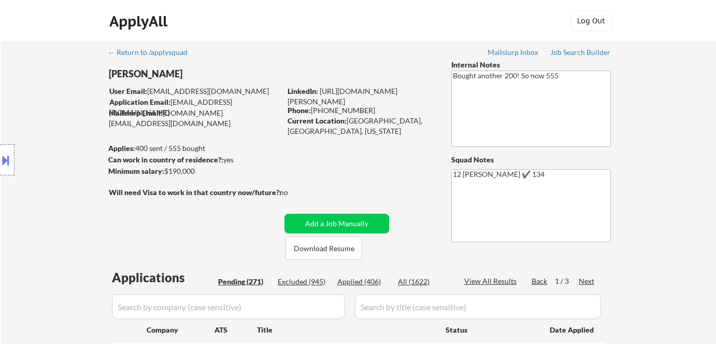
select select ""pending""
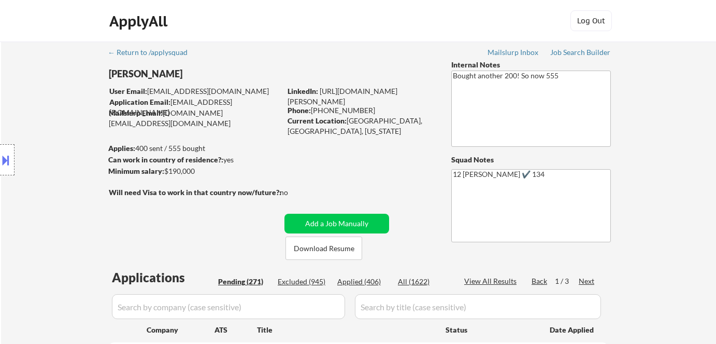
select select ""pending""
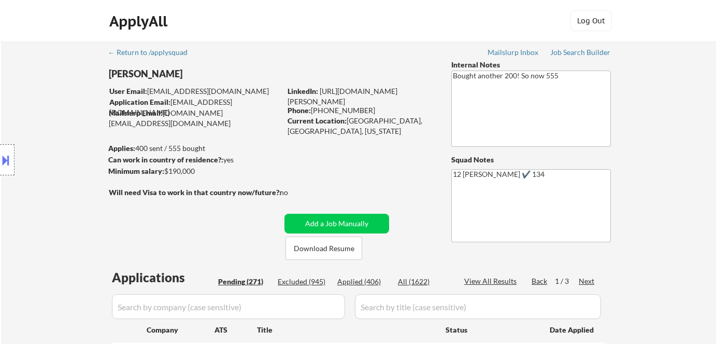
select select ""pending""
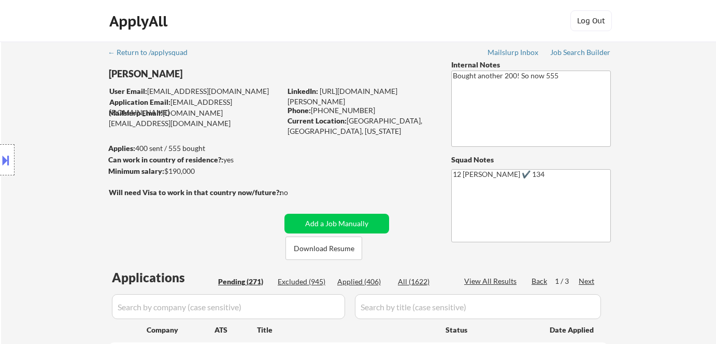
select select ""pending""
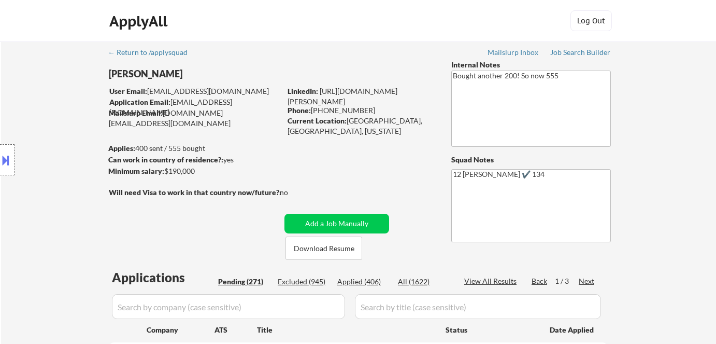
select select ""pending""
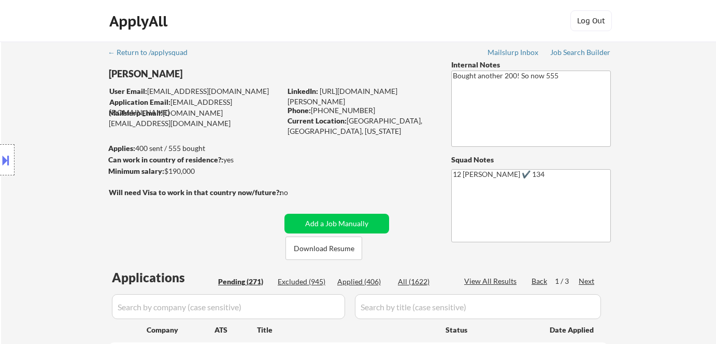
select select ""pending""
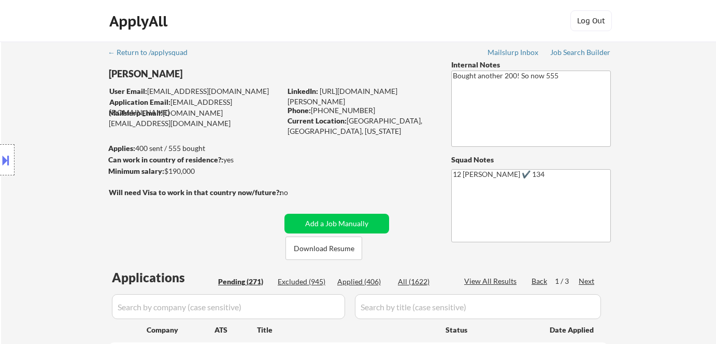
select select ""pending""
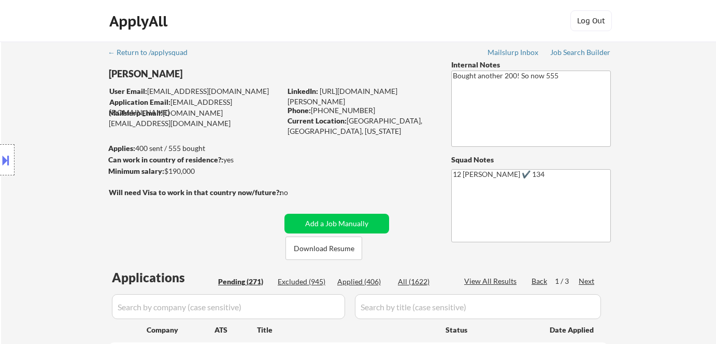
scroll to position [1177, 0]
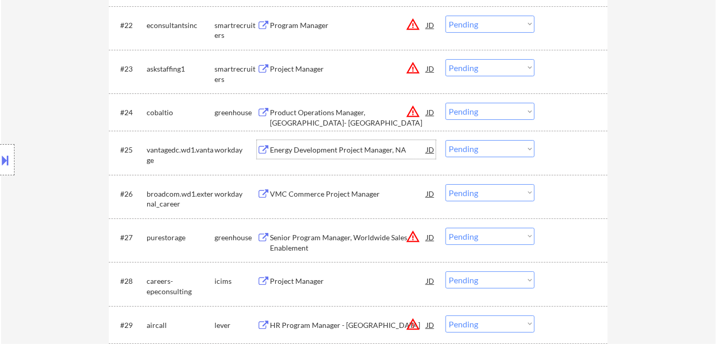
click at [469, 149] on select "Choose an option... Pending Applied Excluded (Questions) Excluded (Expired) Exc…" at bounding box center [490, 148] width 89 height 17
click at [483, 151] on select "Choose an option... Pending Applied Excluded (Questions) Excluded (Expired) Exc…" at bounding box center [490, 148] width 89 height 17
click at [446, 140] on select "Choose an option... Pending Applied Excluded (Questions) Excluded (Expired) Exc…" at bounding box center [490, 148] width 89 height 17
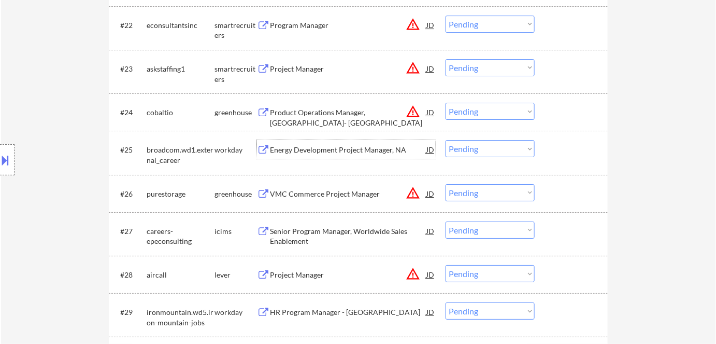
drag, startPoint x: 332, startPoint y: 152, endPoint x: 338, endPoint y: 153, distance: 6.3
click at [334, 152] on div "Energy Development Project Manager, NA" at bounding box center [348, 150] width 156 height 10
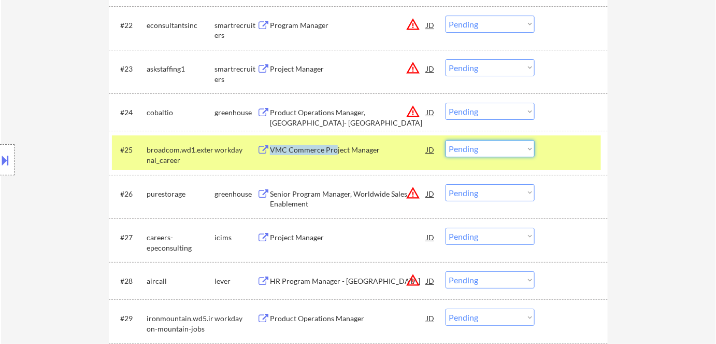
click at [486, 149] on select "Choose an option... Pending Applied Excluded (Questions) Excluded (Expired) Exc…" at bounding box center [490, 148] width 89 height 17
click at [446, 140] on select "Choose an option... Pending Applied Excluded (Questions) Excluded (Expired) Exc…" at bounding box center [490, 148] width 89 height 17
click at [79, 141] on div "Location Inclusions:" at bounding box center [92, 160] width 185 height 192
select select ""pending""
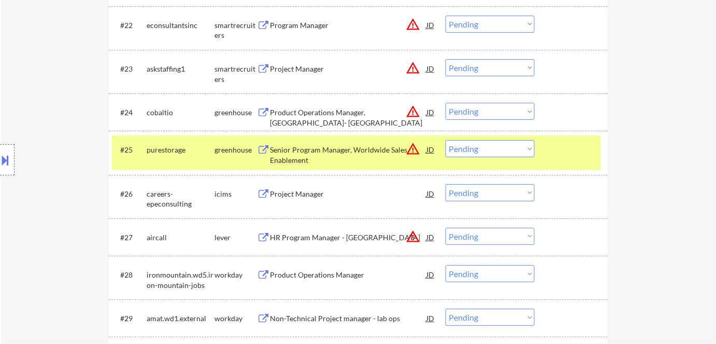
drag, startPoint x: 225, startPoint y: 147, endPoint x: 233, endPoint y: 152, distance: 9.5
click at [226, 147] on div "greenhouse" at bounding box center [236, 150] width 42 height 10
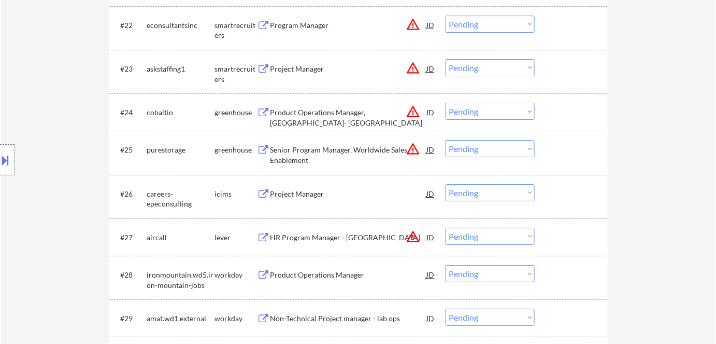
click at [312, 194] on div "Project Manager" at bounding box center [348, 194] width 156 height 10
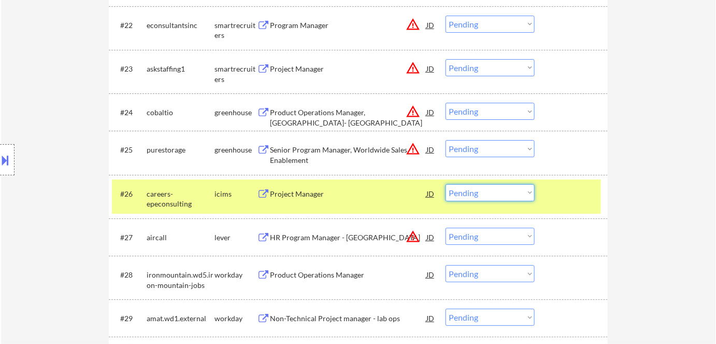
drag, startPoint x: 488, startPoint y: 192, endPoint x: 492, endPoint y: 200, distance: 8.6
click at [489, 193] on select "Choose an option... Pending Applied Excluded (Questions) Excluded (Expired) Exc…" at bounding box center [490, 192] width 89 height 17
click at [446, 184] on select "Choose an option... Pending Applied Excluded (Questions) Excluded (Expired) Exc…" at bounding box center [490, 192] width 89 height 17
click at [197, 187] on div "careers-epeconsulting" at bounding box center [181, 196] width 68 height 25
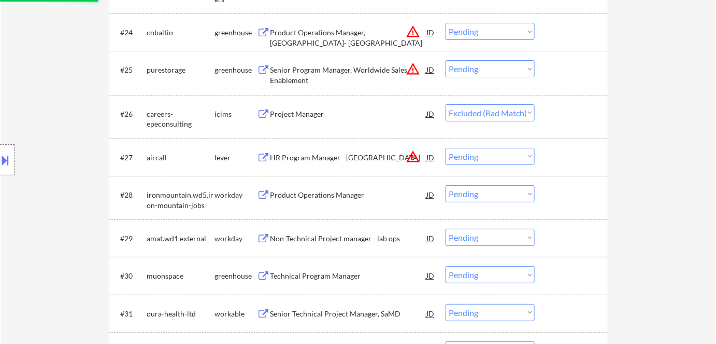
scroll to position [1272, 0]
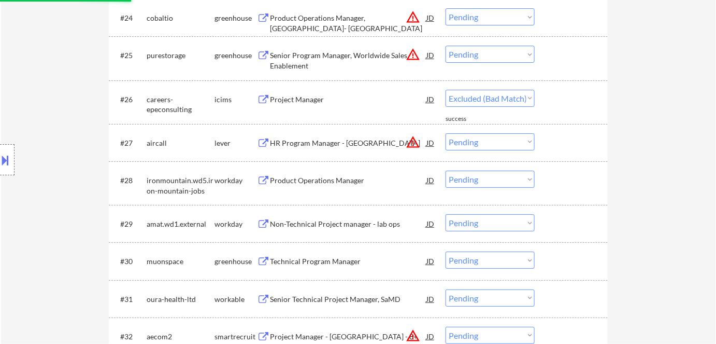
select select ""pending""
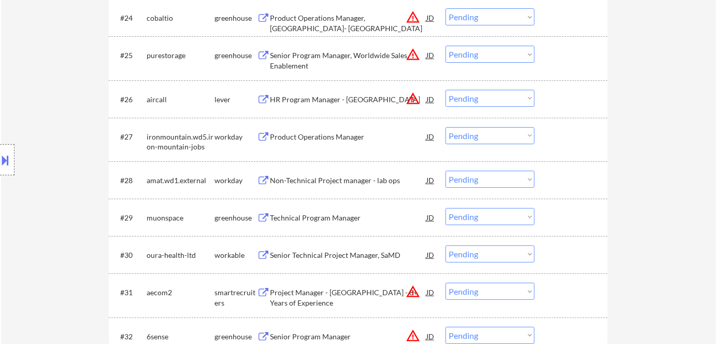
click at [306, 136] on div "Product Operations Manager" at bounding box center [348, 137] width 156 height 10
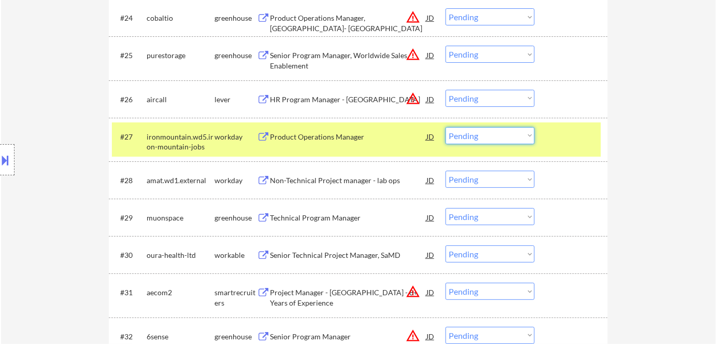
drag, startPoint x: 482, startPoint y: 130, endPoint x: 487, endPoint y: 135, distance: 7.3
click at [482, 130] on select "Choose an option... Pending Applied Excluded (Questions) Excluded (Expired) Exc…" at bounding box center [490, 135] width 89 height 17
click at [446, 127] on select "Choose an option... Pending Applied Excluded (Questions) Excluded (Expired) Exc…" at bounding box center [490, 135] width 89 height 17
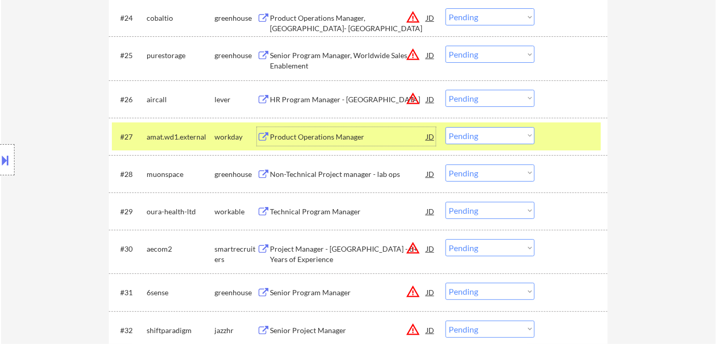
click at [299, 135] on div "Product Operations Manager" at bounding box center [348, 137] width 156 height 10
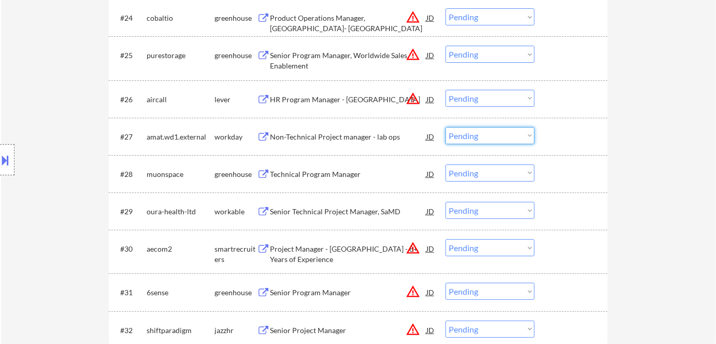
drag, startPoint x: 490, startPoint y: 135, endPoint x: 495, endPoint y: 143, distance: 9.8
click at [490, 135] on select "Choose an option... Pending Applied Excluded (Questions) Excluded (Expired) Exc…" at bounding box center [490, 135] width 89 height 17
click at [446, 127] on select "Choose an option... Pending Applied Excluded (Questions) Excluded (Expired) Exc…" at bounding box center [490, 135] width 89 height 17
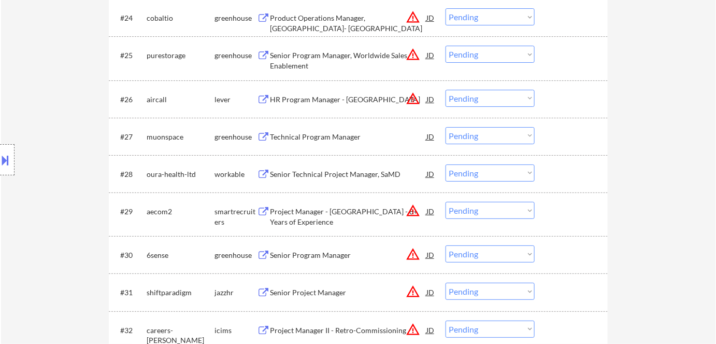
click at [291, 137] on div "Technical Program Manager" at bounding box center [348, 137] width 156 height 10
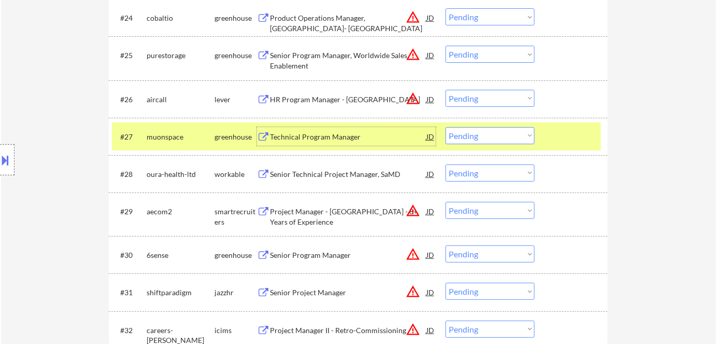
click at [494, 138] on select "Choose an option... Pending Applied Excluded (Questions) Excluded (Expired) Exc…" at bounding box center [490, 135] width 89 height 17
click at [446, 127] on select "Choose an option... Pending Applied Excluded (Questions) Excluded (Expired) Exc…" at bounding box center [490, 135] width 89 height 17
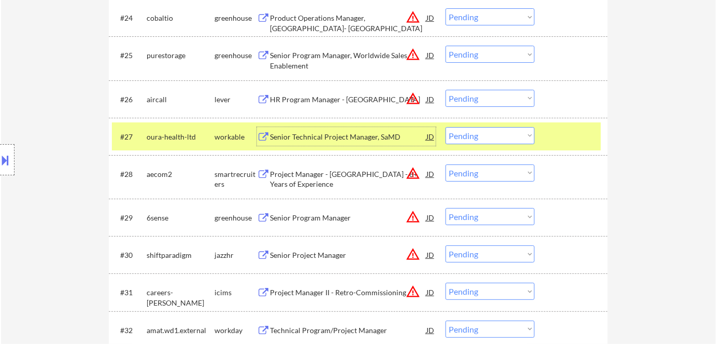
click at [284, 134] on div "Senior Technical Project Manager, SaMD" at bounding box center [348, 137] width 156 height 10
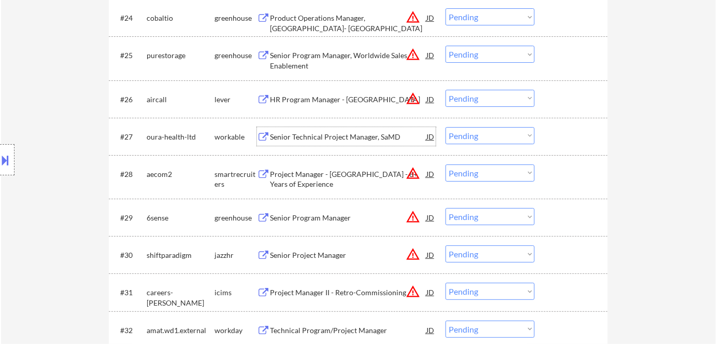
drag, startPoint x: 486, startPoint y: 137, endPoint x: 500, endPoint y: 143, distance: 15.3
click at [488, 137] on select "Choose an option... Pending Applied Excluded (Questions) Excluded (Expired) Exc…" at bounding box center [490, 135] width 89 height 17
click at [446, 127] on select "Choose an option... Pending Applied Excluded (Questions) Excluded (Expired) Exc…" at bounding box center [490, 135] width 89 height 17
select select ""pending""
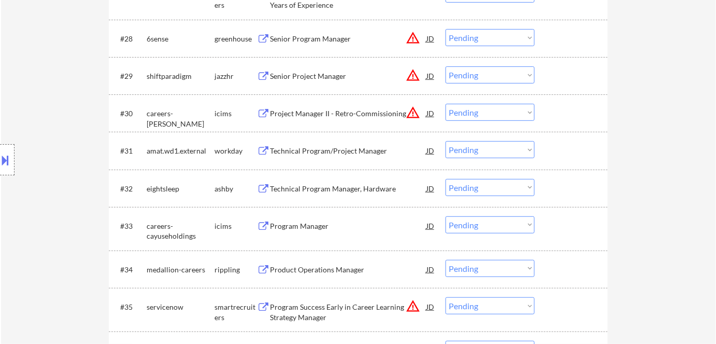
scroll to position [1460, 0]
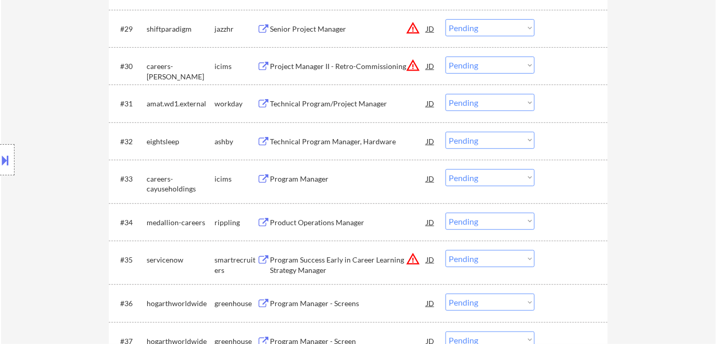
click at [315, 98] on div "Technical Program/Project Manager" at bounding box center [348, 103] width 156 height 10
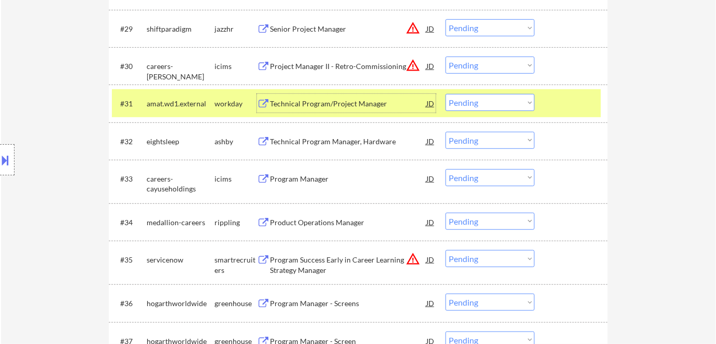
drag, startPoint x: 490, startPoint y: 99, endPoint x: 498, endPoint y: 110, distance: 14.0
click at [491, 100] on select "Choose an option... Pending Applied Excluded (Questions) Excluded (Expired) Exc…" at bounding box center [490, 102] width 89 height 17
click at [446, 94] on select "Choose an option... Pending Applied Excluded (Questions) Excluded (Expired) Exc…" at bounding box center [490, 102] width 89 height 17
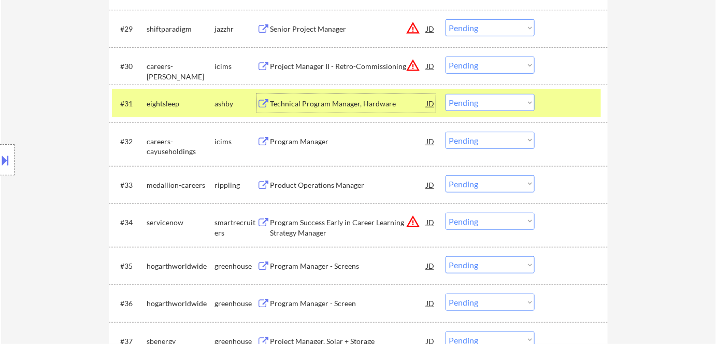
click at [328, 104] on div "Technical Program Manager, Hardware" at bounding box center [348, 103] width 156 height 10
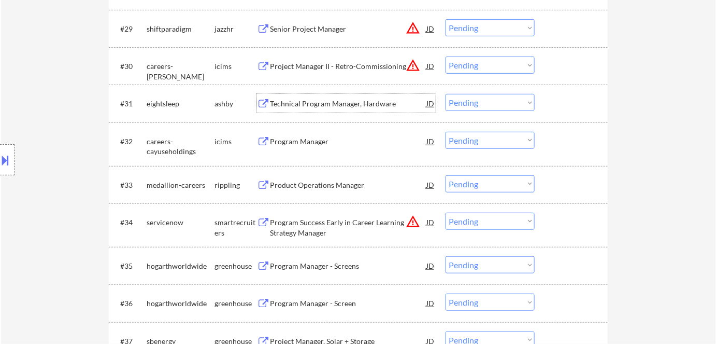
click at [465, 107] on select "Choose an option... Pending Applied Excluded (Questions) Excluded (Expired) Exc…" at bounding box center [490, 102] width 89 height 17
click at [446, 94] on select "Choose an option... Pending Applied Excluded (Questions) Excluded (Expired) Exc…" at bounding box center [490, 102] width 89 height 17
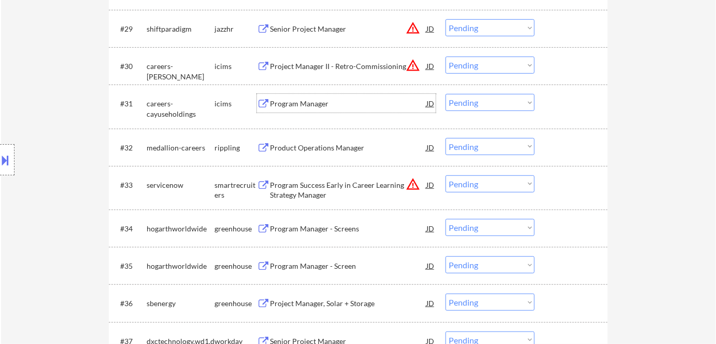
click at [291, 98] on div "Program Manager" at bounding box center [348, 103] width 156 height 10
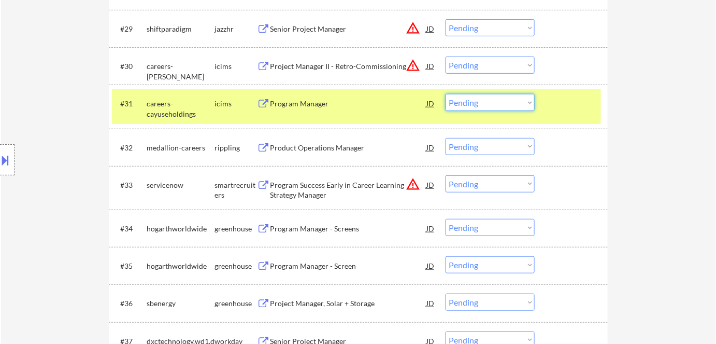
drag, startPoint x: 459, startPoint y: 103, endPoint x: 465, endPoint y: 110, distance: 10.0
click at [461, 105] on select "Choose an option... Pending Applied Excluded (Questions) Excluded (Expired) Exc…" at bounding box center [490, 102] width 89 height 17
click at [446, 94] on select "Choose an option... Pending Applied Excluded (Questions) Excluded (Expired) Exc…" at bounding box center [490, 102] width 89 height 17
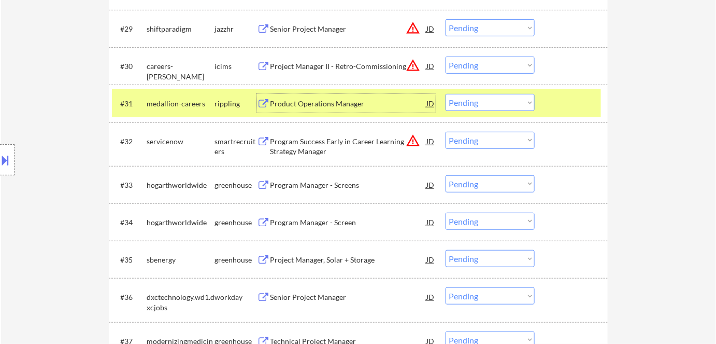
click at [320, 107] on div "Product Operations Manager" at bounding box center [348, 103] width 156 height 10
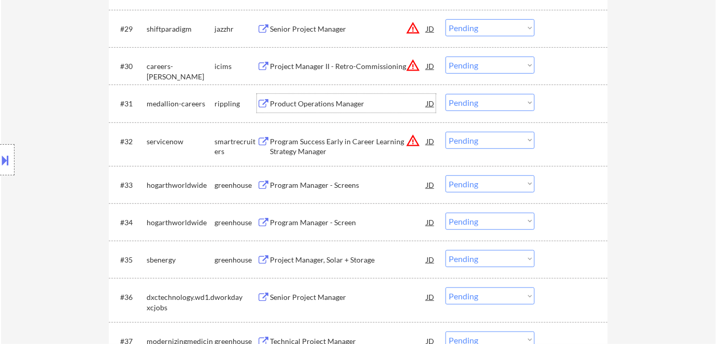
drag, startPoint x: 479, startPoint y: 104, endPoint x: 482, endPoint y: 110, distance: 6.7
click at [480, 104] on select "Choose an option... Pending Applied Excluded (Questions) Excluded (Expired) Exc…" at bounding box center [490, 102] width 89 height 17
click at [446, 94] on select "Choose an option... Pending Applied Excluded (Questions) Excluded (Expired) Exc…" at bounding box center [490, 102] width 89 height 17
select select ""pending""
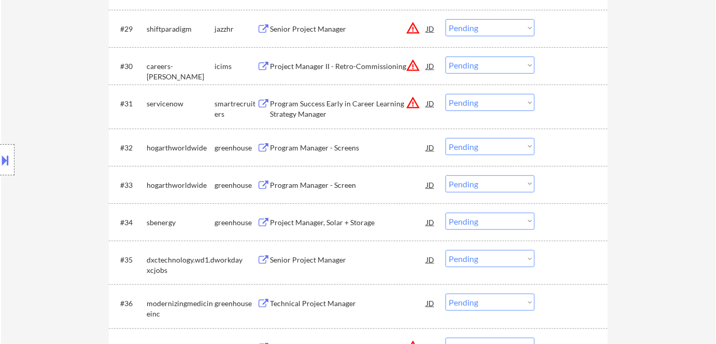
click at [303, 148] on div "Program Manager - Screens" at bounding box center [348, 147] width 156 height 10
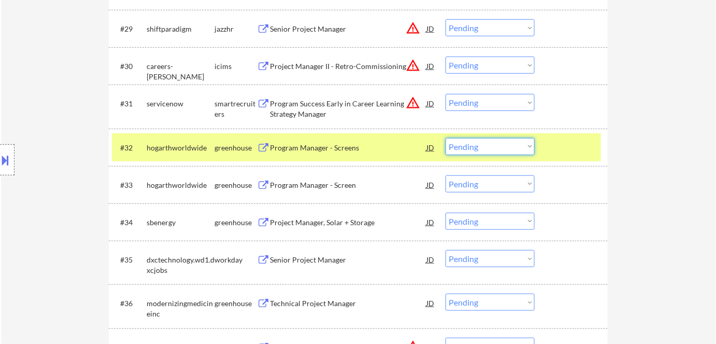
drag, startPoint x: 469, startPoint y: 144, endPoint x: 468, endPoint y: 153, distance: 8.9
click at [470, 144] on select "Choose an option... Pending Applied Excluded (Questions) Excluded (Expired) Exc…" at bounding box center [490, 146] width 89 height 17
click at [446, 138] on select "Choose an option... Pending Applied Excluded (Questions) Excluded (Expired) Exc…" at bounding box center [490, 146] width 89 height 17
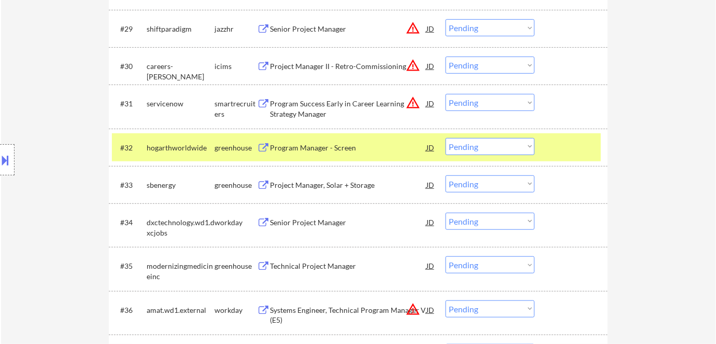
click at [292, 151] on div "Program Manager - Screen" at bounding box center [348, 147] width 156 height 10
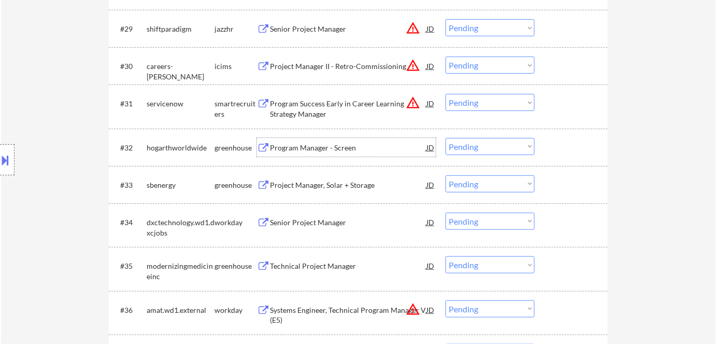
click at [485, 149] on select "Choose an option... Pending Applied Excluded (Questions) Excluded (Expired) Exc…" at bounding box center [490, 146] width 89 height 17
click at [446, 138] on select "Choose an option... Pending Applied Excluded (Questions) Excluded (Expired) Exc…" at bounding box center [490, 146] width 89 height 17
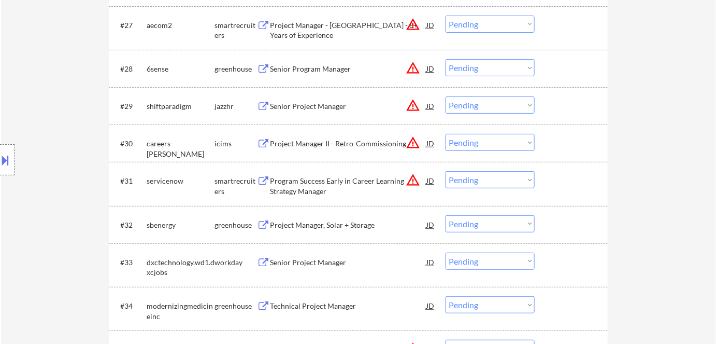
scroll to position [1507, 0]
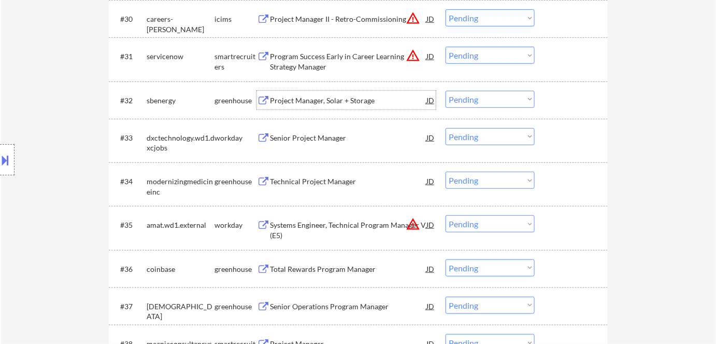
click at [325, 96] on div "Project Manager, Solar + Storage" at bounding box center [348, 100] width 156 height 10
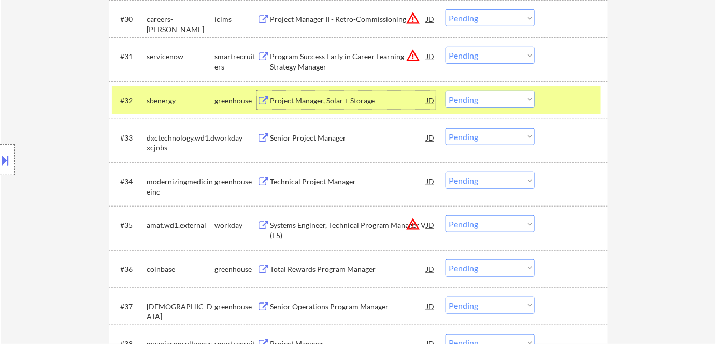
click at [478, 96] on select "Choose an option... Pending Applied Excluded (Questions) Excluded (Expired) Exc…" at bounding box center [490, 99] width 89 height 17
click at [446, 91] on select "Choose an option... Pending Applied Excluded (Questions) Excluded (Expired) Exc…" at bounding box center [490, 99] width 89 height 17
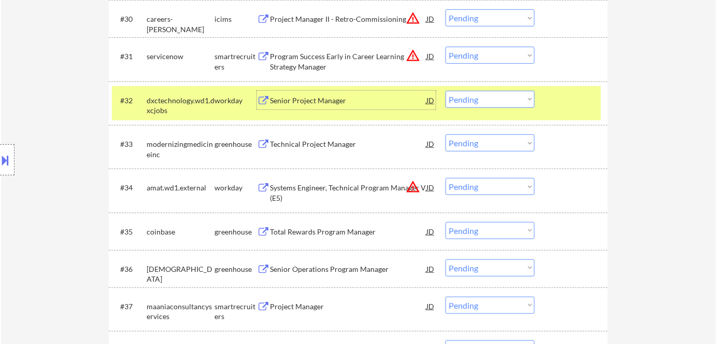
click at [299, 103] on div "Senior Project Manager" at bounding box center [348, 100] width 156 height 10
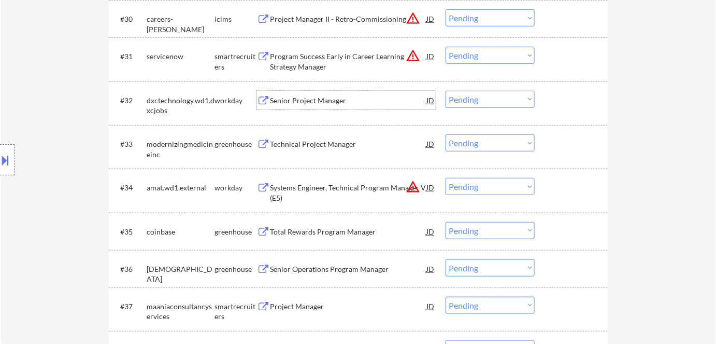
drag, startPoint x: 466, startPoint y: 93, endPoint x: 474, endPoint y: 105, distance: 14.7
click at [466, 93] on select "Choose an option... Pending Applied Excluded (Questions) Excluded (Expired) Exc…" at bounding box center [490, 99] width 89 height 17
click at [446, 91] on select "Choose an option... Pending Applied Excluded (Questions) Excluded (Expired) Exc…" at bounding box center [490, 99] width 89 height 17
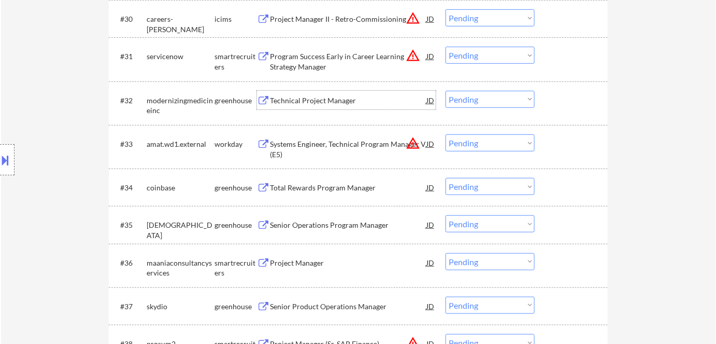
click at [323, 101] on div "Technical Project Manager" at bounding box center [348, 100] width 156 height 10
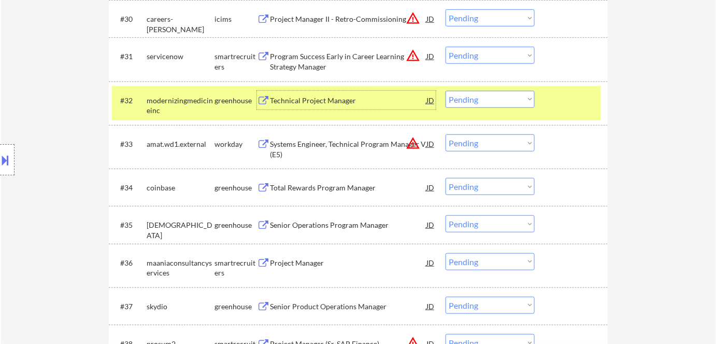
click at [497, 100] on select "Choose an option... Pending Applied Excluded (Questions) Excluded (Expired) Exc…" at bounding box center [490, 99] width 89 height 17
click at [446, 91] on select "Choose an option... Pending Applied Excluded (Questions) Excluded (Expired) Exc…" at bounding box center [490, 99] width 89 height 17
select select ""pending""
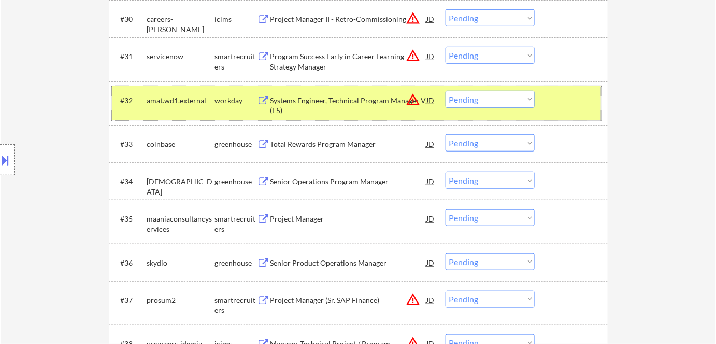
click at [219, 101] on div "workday" at bounding box center [236, 100] width 42 height 10
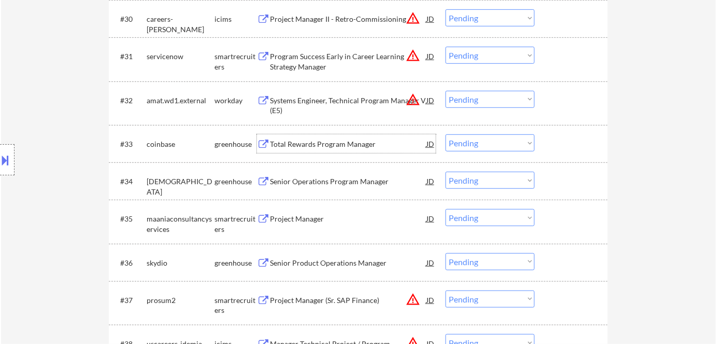
click at [303, 150] on div "Total Rewards Program Manager" at bounding box center [348, 143] width 156 height 19
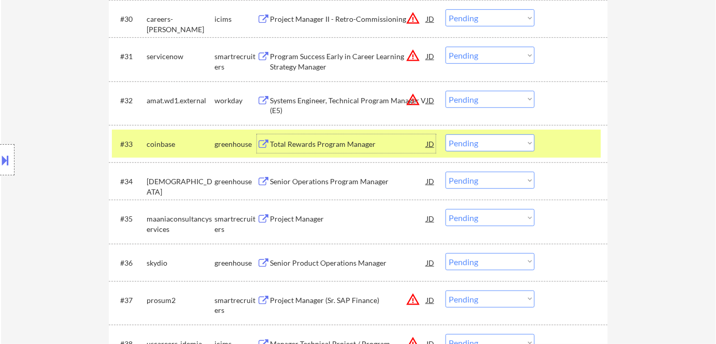
click at [483, 141] on select "Choose an option... Pending Applied Excluded (Questions) Excluded (Expired) Exc…" at bounding box center [490, 142] width 89 height 17
click at [446, 134] on select "Choose an option... Pending Applied Excluded (Questions) Excluded (Expired) Exc…" at bounding box center [490, 142] width 89 height 17
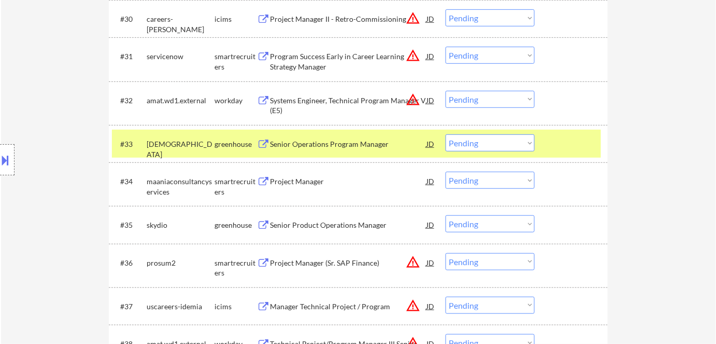
drag, startPoint x: 232, startPoint y: 144, endPoint x: 239, endPoint y: 142, distance: 6.8
click at [232, 144] on div "greenhouse" at bounding box center [236, 144] width 42 height 10
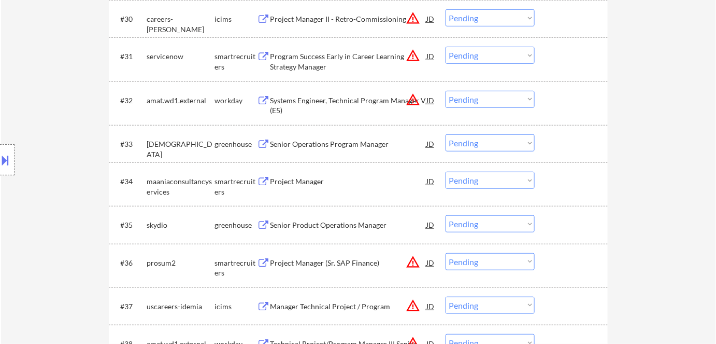
click at [349, 145] on div "Senior Operations Program Manager" at bounding box center [348, 144] width 156 height 10
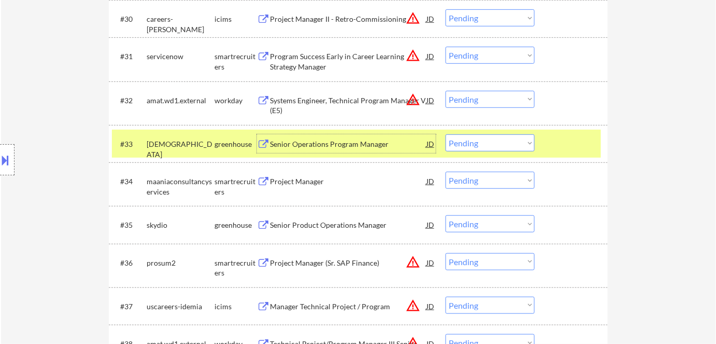
click at [482, 140] on select "Choose an option... Pending Applied Excluded (Questions) Excluded (Expired) Exc…" at bounding box center [490, 142] width 89 height 17
click at [446, 134] on select "Choose an option... Pending Applied Excluded (Questions) Excluded (Expired) Exc…" at bounding box center [490, 142] width 89 height 17
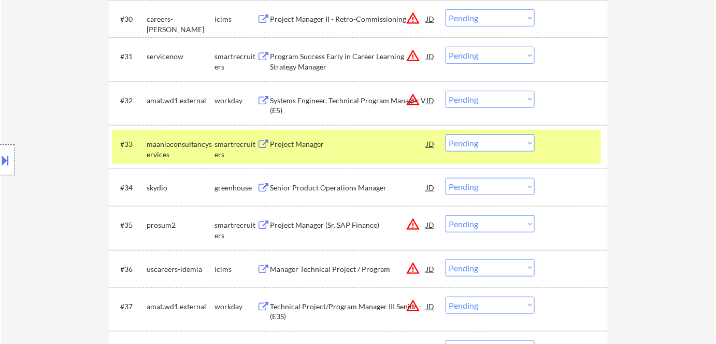
click at [290, 146] on div "Project Manager" at bounding box center [348, 144] width 156 height 10
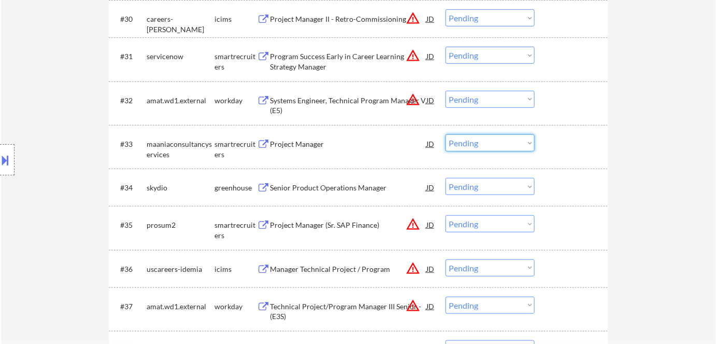
click at [465, 143] on select "Choose an option... Pending Applied Excluded (Questions) Excluded (Expired) Exc…" at bounding box center [490, 142] width 89 height 17
click at [446, 134] on select "Choose an option... Pending Applied Excluded (Questions) Excluded (Expired) Exc…" at bounding box center [490, 142] width 89 height 17
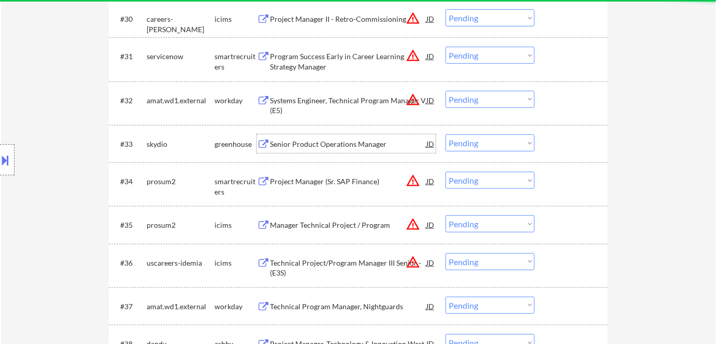
click at [305, 145] on div "Senior Product Operations Manager" at bounding box center [348, 144] width 156 height 10
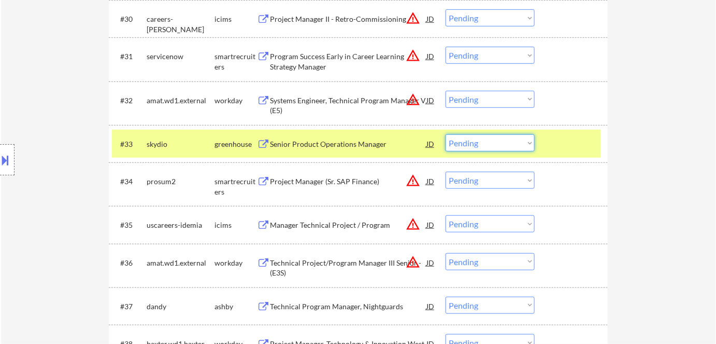
drag, startPoint x: 468, startPoint y: 141, endPoint x: 473, endPoint y: 151, distance: 10.2
click at [469, 144] on select "Choose an option... Pending Applied Excluded (Questions) Excluded (Expired) Exc…" at bounding box center [490, 142] width 89 height 17
click at [446, 134] on select "Choose an option... Pending Applied Excluded (Questions) Excluded (Expired) Exc…" at bounding box center [490, 142] width 89 height 17
select select ""pending""
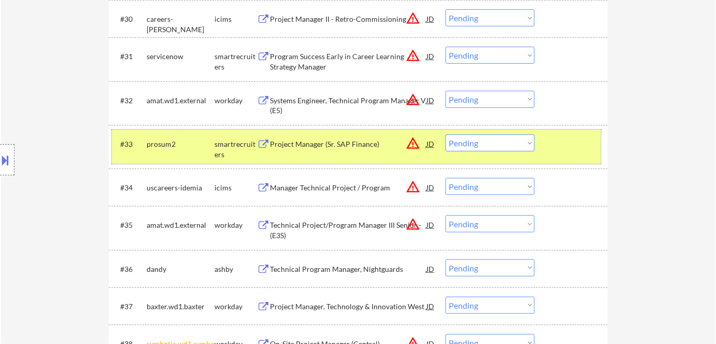
drag, startPoint x: 218, startPoint y: 145, endPoint x: 231, endPoint y: 145, distance: 13.0
click at [221, 145] on div "smartrecruiters" at bounding box center [236, 149] width 42 height 20
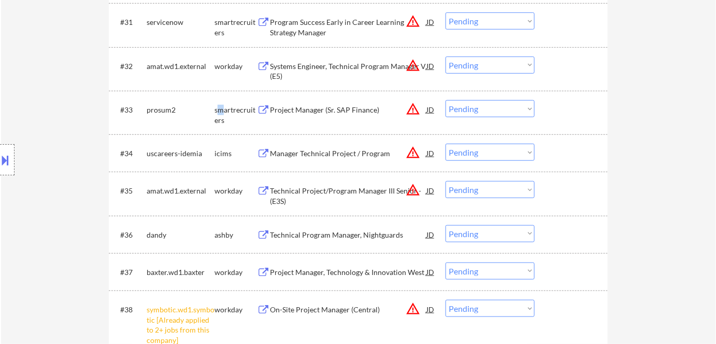
scroll to position [1601, 0]
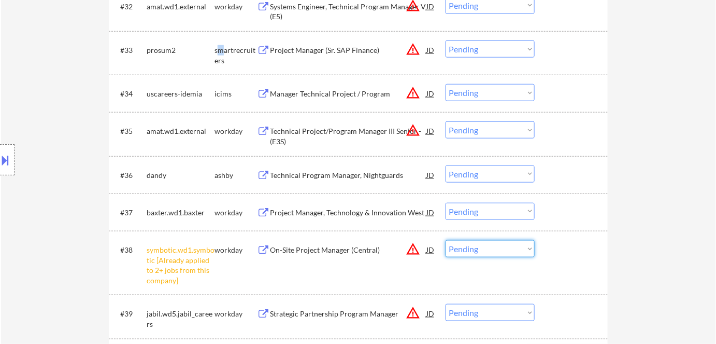
drag, startPoint x: 494, startPoint y: 248, endPoint x: 496, endPoint y: 256, distance: 8.7
click at [494, 249] on select "Choose an option... Pending Applied Excluded (Questions) Excluded (Expired) Exc…" at bounding box center [490, 248] width 89 height 17
click at [446, 240] on select "Choose an option... Pending Applied Excluded (Questions) Excluded (Expired) Exc…" at bounding box center [490, 248] width 89 height 17
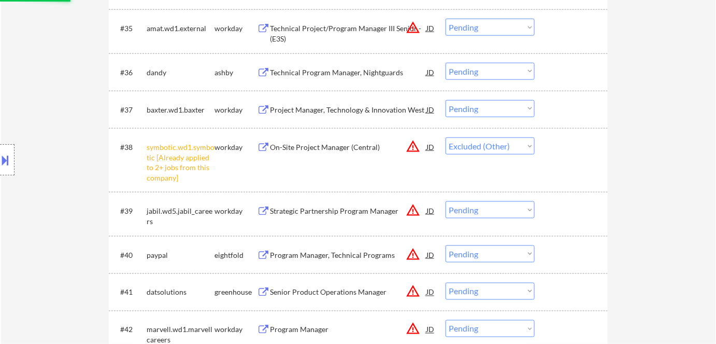
scroll to position [1648, 0]
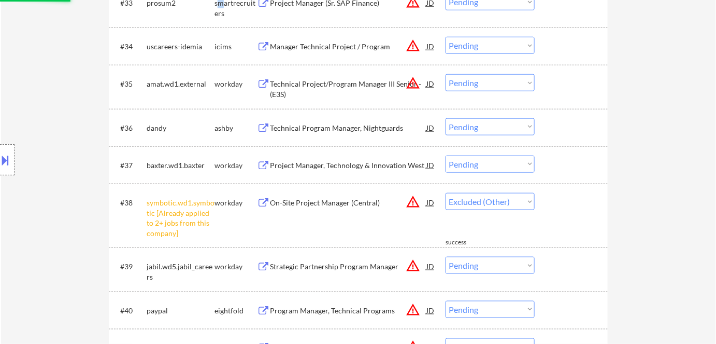
select select ""pending""
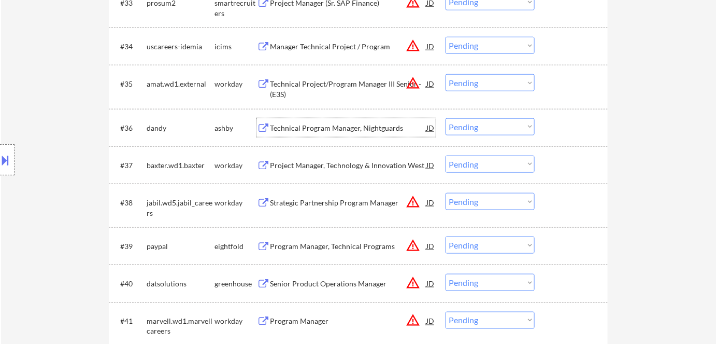
click at [323, 126] on div "Technical Program Manager, Nightguards" at bounding box center [348, 128] width 156 height 10
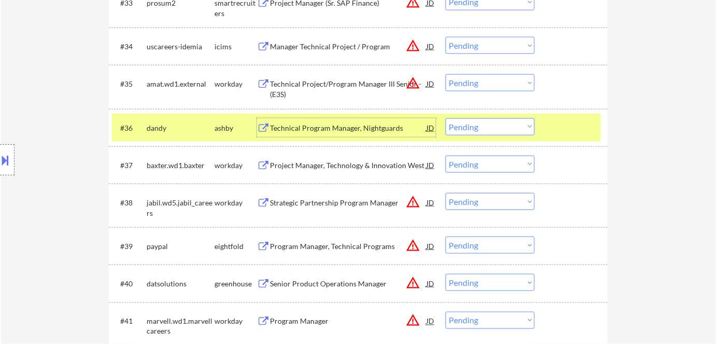
drag, startPoint x: 499, startPoint y: 122, endPoint x: 498, endPoint y: 134, distance: 12.5
click at [499, 122] on select "Choose an option... Pending Applied Excluded (Questions) Excluded (Expired) Exc…" at bounding box center [490, 126] width 89 height 17
click at [446, 118] on select "Choose an option... Pending Applied Excluded (Questions) Excluded (Expired) Exc…" at bounding box center [490, 126] width 89 height 17
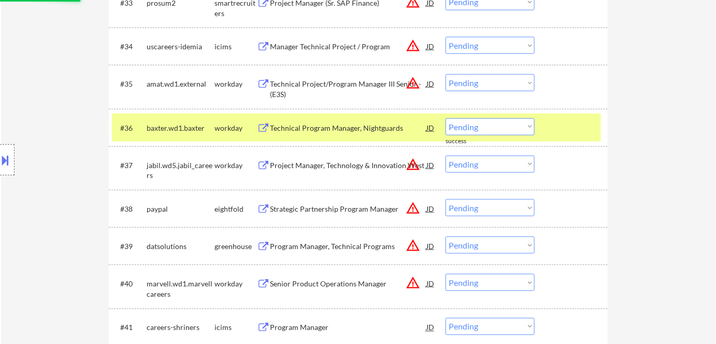
click at [289, 128] on div "Technical Program Manager, Nightguards" at bounding box center [348, 128] width 156 height 10
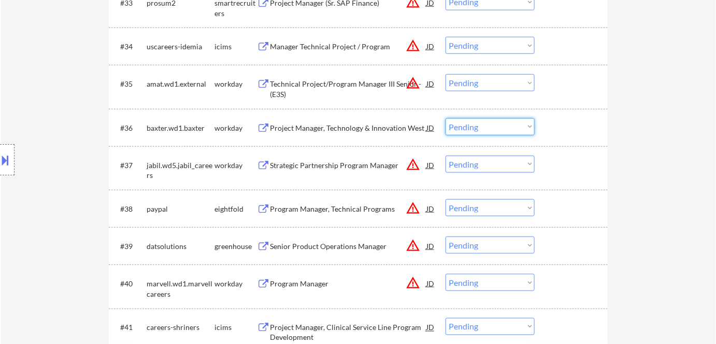
click at [477, 130] on select "Choose an option... Pending Applied Excluded (Questions) Excluded (Expired) Exc…" at bounding box center [490, 126] width 89 height 17
click at [446, 118] on select "Choose an option... Pending Applied Excluded (Questions) Excluded (Expired) Exc…" at bounding box center [490, 126] width 89 height 17
select select ""pending""
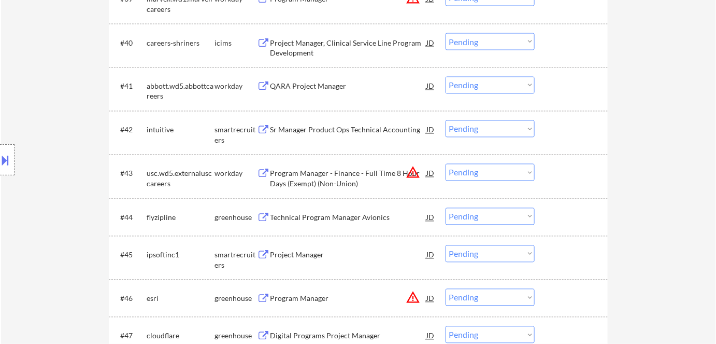
scroll to position [1837, 0]
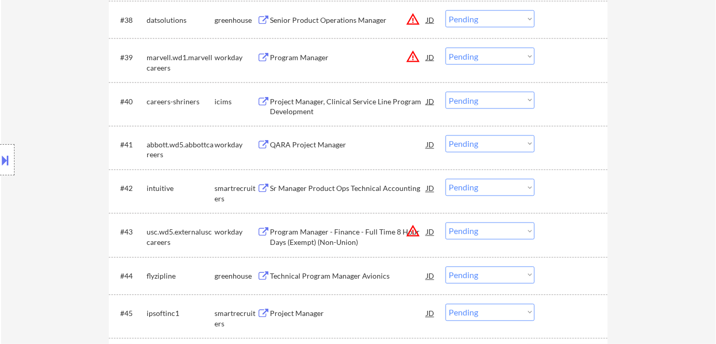
click at [290, 107] on div "Project Manager, Clinical Service Line Program Development" at bounding box center [348, 106] width 156 height 20
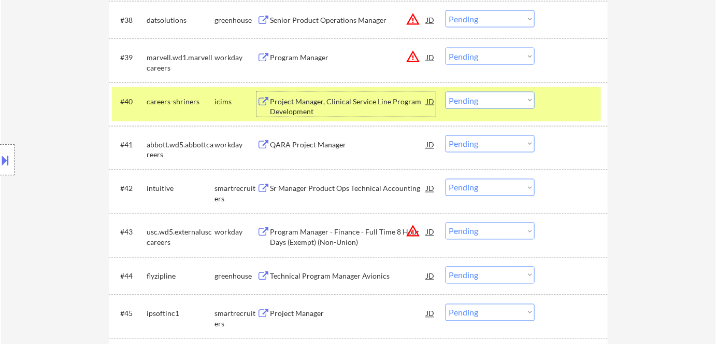
click at [496, 95] on select "Choose an option... Pending Applied Excluded (Questions) Excluded (Expired) Exc…" at bounding box center [490, 100] width 89 height 17
click at [446, 92] on select "Choose an option... Pending Applied Excluded (Questions) Excluded (Expired) Exc…" at bounding box center [490, 100] width 89 height 17
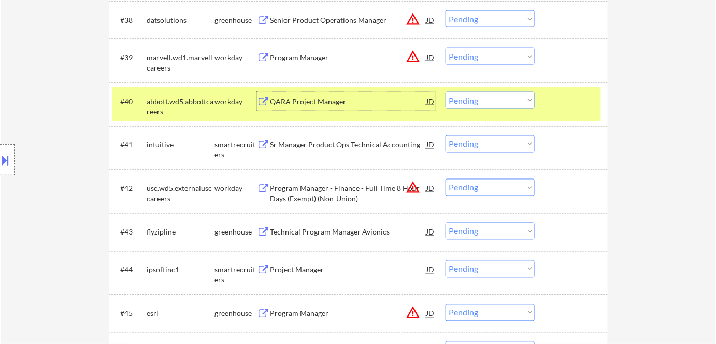
click at [326, 103] on div "QARA Project Manager" at bounding box center [348, 101] width 156 height 10
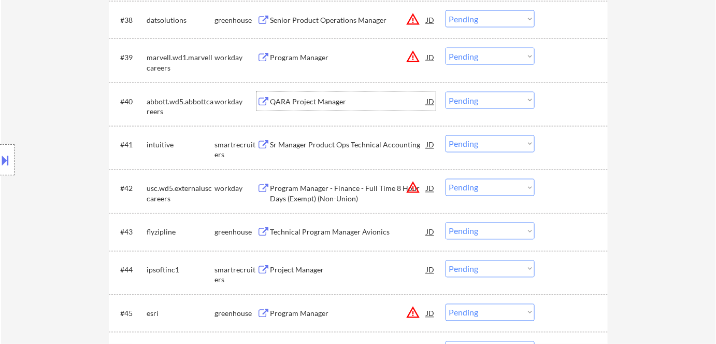
drag, startPoint x: 478, startPoint y: 96, endPoint x: 485, endPoint y: 107, distance: 13.0
click at [478, 96] on select "Choose an option... Pending Applied Excluded (Questions) Excluded (Expired) Exc…" at bounding box center [490, 100] width 89 height 17
click at [446, 92] on select "Choose an option... Pending Applied Excluded (Questions) Excluded (Expired) Exc…" at bounding box center [490, 100] width 89 height 17
click at [303, 103] on div "QARA Project Manager" at bounding box center [348, 101] width 156 height 10
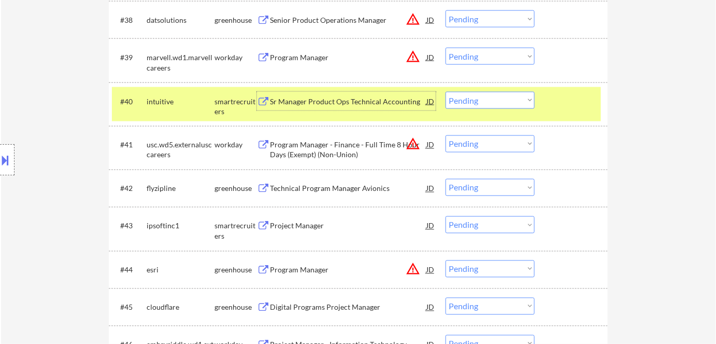
drag, startPoint x: 512, startPoint y: 101, endPoint x: 512, endPoint y: 108, distance: 6.7
click at [512, 101] on select "Choose an option... Pending Applied Excluded (Questions) Excluded (Expired) Exc…" at bounding box center [490, 100] width 89 height 17
click at [446, 92] on select "Choose an option... Pending Applied Excluded (Questions) Excluded (Expired) Exc…" at bounding box center [490, 100] width 89 height 17
select select ""pending""
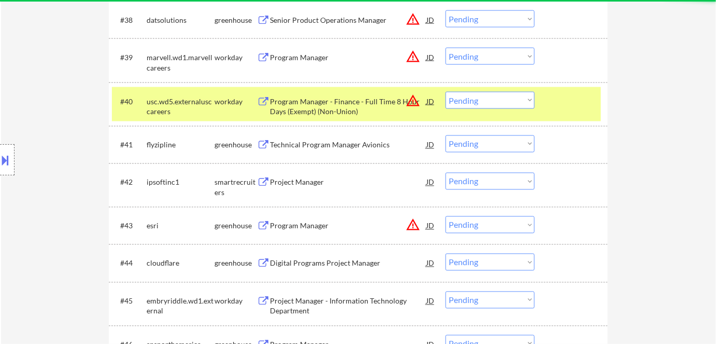
click at [207, 99] on div "usc.wd5.externalusccareers" at bounding box center [181, 106] width 68 height 20
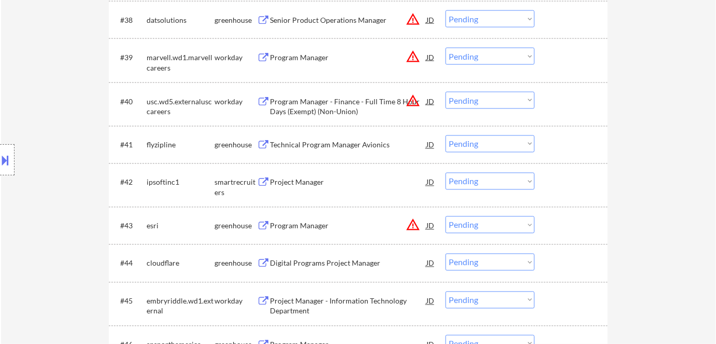
click at [311, 147] on div "Technical Program Manager Avionics" at bounding box center [348, 145] width 156 height 10
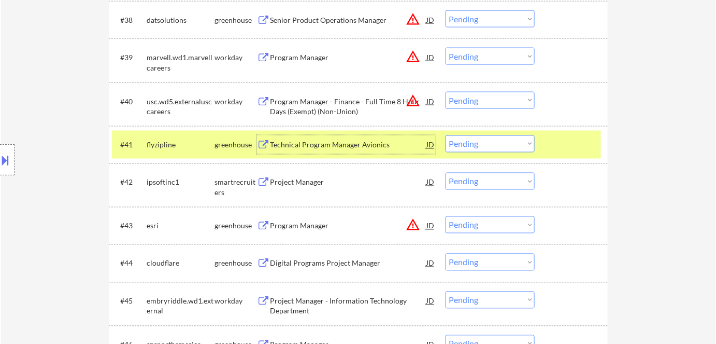
click at [488, 147] on select "Choose an option... Pending Applied Excluded (Questions) Excluded (Expired) Exc…" at bounding box center [490, 143] width 89 height 17
click at [446, 135] on select "Choose an option... Pending Applied Excluded (Questions) Excluded (Expired) Exc…" at bounding box center [490, 143] width 89 height 17
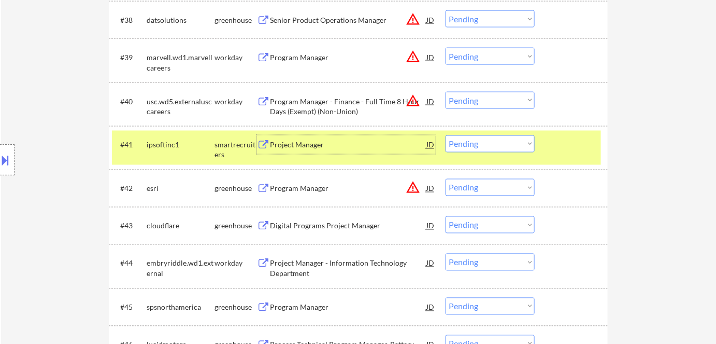
click at [305, 149] on div "Project Manager" at bounding box center [348, 145] width 156 height 10
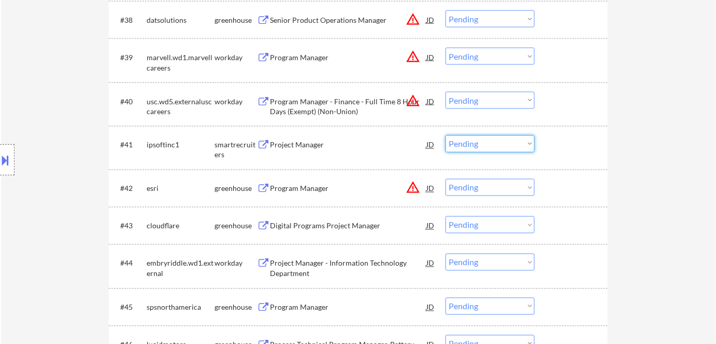
drag, startPoint x: 460, startPoint y: 142, endPoint x: 465, endPoint y: 147, distance: 7.3
click at [461, 142] on select "Choose an option... Pending Applied Excluded (Questions) Excluded (Expired) Exc…" at bounding box center [490, 143] width 89 height 17
click at [446, 135] on select "Choose an option... Pending Applied Excluded (Questions) Excluded (Expired) Exc…" at bounding box center [490, 143] width 89 height 17
select select ""pending""
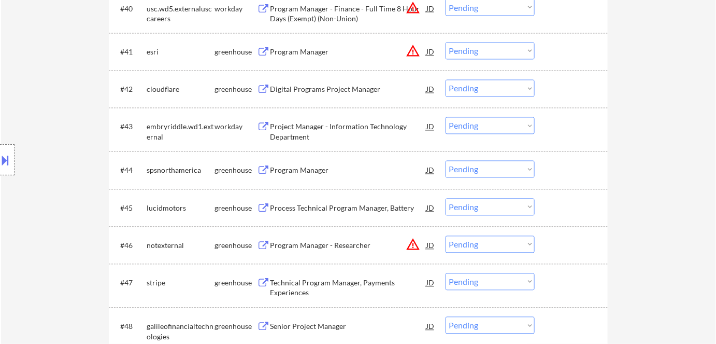
scroll to position [1931, 0]
click at [300, 84] on div "Digital Programs Project Manager" at bounding box center [348, 88] width 156 height 10
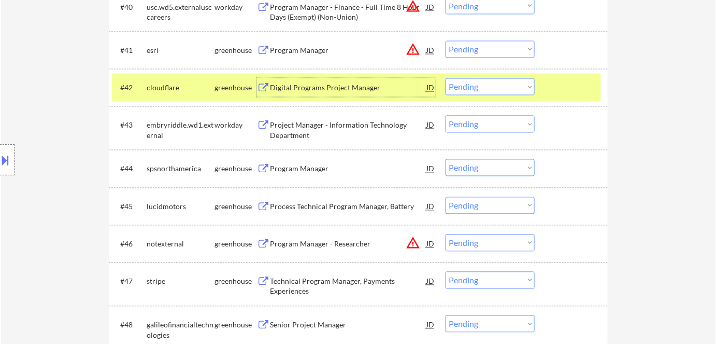
drag, startPoint x: 470, startPoint y: 84, endPoint x: 475, endPoint y: 93, distance: 9.3
click at [471, 84] on select "Choose an option... Pending Applied Excluded (Questions) Excluded (Expired) Exc…" at bounding box center [490, 86] width 89 height 17
click at [446, 78] on select "Choose an option... Pending Applied Excluded (Questions) Excluded (Expired) Exc…" at bounding box center [490, 86] width 89 height 17
select select ""pending""
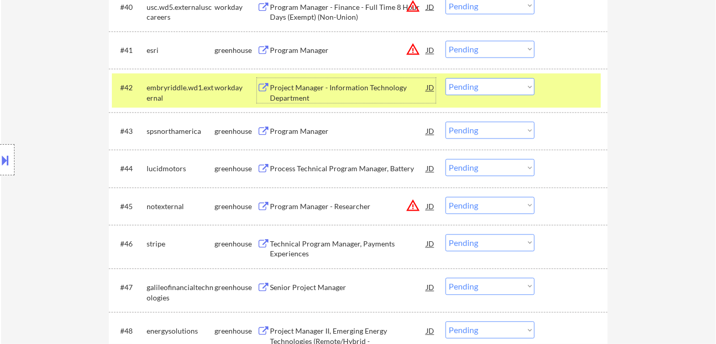
click at [322, 91] on div "Project Manager - Information Technology Department" at bounding box center [348, 93] width 156 height 20
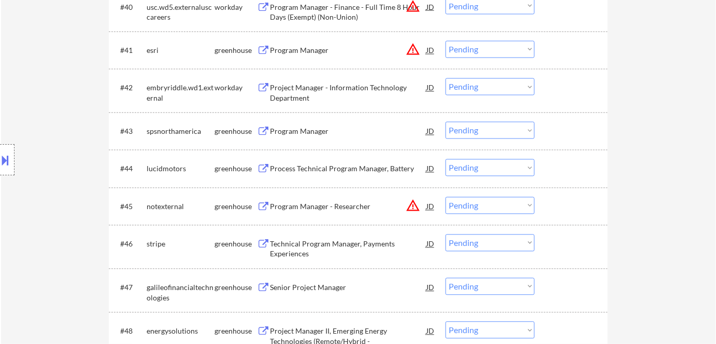
select select ""PLACEHOLDER_1427118222253""
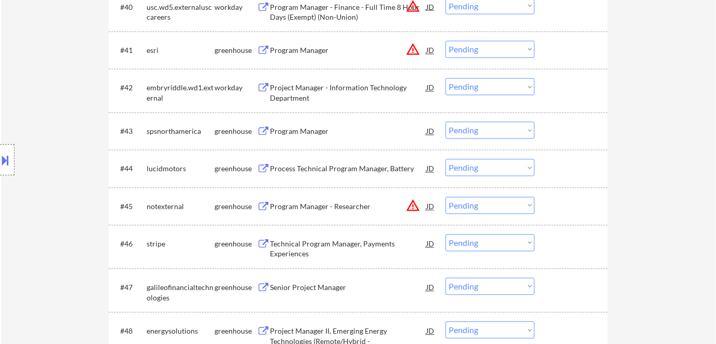
select select ""PLACEHOLDER_1427118222253""
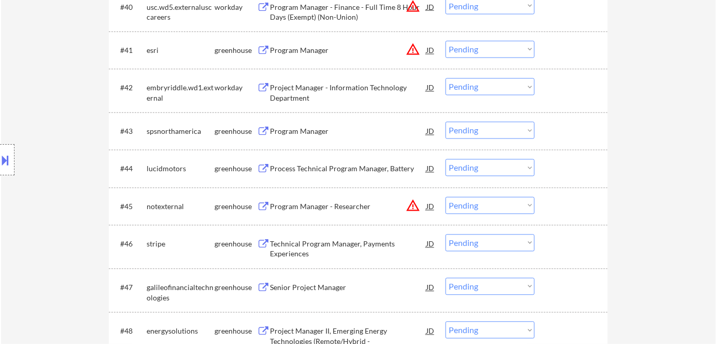
select select ""PLACEHOLDER_1427118222253""
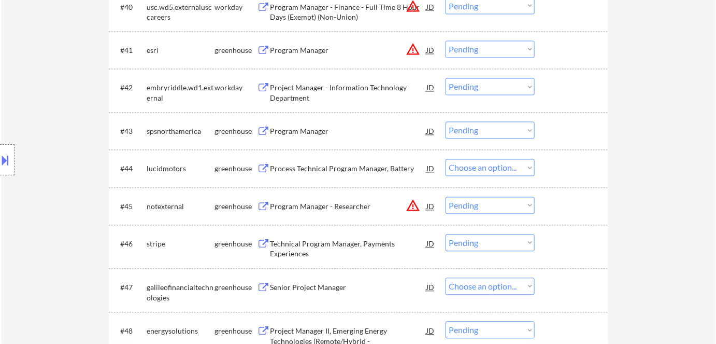
select select ""pending""
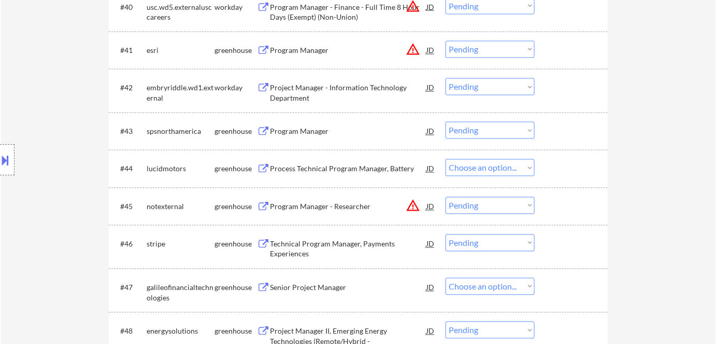
select select ""pending""
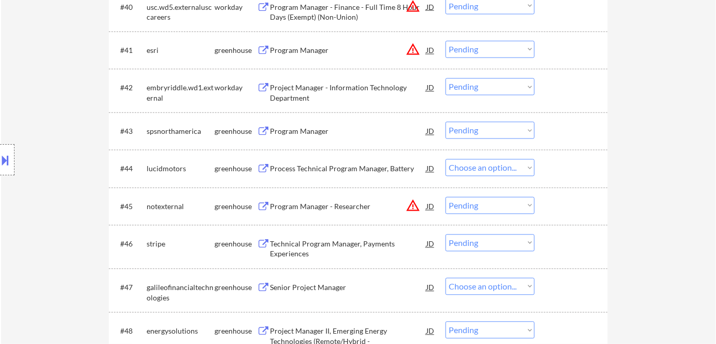
select select ""pending""
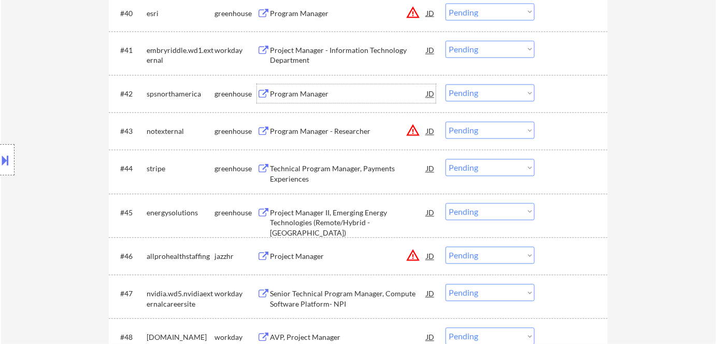
drag, startPoint x: 466, startPoint y: 47, endPoint x: 471, endPoint y: 57, distance: 10.9
click at [467, 47] on select "Choose an option... Pending Applied Excluded (Questions) Excluded (Expired) Exc…" at bounding box center [490, 49] width 89 height 17
click at [446, 41] on select "Choose an option... Pending Applied Excluded (Questions) Excluded (Expired) Exc…" at bounding box center [490, 49] width 89 height 17
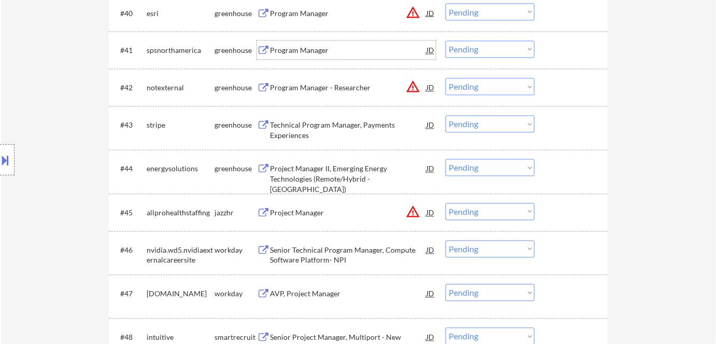
click at [307, 46] on div "Program Manager" at bounding box center [348, 51] width 156 height 10
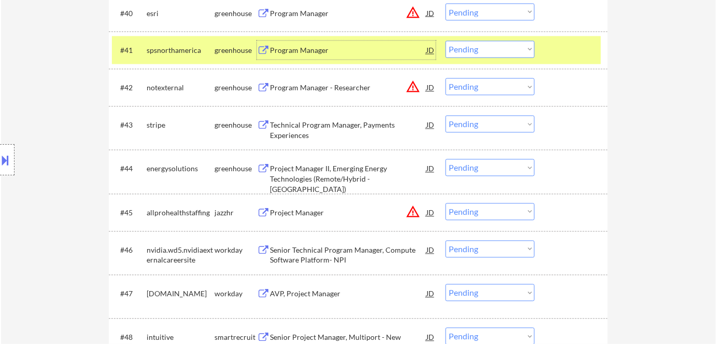
click at [487, 45] on select "Choose an option... Pending Applied Excluded (Questions) Excluded (Expired) Exc…" at bounding box center [490, 49] width 89 height 17
click at [446, 41] on select "Choose an option... Pending Applied Excluded (Questions) Excluded (Expired) Exc…" at bounding box center [490, 49] width 89 height 17
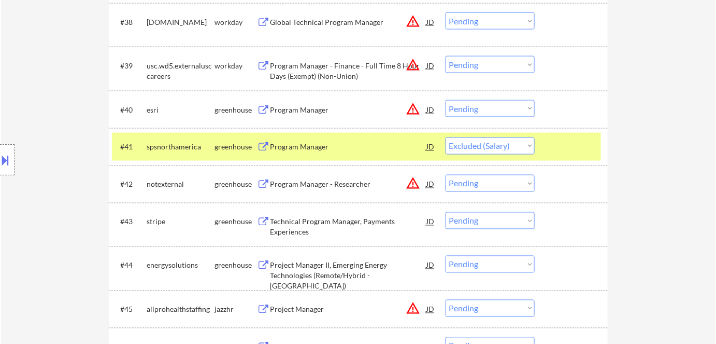
scroll to position [1884, 0]
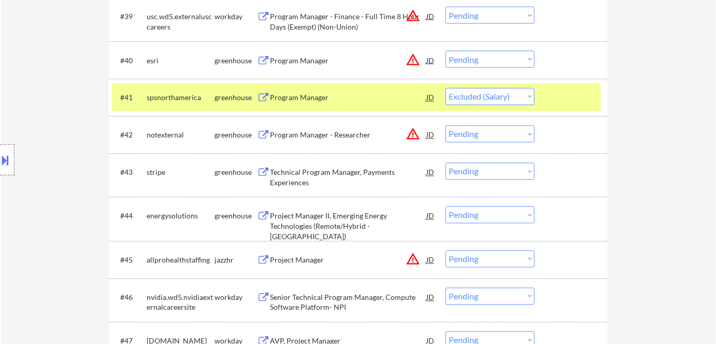
click at [309, 176] on div "Technical Program Manager, Payments Experiences" at bounding box center [348, 177] width 156 height 20
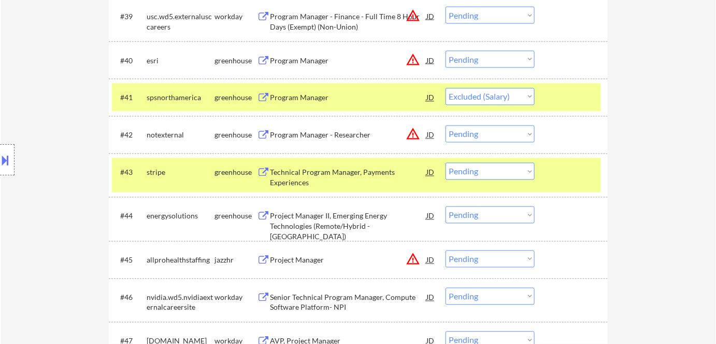
select select ""pending""
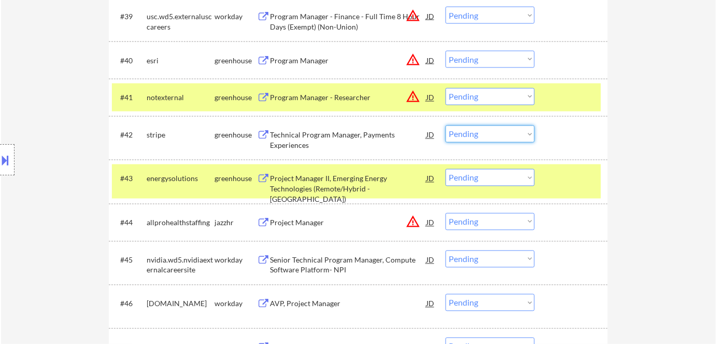
click at [470, 134] on select "Choose an option... Pending Applied Excluded (Questions) Excluded (Expired) Exc…" at bounding box center [490, 133] width 89 height 17
click at [446, 125] on select "Choose an option... Pending Applied Excluded (Questions) Excluded (Expired) Exc…" at bounding box center [490, 133] width 89 height 17
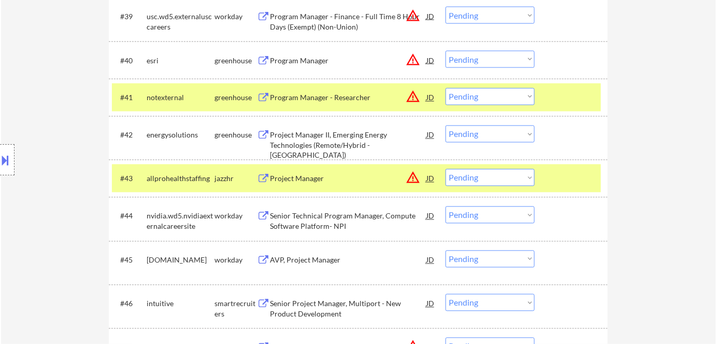
click at [197, 101] on div "notexternal" at bounding box center [181, 98] width 68 height 10
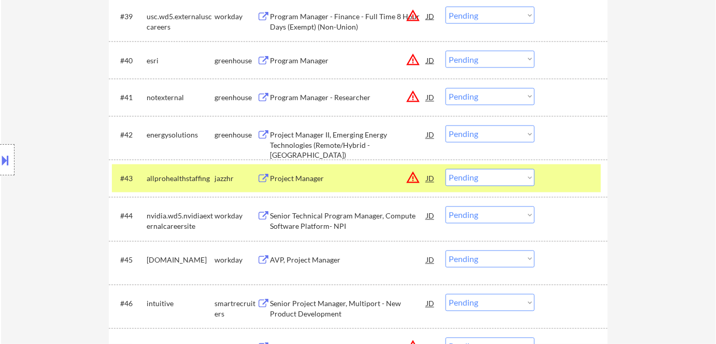
click at [191, 181] on div "allprohealthstaffing" at bounding box center [181, 179] width 68 height 10
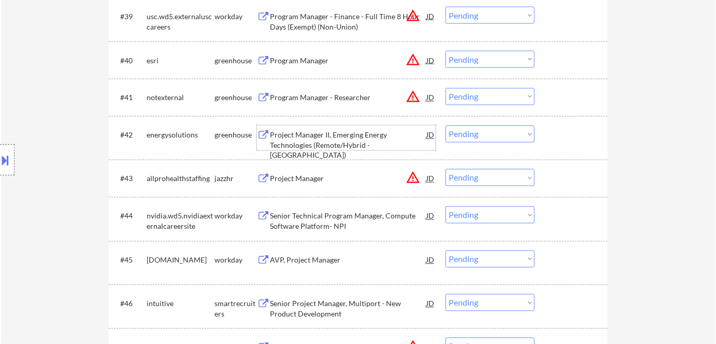
click at [330, 141] on div "Project Manager II, Emerging Energy Technologies (Remote/Hybrid - [GEOGRAPHIC_D…" at bounding box center [348, 145] width 156 height 31
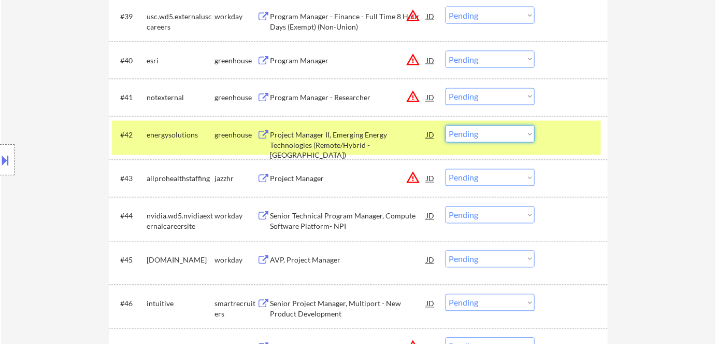
click at [470, 141] on select "Choose an option... Pending Applied Excluded (Questions) Excluded (Expired) Exc…" at bounding box center [490, 133] width 89 height 17
click at [446, 125] on select "Choose an option... Pending Applied Excluded (Questions) Excluded (Expired) Exc…" at bounding box center [490, 133] width 89 height 17
select select ""pending""
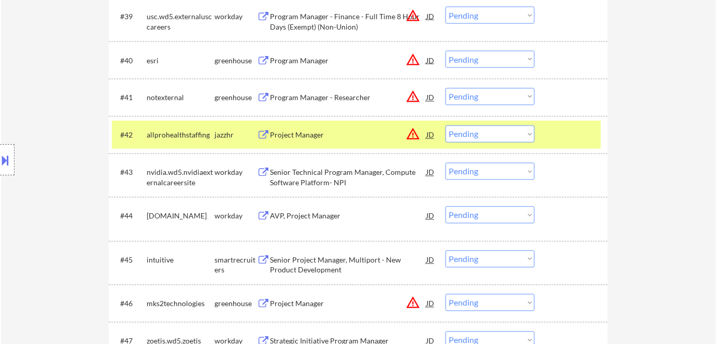
drag, startPoint x: 233, startPoint y: 137, endPoint x: 241, endPoint y: 138, distance: 8.3
click at [234, 137] on div "jazzhr" at bounding box center [236, 135] width 42 height 10
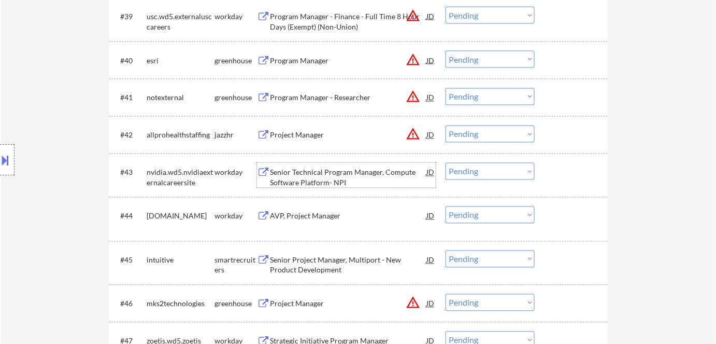
click at [308, 177] on div "Senior Technical Program Manager, Compute Software Platform- NPI" at bounding box center [348, 177] width 156 height 20
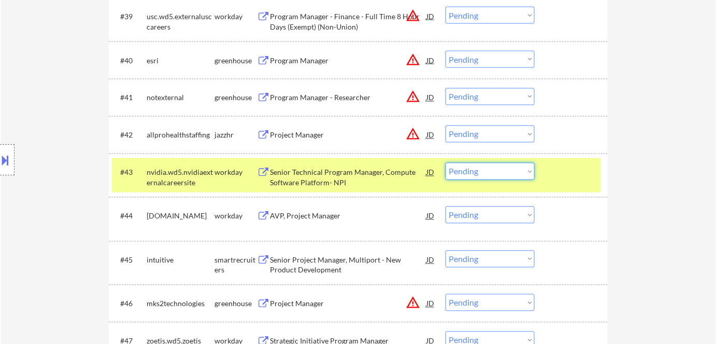
click at [488, 171] on select "Choose an option... Pending Applied Excluded (Questions) Excluded (Expired) Exc…" at bounding box center [490, 171] width 89 height 17
click at [475, 167] on select "Choose an option... Pending Applied Excluded (Questions) Excluded (Expired) Exc…" at bounding box center [490, 171] width 89 height 17
click at [446, 163] on select "Choose an option... Pending Applied Excluded (Questions) Excluded (Expired) Exc…" at bounding box center [490, 171] width 89 height 17
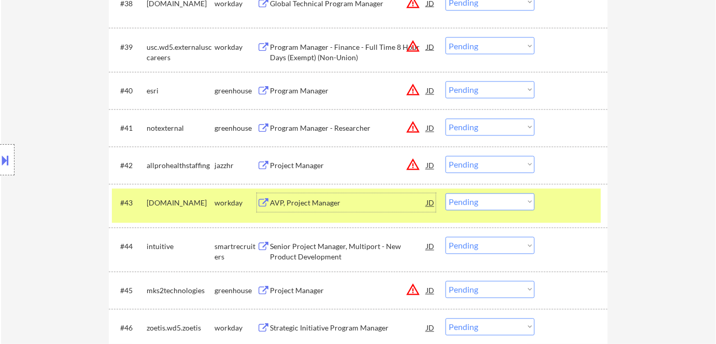
click at [321, 207] on div "AVP, Project Manager" at bounding box center [348, 203] width 156 height 10
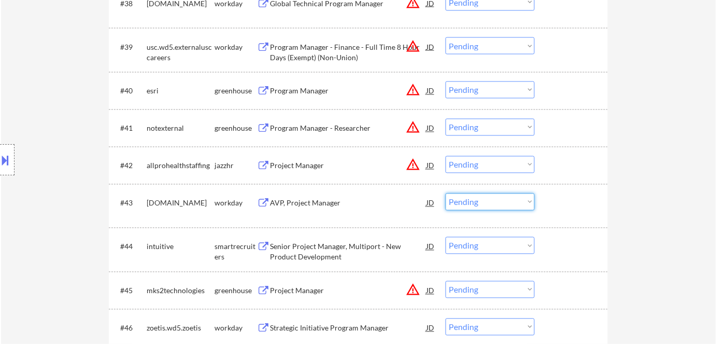
click at [498, 205] on select "Choose an option... Pending Applied Excluded (Questions) Excluded (Expired) Exc…" at bounding box center [490, 201] width 89 height 17
click at [446, 193] on select "Choose an option... Pending Applied Excluded (Questions) Excluded (Expired) Exc…" at bounding box center [490, 201] width 89 height 17
select select ""pending""
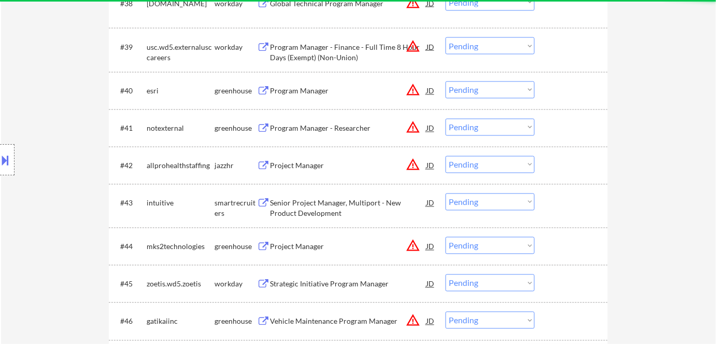
click at [298, 204] on div "Senior Project Manager, Multiport - New Product Development" at bounding box center [348, 208] width 156 height 20
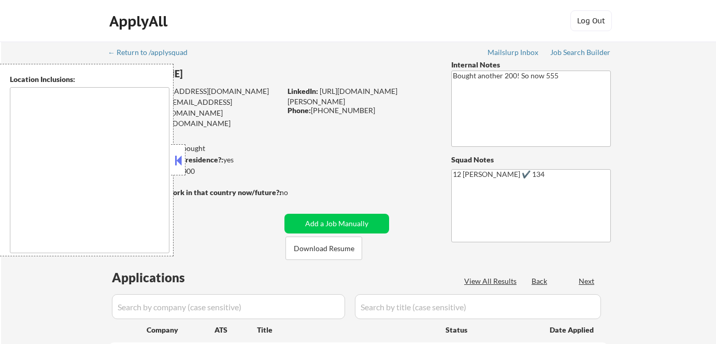
scroll to position [277, 0]
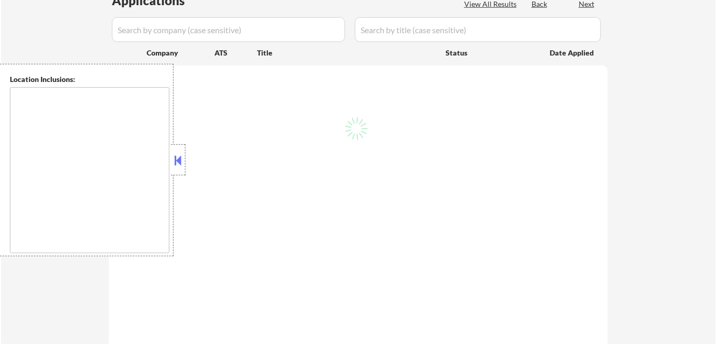
type textarea "[GEOGRAPHIC_DATA], [GEOGRAPHIC_DATA] [GEOGRAPHIC_DATA], [GEOGRAPHIC_DATA] [GEOG…"
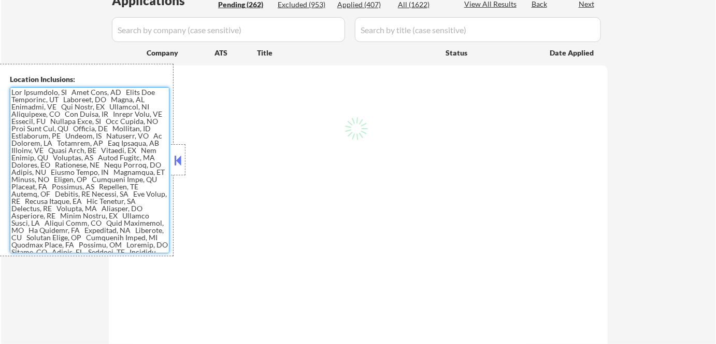
click at [169, 165] on textarea at bounding box center [90, 170] width 160 height 166
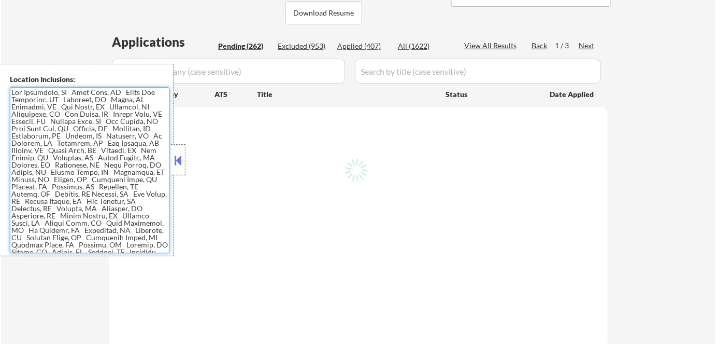
click at [169, 161] on div "Location Inclusions:" at bounding box center [87, 160] width 174 height 192
select select ""pending""
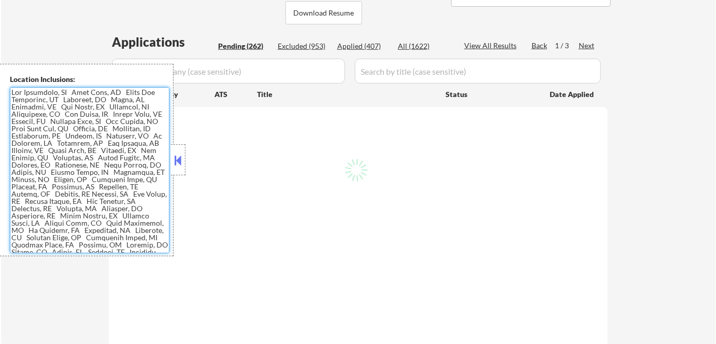
select select ""pending""
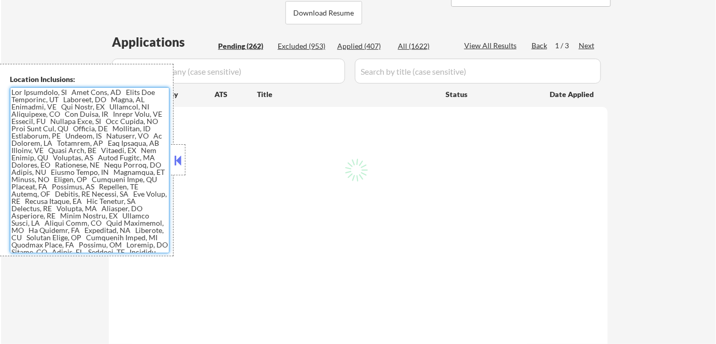
select select ""pending""
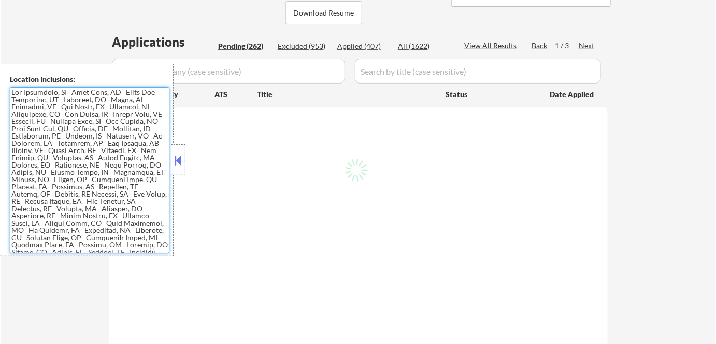
select select ""pending""
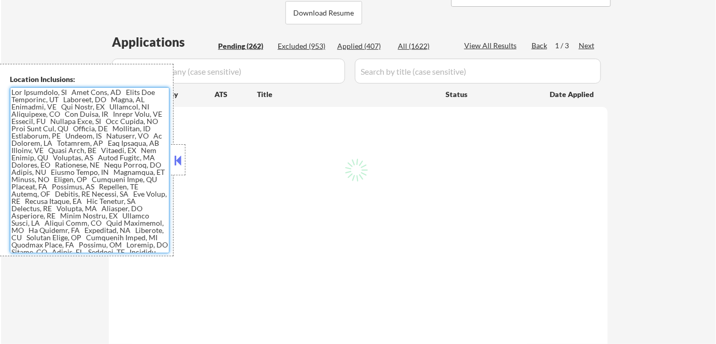
select select ""pending""
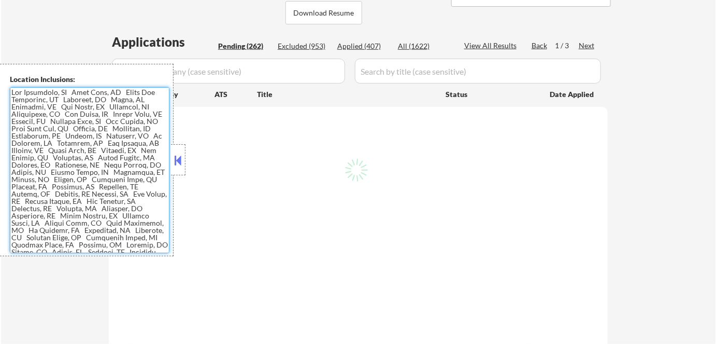
select select ""pending""
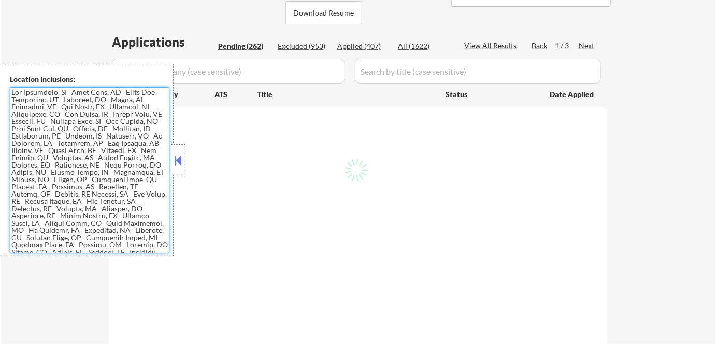
select select ""pending""
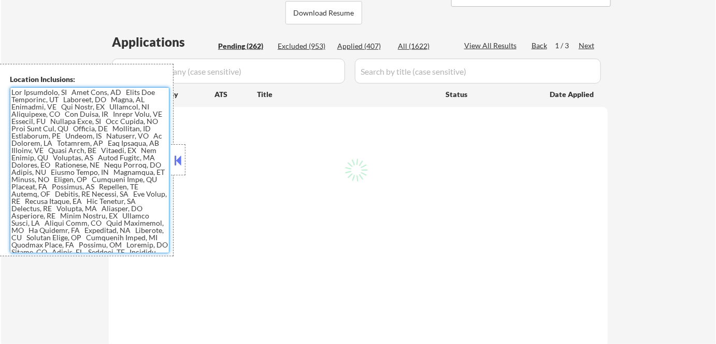
select select ""pending""
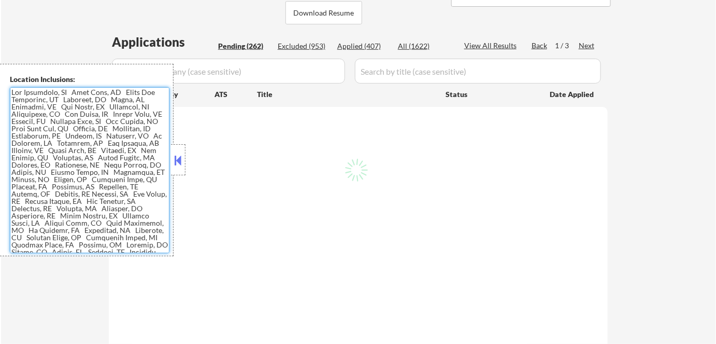
select select ""pending""
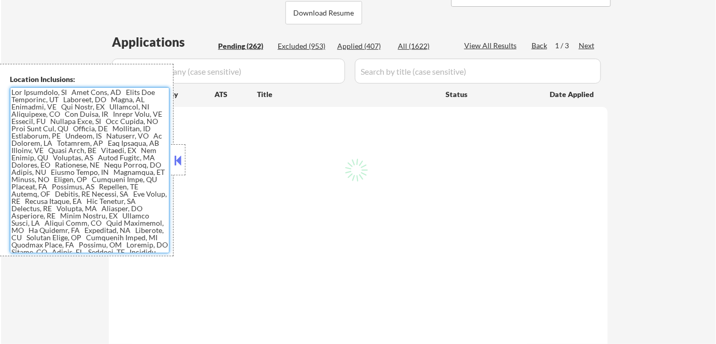
select select ""pending""
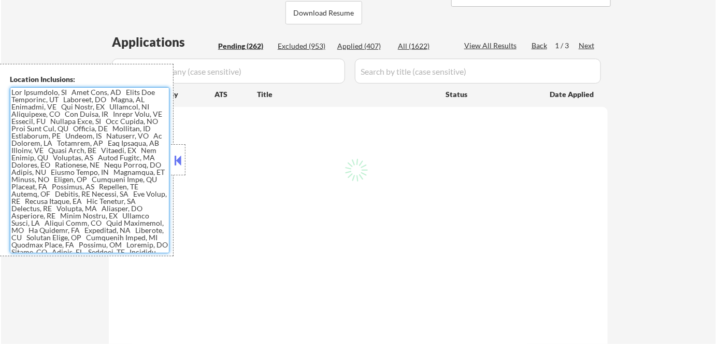
select select ""pending""
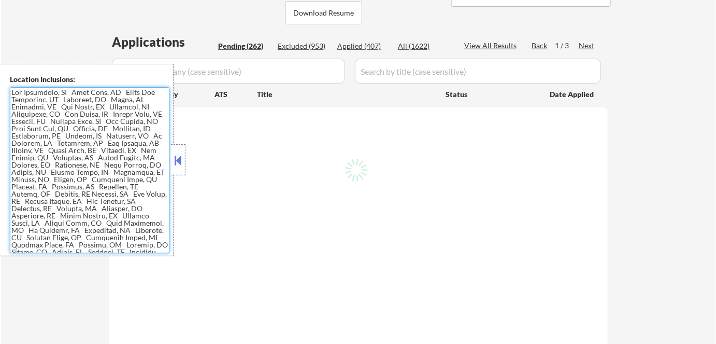
select select ""pending""
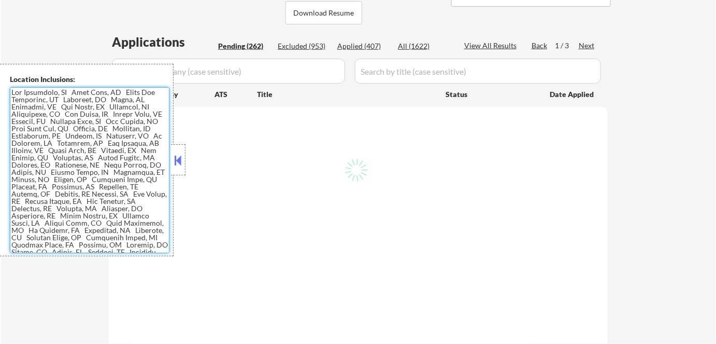
select select ""pending""
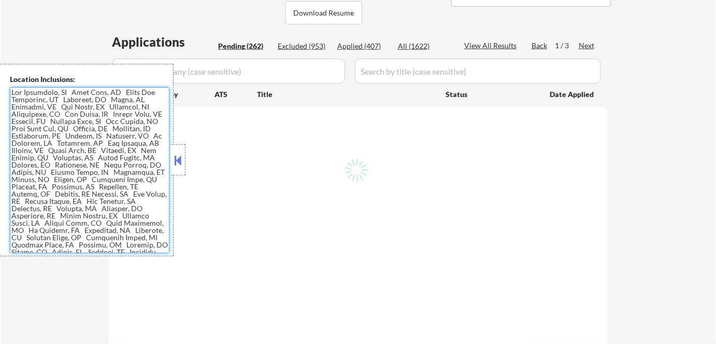
select select ""pending""
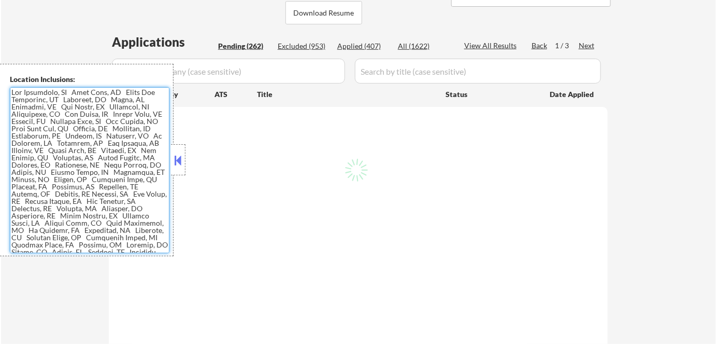
select select ""pending""
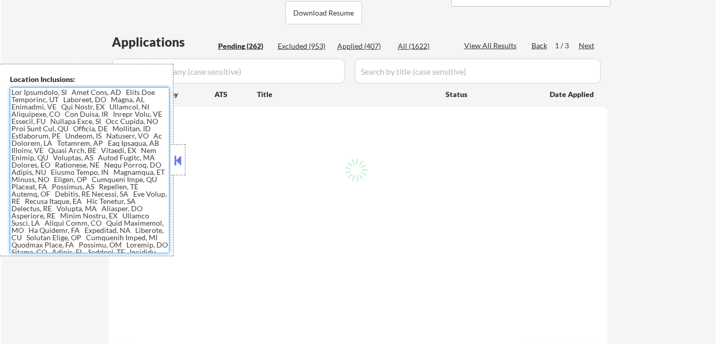
select select ""pending""
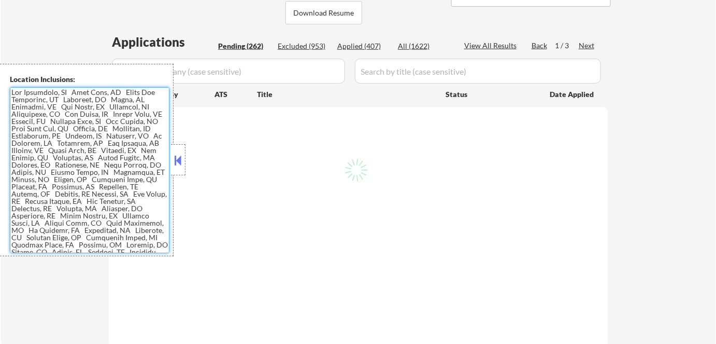
select select ""pending""
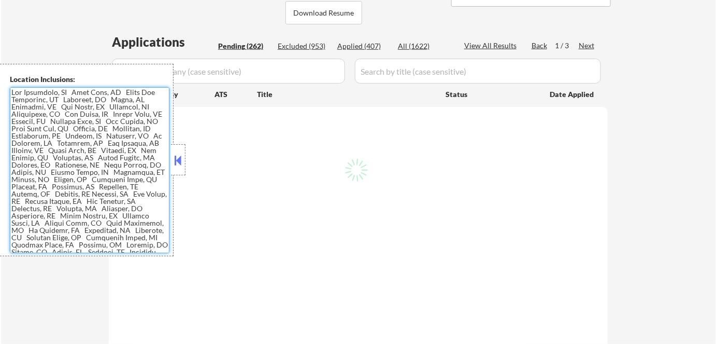
select select ""pending""
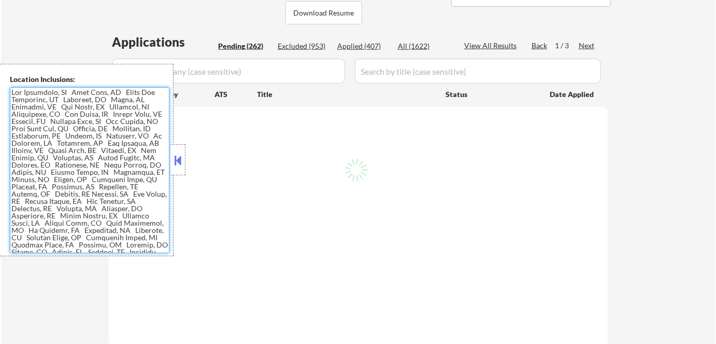
select select ""pending""
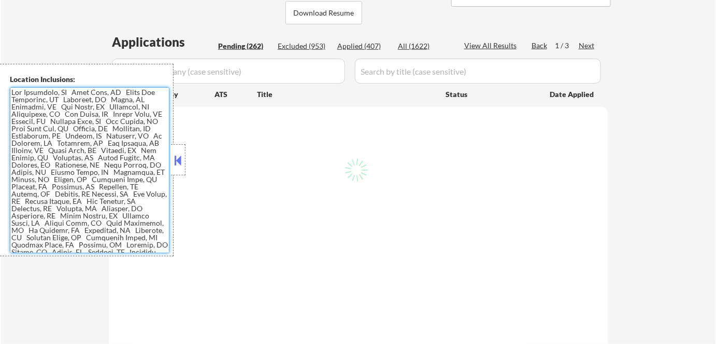
select select ""pending""
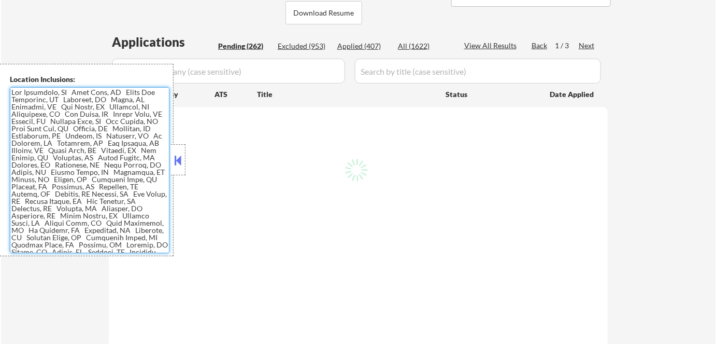
select select ""pending""
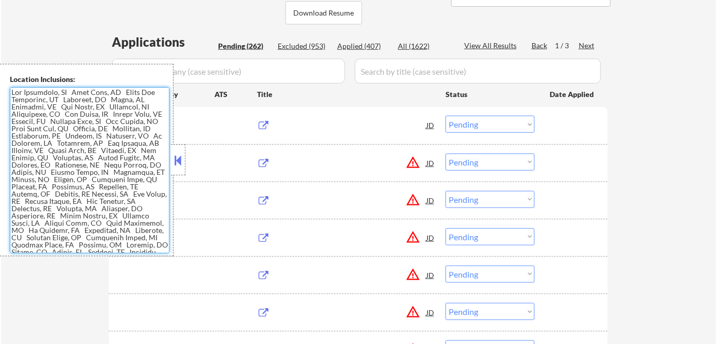
drag, startPoint x: 177, startPoint y: 162, endPoint x: 251, endPoint y: 156, distance: 74.3
click at [177, 162] on button at bounding box center [178, 160] width 11 height 16
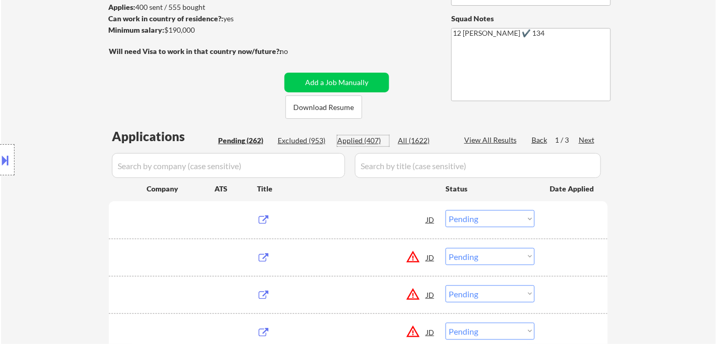
click at [357, 138] on div "Applied (407)" at bounding box center [363, 140] width 52 height 10
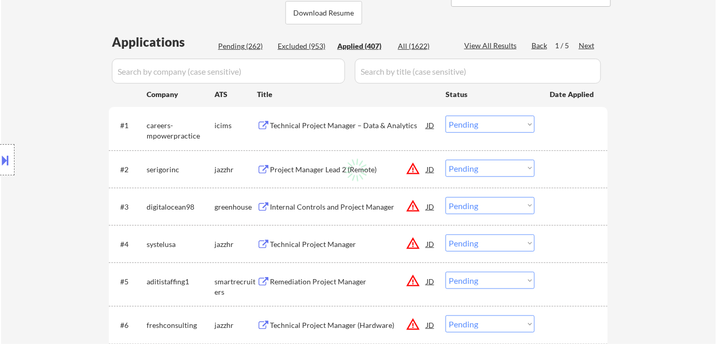
select select ""applied""
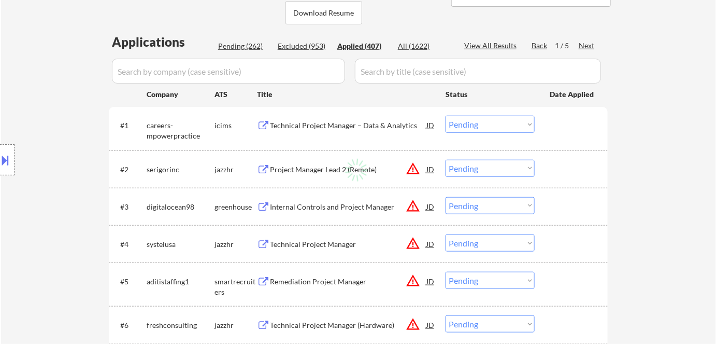
select select ""applied""
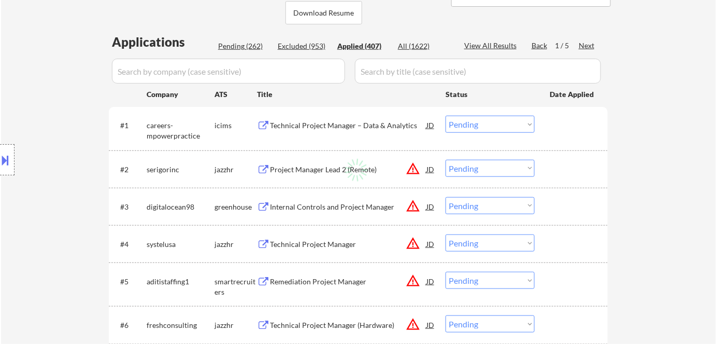
select select ""applied""
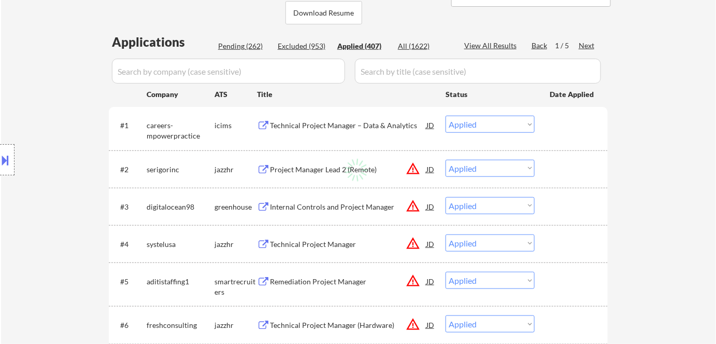
select select ""applied""
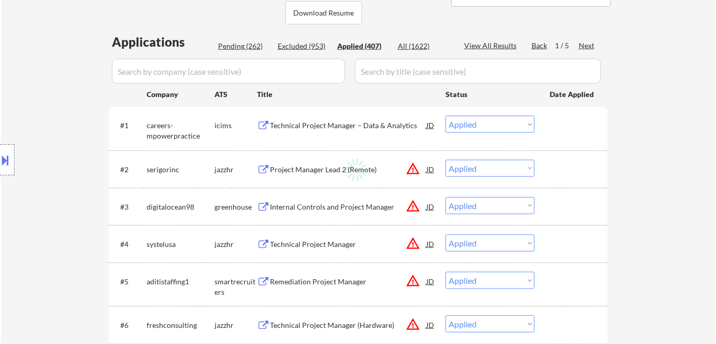
select select ""applied""
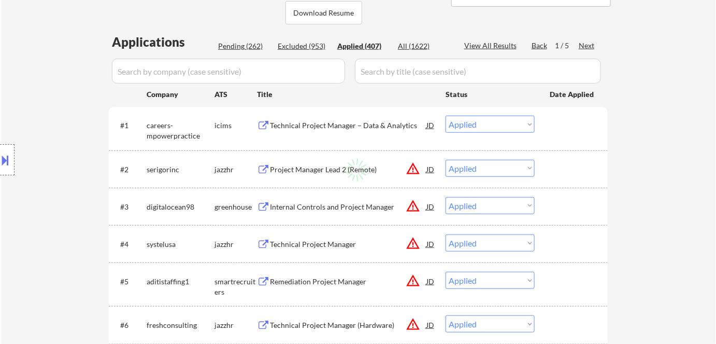
select select ""applied""
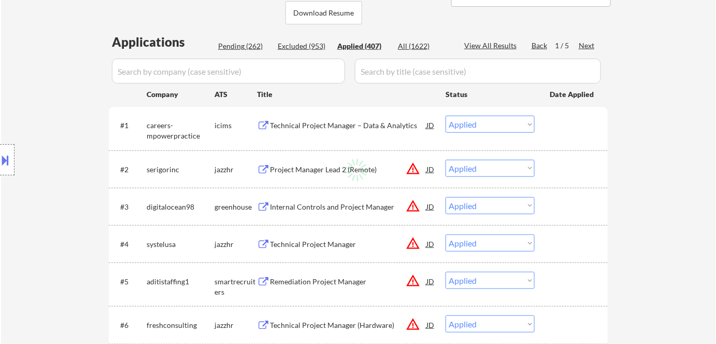
select select ""applied""
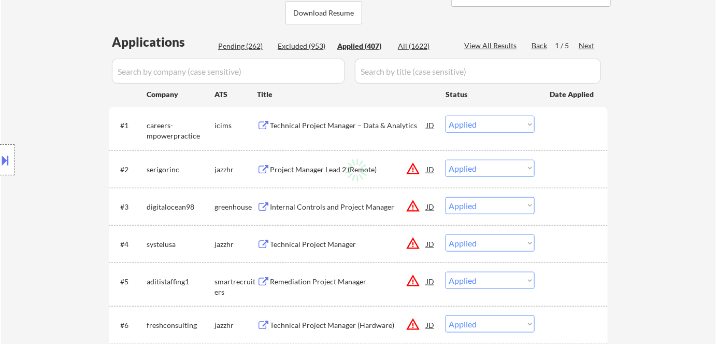
select select ""applied""
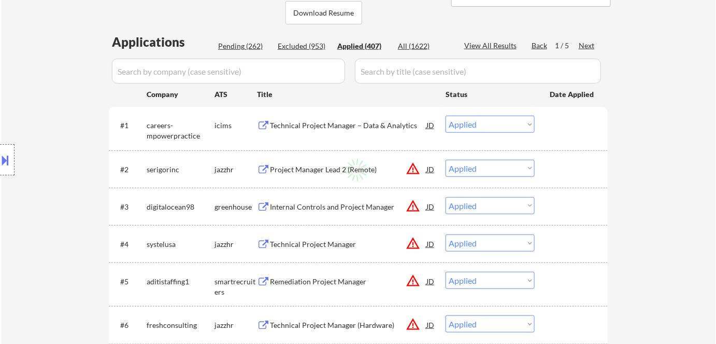
select select ""applied""
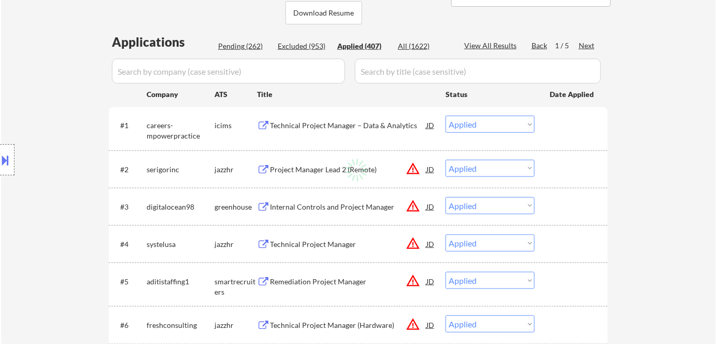
select select ""applied""
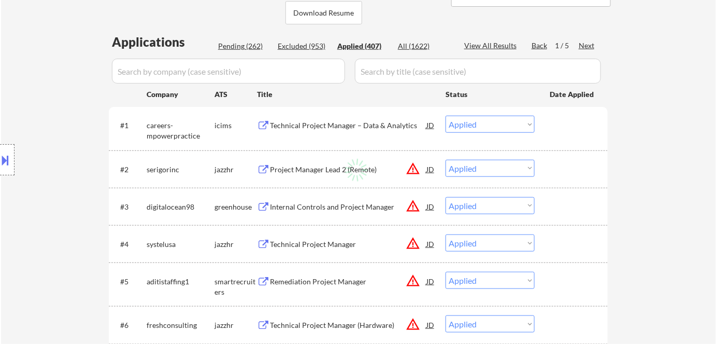
select select ""applied""
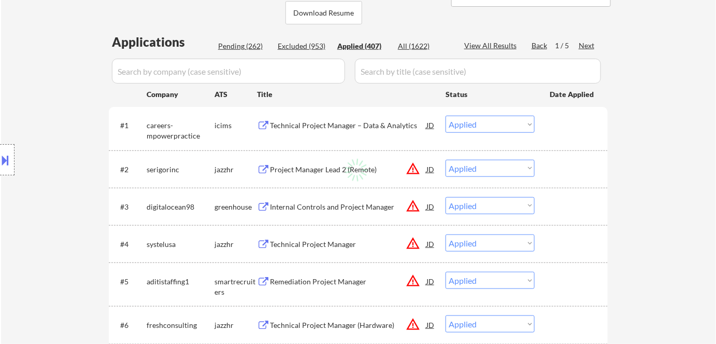
select select ""applied""
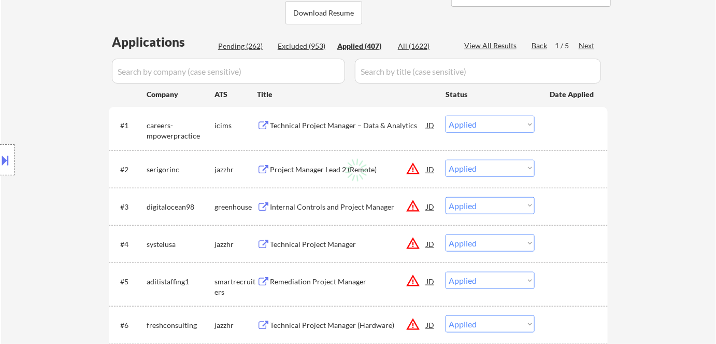
select select ""applied""
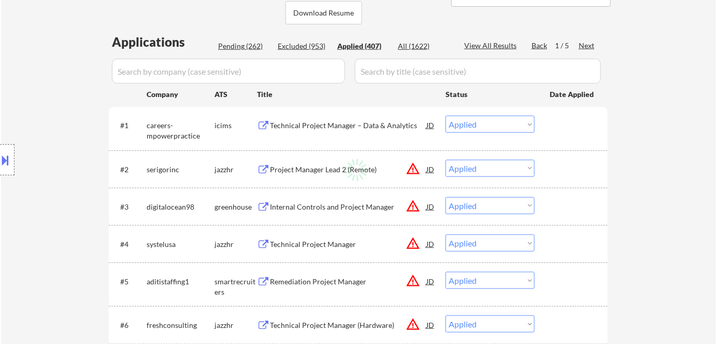
select select ""applied""
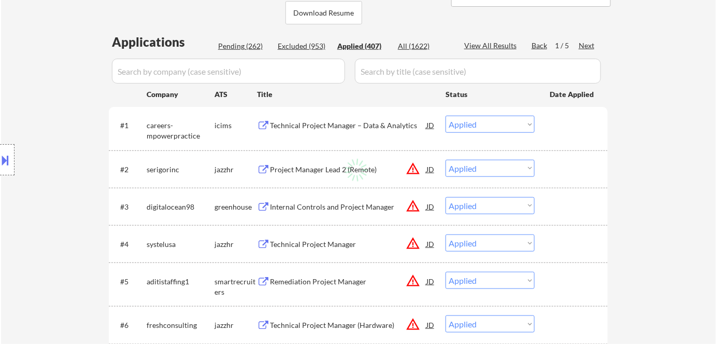
select select ""applied""
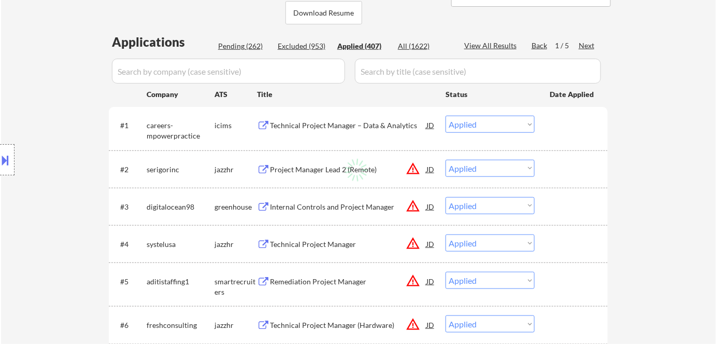
select select ""applied""
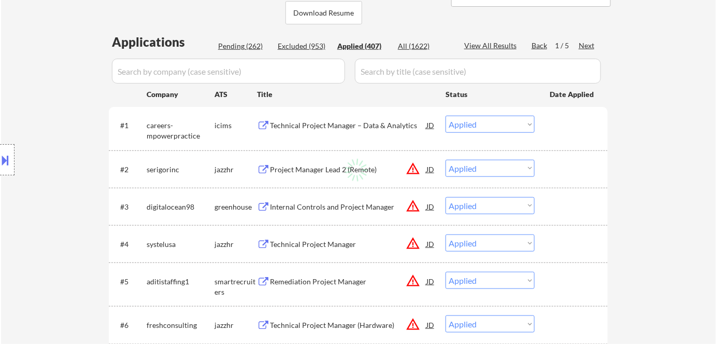
select select ""applied""
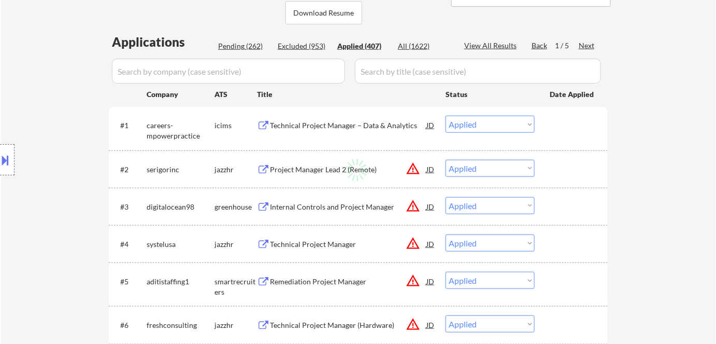
select select ""applied""
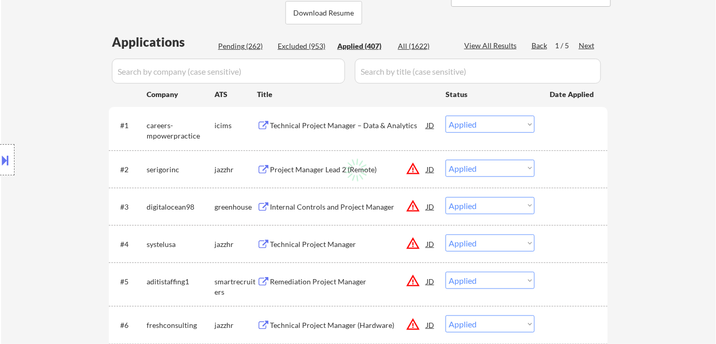
select select ""applied""
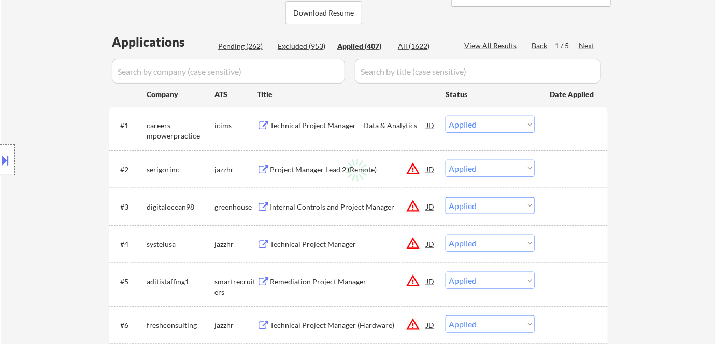
select select ""applied""
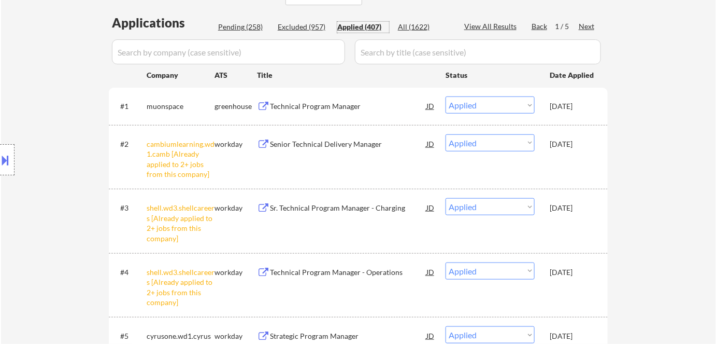
scroll to position [188, 0]
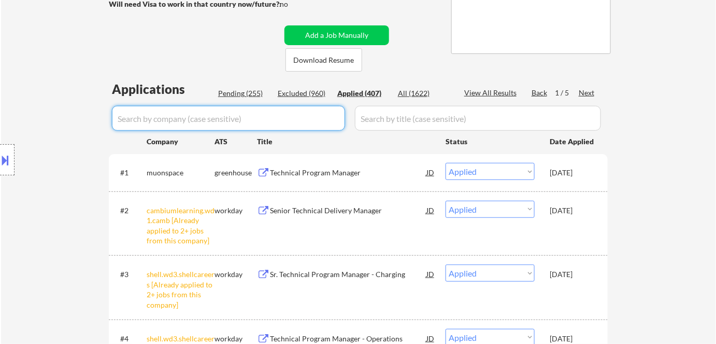
click at [235, 117] on input "input" at bounding box center [228, 118] width 233 height 25
paste input "modernizingmedicineinc"
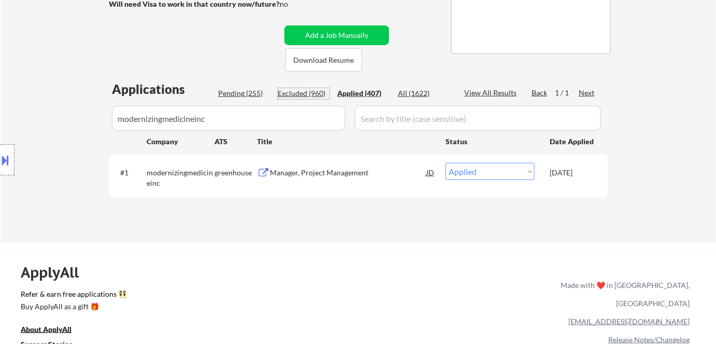
click at [315, 94] on div "Excluded (960)" at bounding box center [304, 93] width 52 height 10
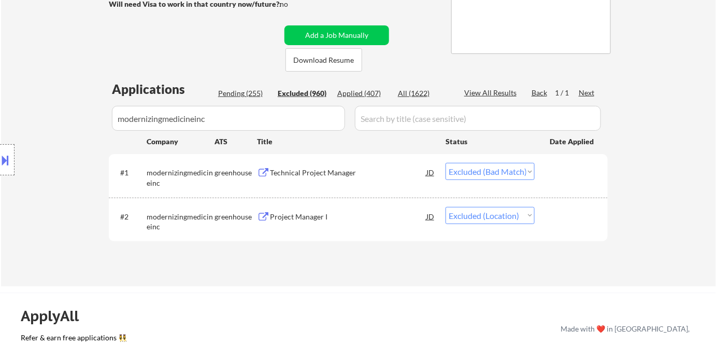
click at [522, 169] on select "Choose an option... Pending Applied Excluded (Questions) Excluded (Expired) Exc…" at bounding box center [490, 171] width 89 height 17
click at [446, 163] on select "Choose an option... Pending Applied Excluded (Questions) Excluded (Expired) Exc…" at bounding box center [490, 171] width 89 height 17
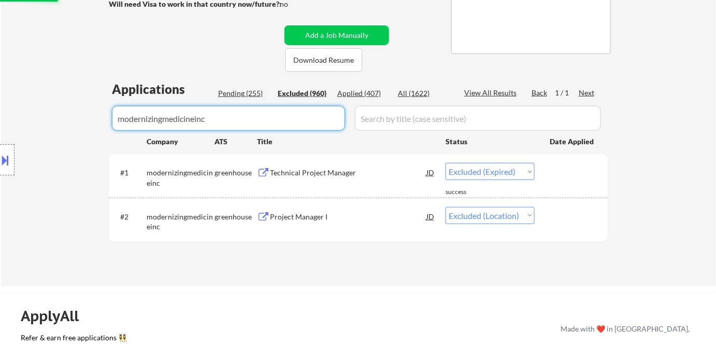
drag, startPoint x: 234, startPoint y: 113, endPoint x: 0, endPoint y: 118, distance: 234.2
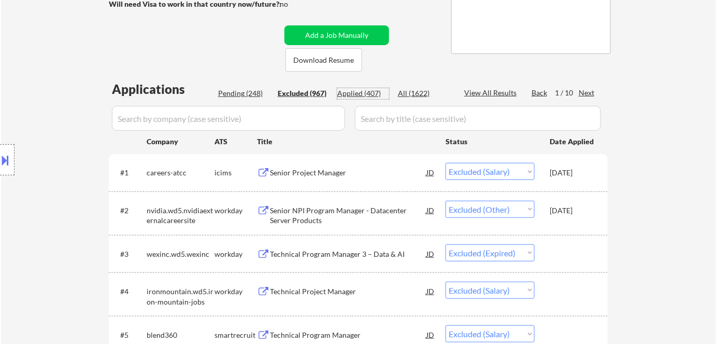
click at [349, 91] on div "Applied (407)" at bounding box center [363, 93] width 52 height 10
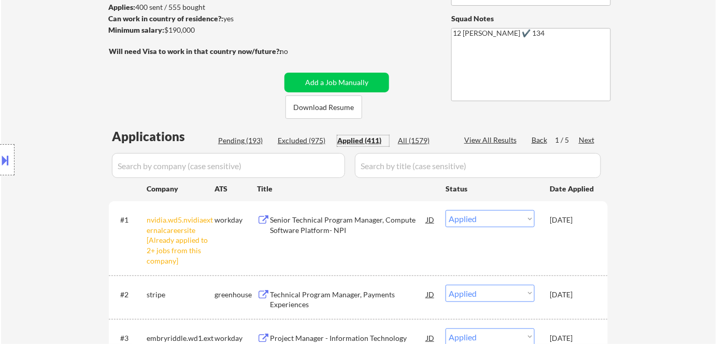
scroll to position [47, 0]
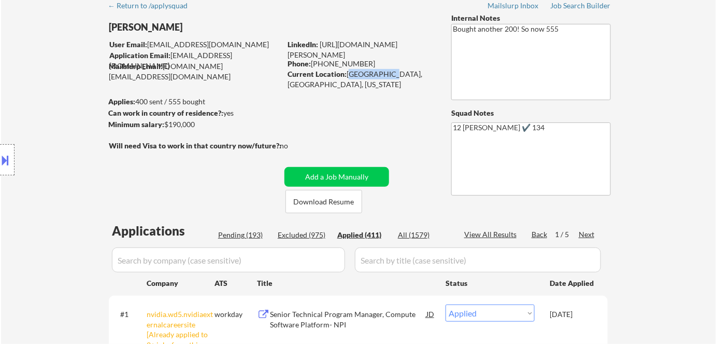
drag, startPoint x: 348, startPoint y: 76, endPoint x: 384, endPoint y: 75, distance: 36.3
click at [384, 75] on div "Current Location: Oakland, CA, California" at bounding box center [361, 79] width 147 height 20
copy div "Oakland, CA"
